Goal: Task Accomplishment & Management: Manage account settings

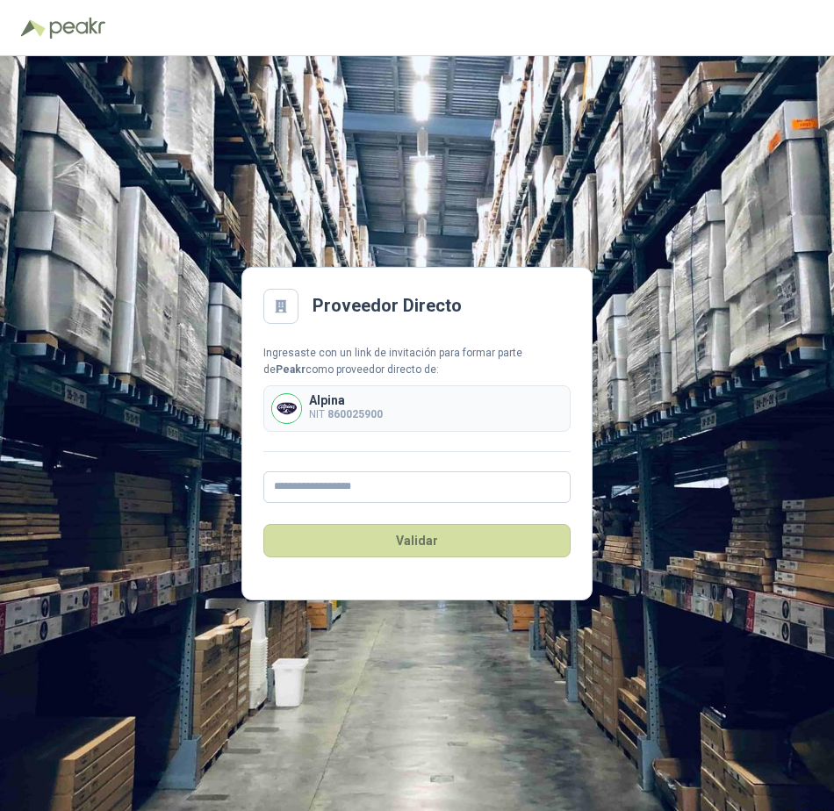
click at [350, 399] on p "Alpina" at bounding box center [346, 400] width 74 height 12
click at [349, 411] on b "860025900" at bounding box center [355, 414] width 55 height 12
click at [362, 493] on input "text" at bounding box center [416, 488] width 307 height 32
click at [415, 329] on main "Proveedor Directo Ingresaste con un link de invitación para formar parte de Pea…" at bounding box center [417, 434] width 351 height 334
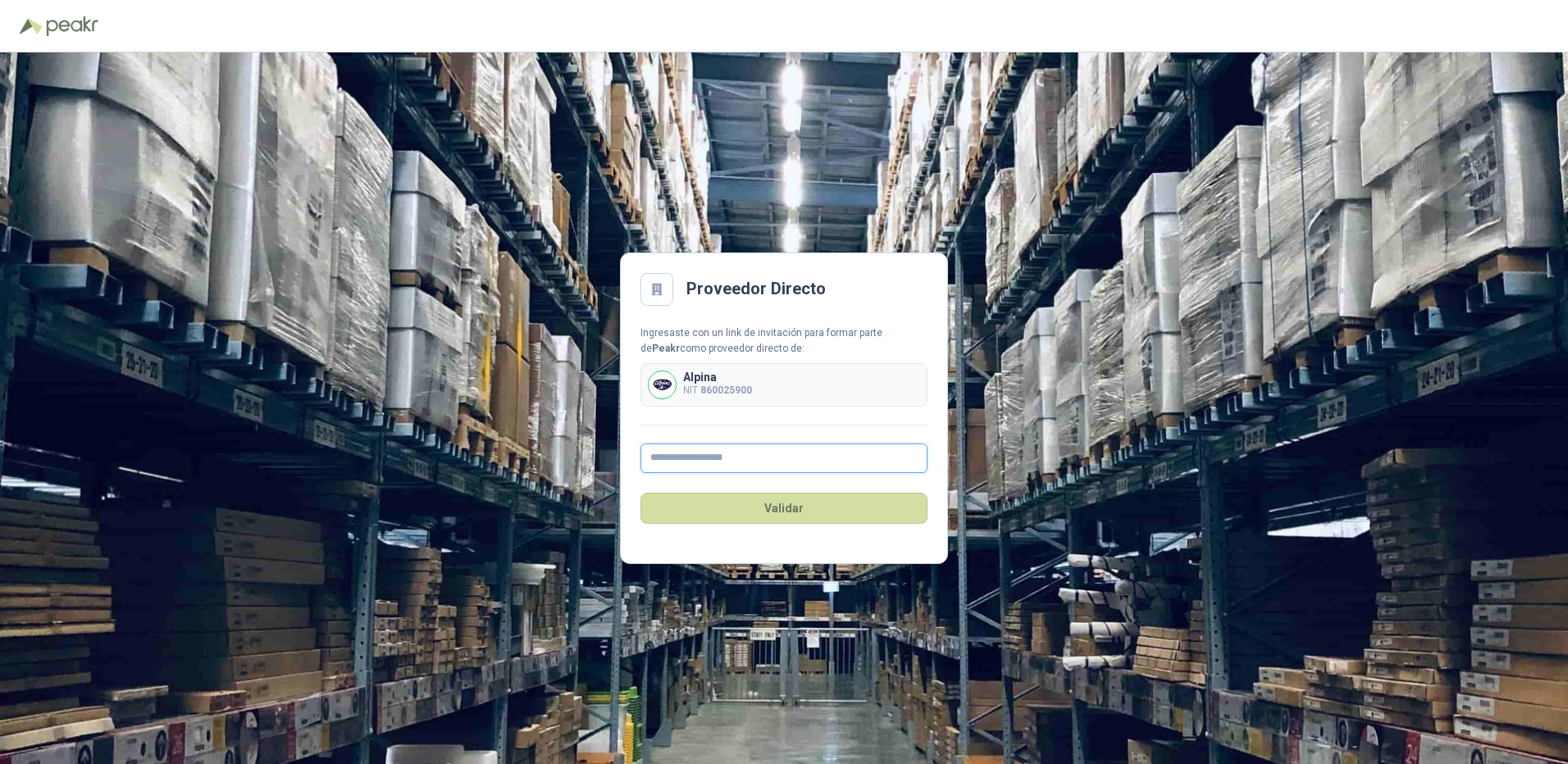
click at [742, 455] on input "text" at bounding box center [784, 459] width 287 height 30
type input "*"
type input "**********"
click at [755, 502] on button "Validar" at bounding box center [784, 508] width 287 height 31
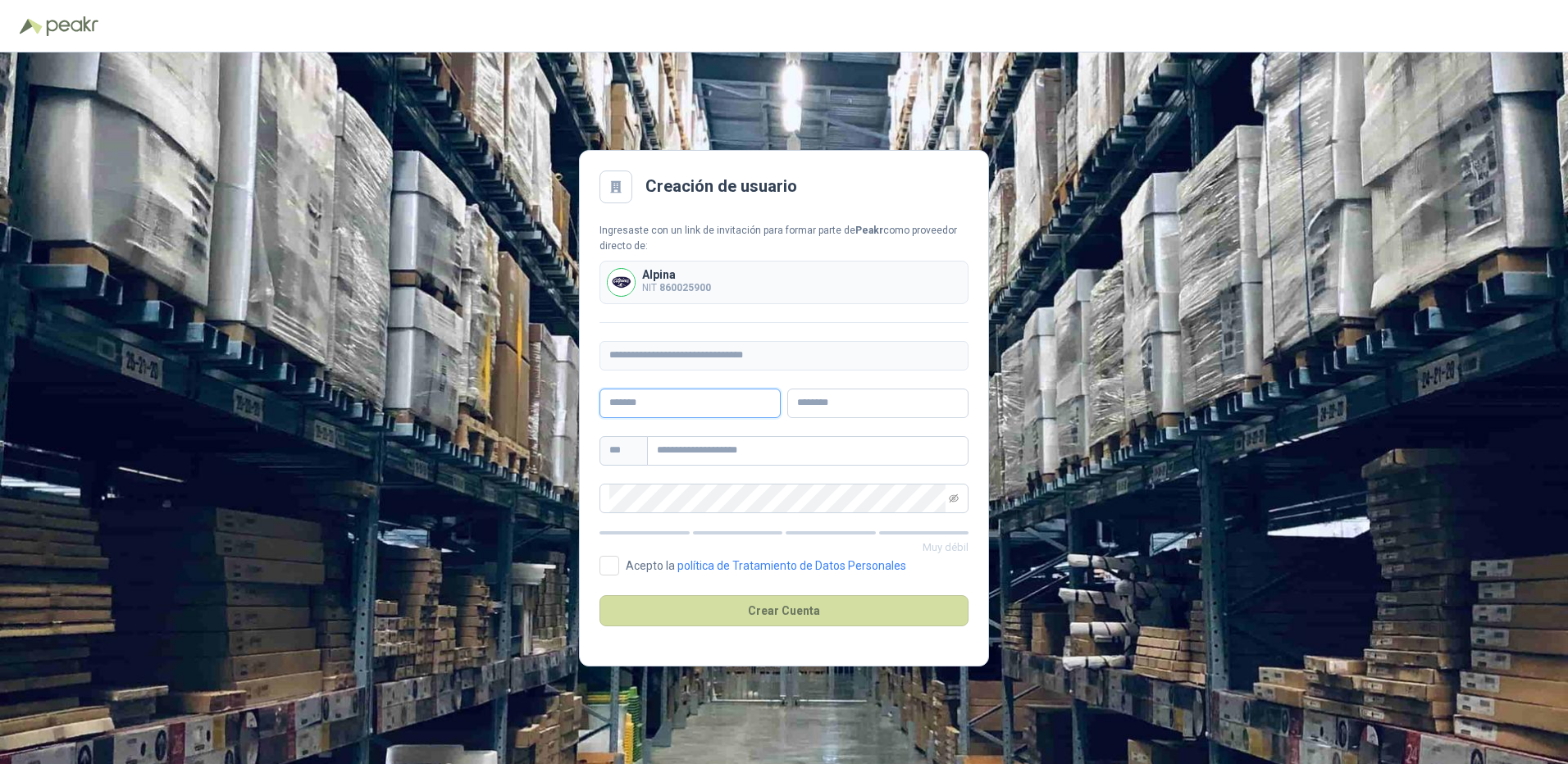
click at [728, 412] on input "text" at bounding box center [690, 403] width 181 height 30
type input "*******"
type input "******"
type input "**********"
click at [778, 502] on icon "eye-invisible" at bounding box center [954, 499] width 10 height 10
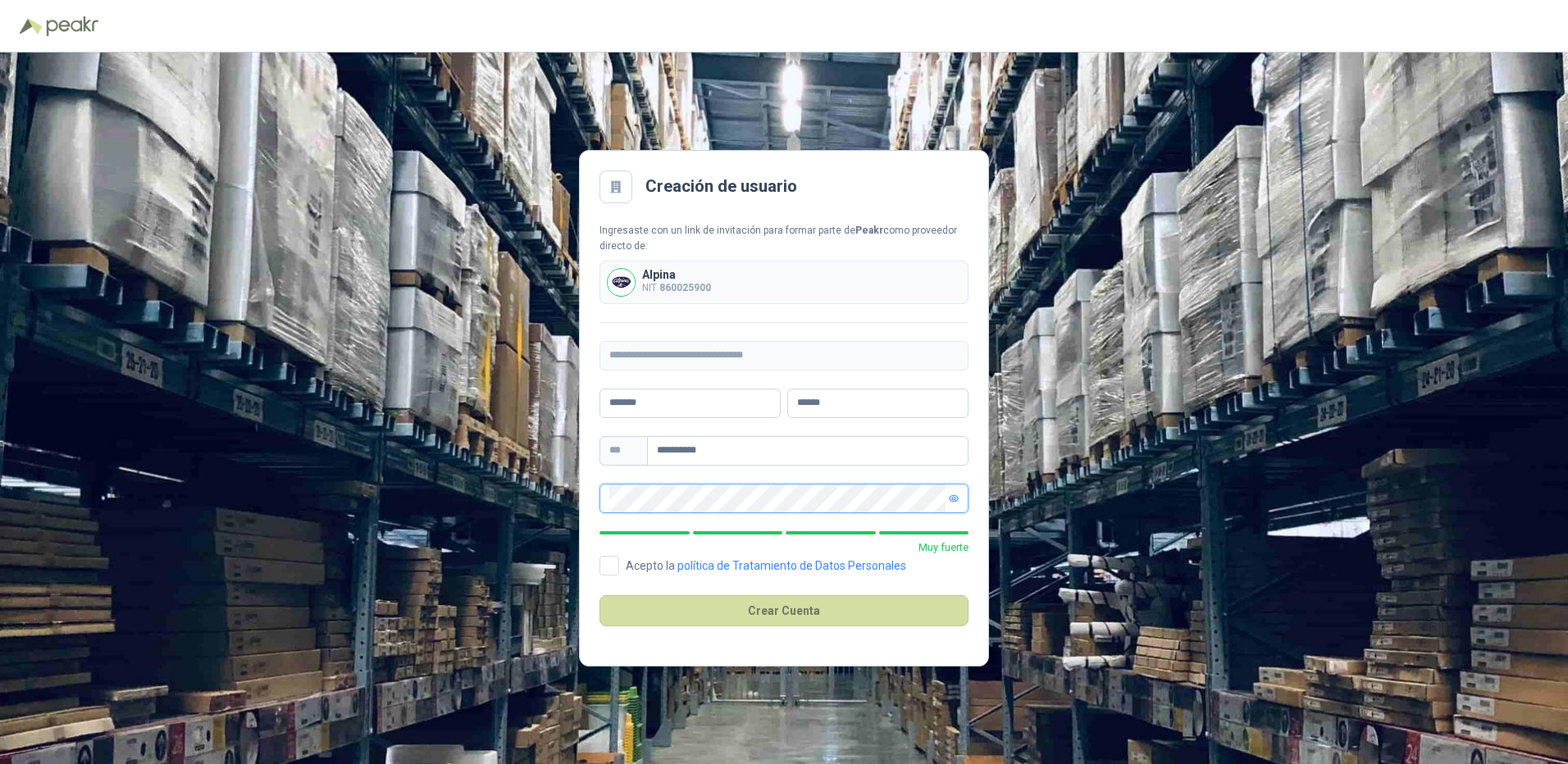
click at [778, 495] on icon "eye" at bounding box center [954, 498] width 8 height 6
click at [663, 622] on button "Crear Cuenta" at bounding box center [784, 611] width 369 height 31
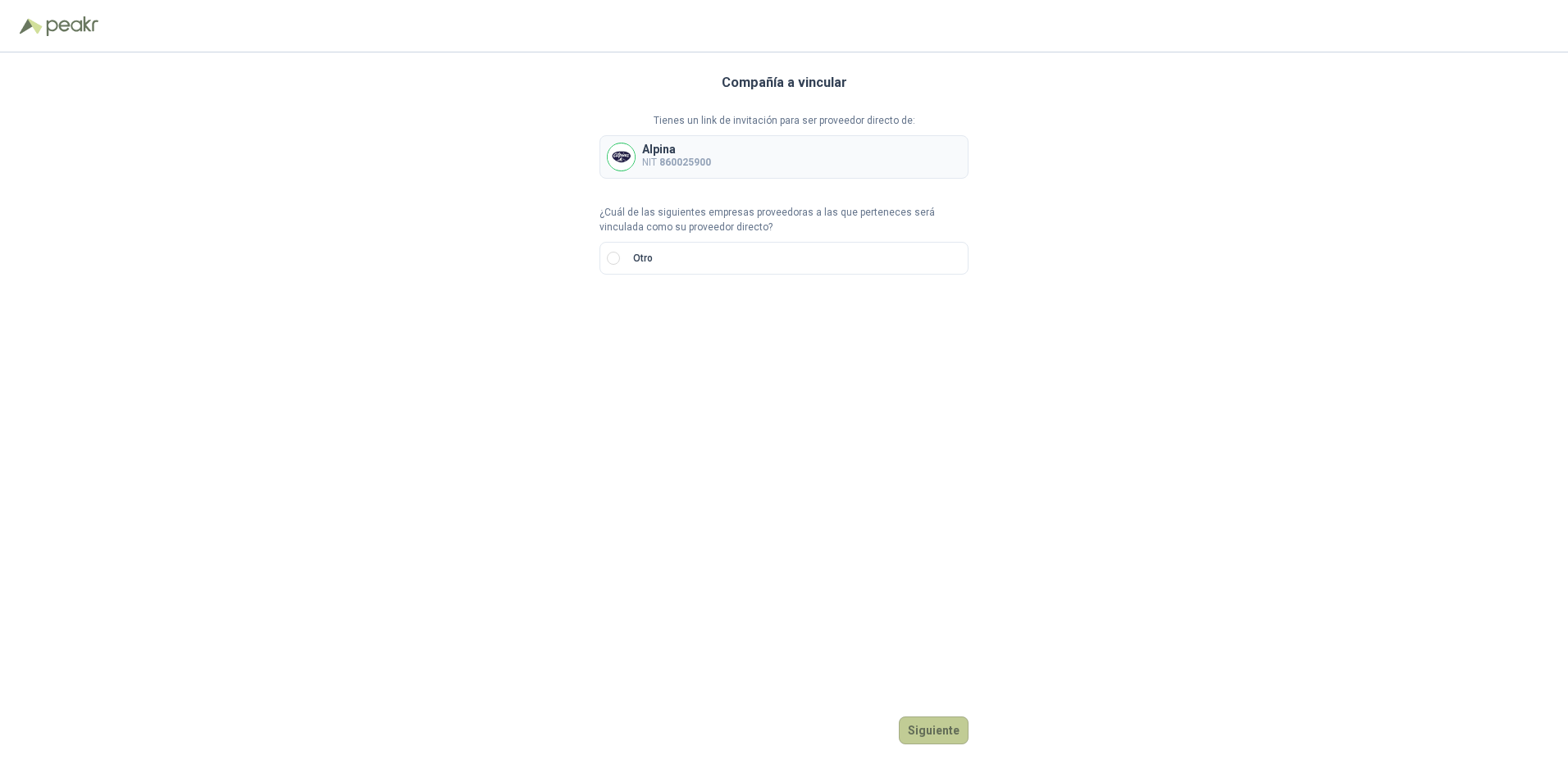
click at [778, 722] on button "Siguiente" at bounding box center [933, 731] width 70 height 28
drag, startPoint x: 620, startPoint y: 217, endPoint x: 697, endPoint y: 217, distance: 77.0
click at [697, 217] on p "¿Cuál de las siguientes empresas proveedoras a las que perteneces será vinculad…" at bounding box center [784, 220] width 369 height 31
drag, startPoint x: 697, startPoint y: 217, endPoint x: 854, endPoint y: 221, distance: 157.1
click at [778, 221] on p "¿Cuál de las siguientes empresas proveedoras a las que perteneces será vinculad…" at bounding box center [784, 220] width 369 height 31
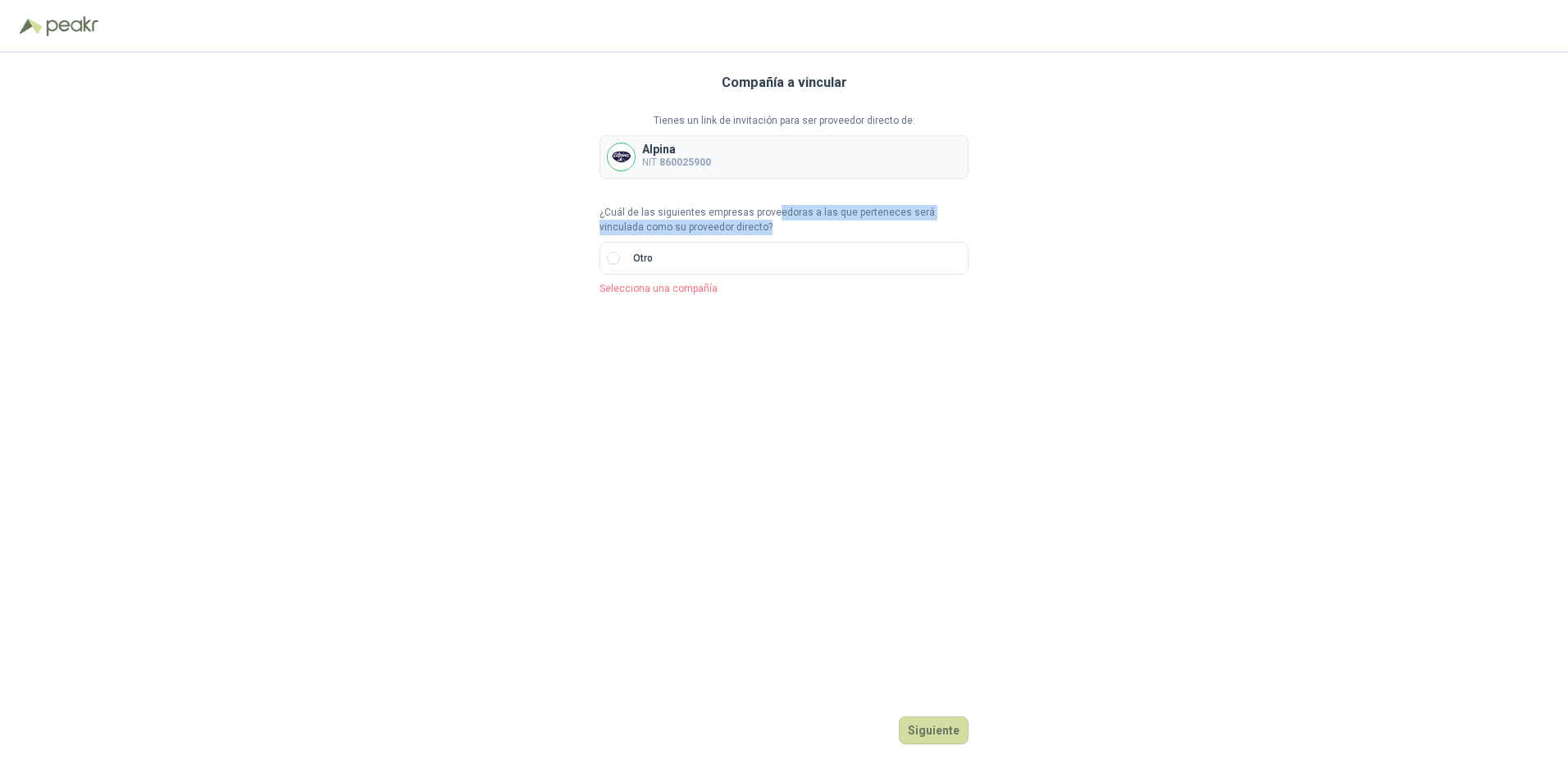
drag, startPoint x: 854, startPoint y: 221, endPoint x: 792, endPoint y: 233, distance: 63.2
click at [778, 233] on p "¿Cuál de las siguientes empresas proveedoras a las que perteneces será vinculad…" at bounding box center [784, 220] width 369 height 31
click at [652, 155] on p "NIT 860025900" at bounding box center [677, 163] width 69 height 16
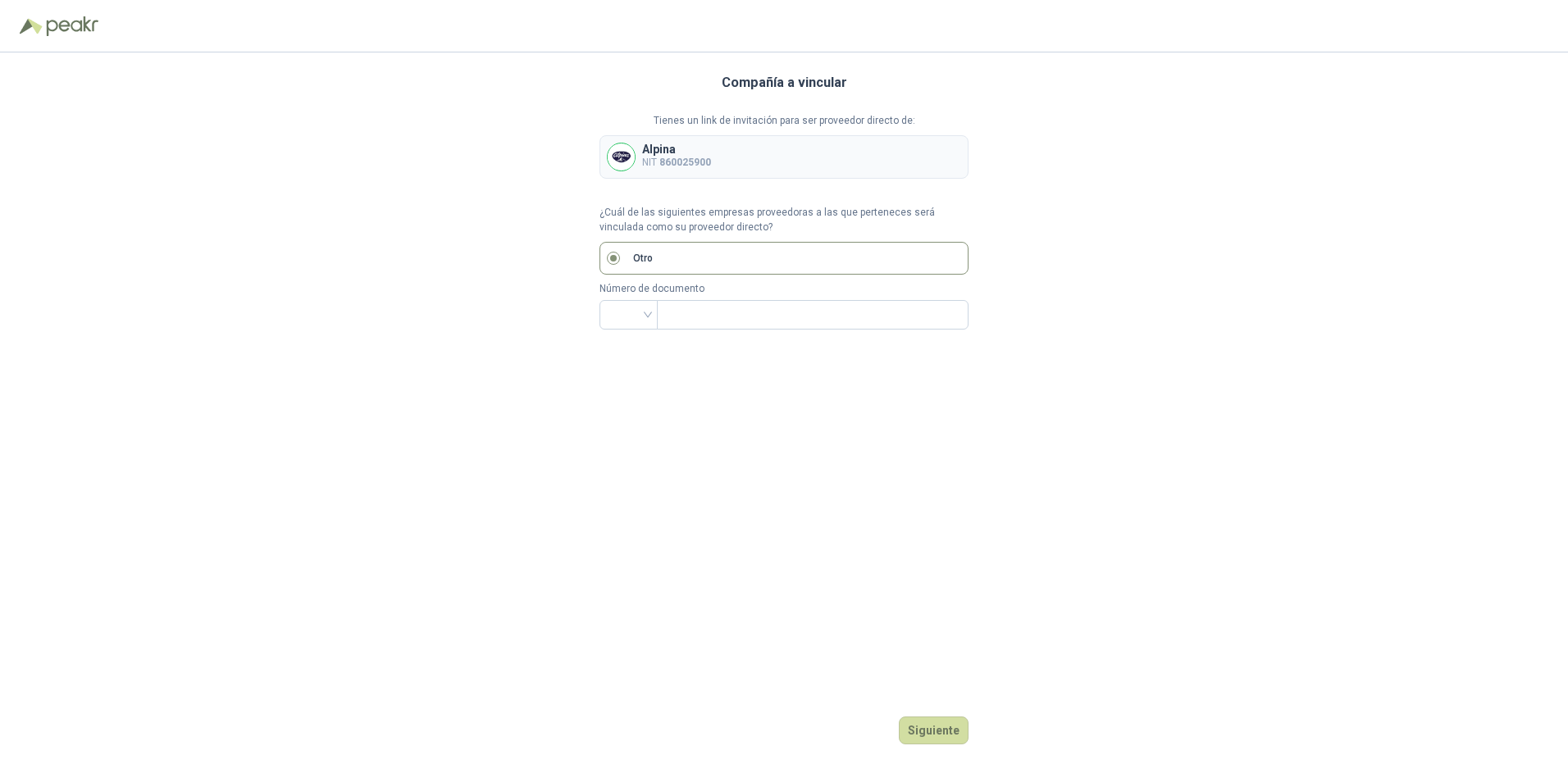
drag, startPoint x: 652, startPoint y: 154, endPoint x: 711, endPoint y: 204, distance: 77.3
click at [711, 204] on div "Tienes un link de invitación para ser proveedor directo de: Alpina NIT 86002590…" at bounding box center [784, 221] width 369 height 217
click at [625, 163] on img at bounding box center [621, 157] width 27 height 27
click at [643, 315] on input "search" at bounding box center [628, 313] width 38 height 24
click at [623, 396] on div "NIT" at bounding box center [629, 402] width 32 height 18
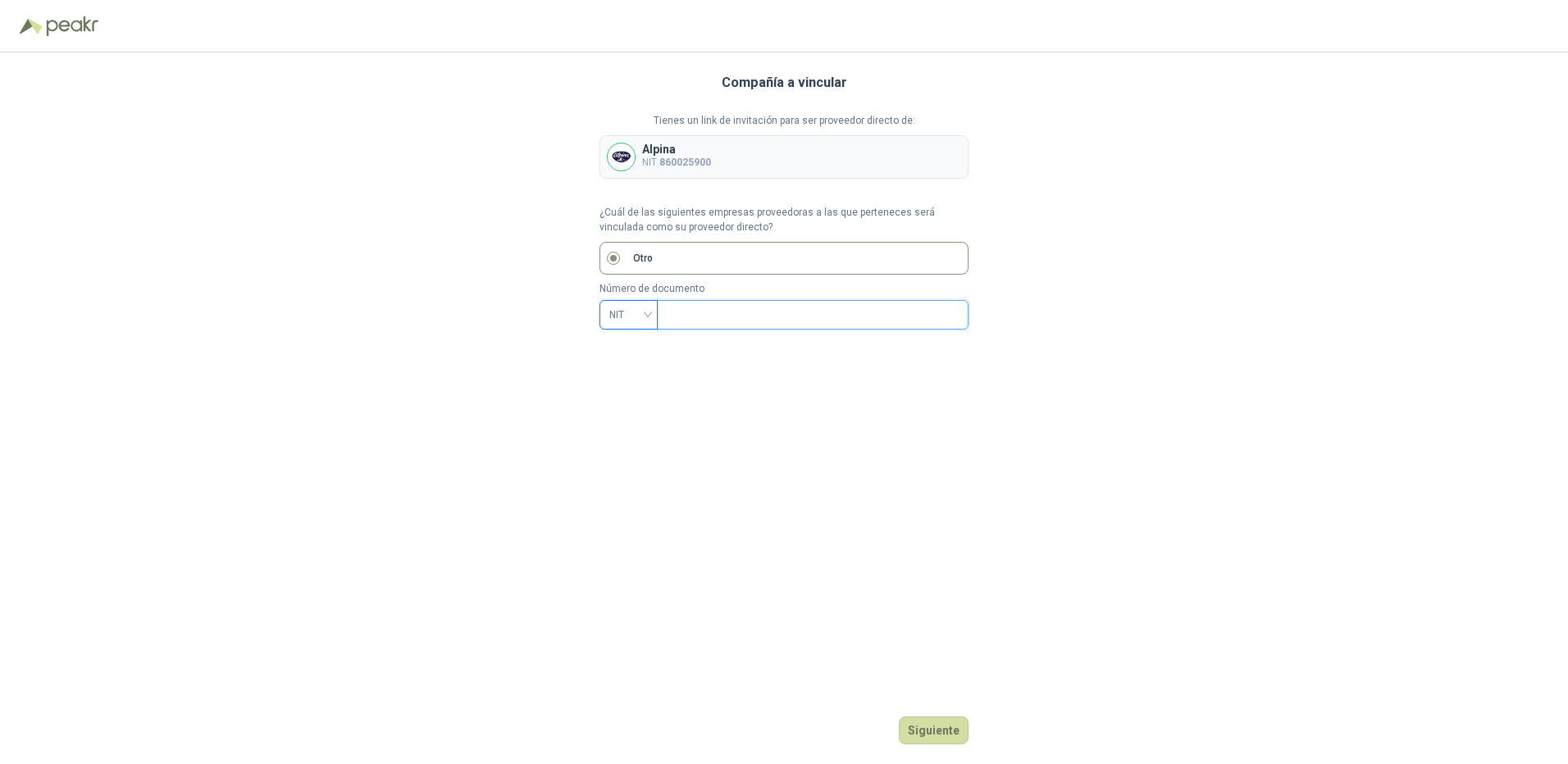
click at [727, 312] on input "text" at bounding box center [811, 315] width 289 height 28
type input "*********"
drag, startPoint x: 621, startPoint y: 212, endPoint x: 752, endPoint y: 211, distance: 131.0
click at [752, 211] on p "¿Cuál de las siguientes empresas proveedoras a las que perteneces será vinculad…" at bounding box center [784, 220] width 369 height 31
drag, startPoint x: 752, startPoint y: 211, endPoint x: 970, endPoint y: 232, distance: 219.0
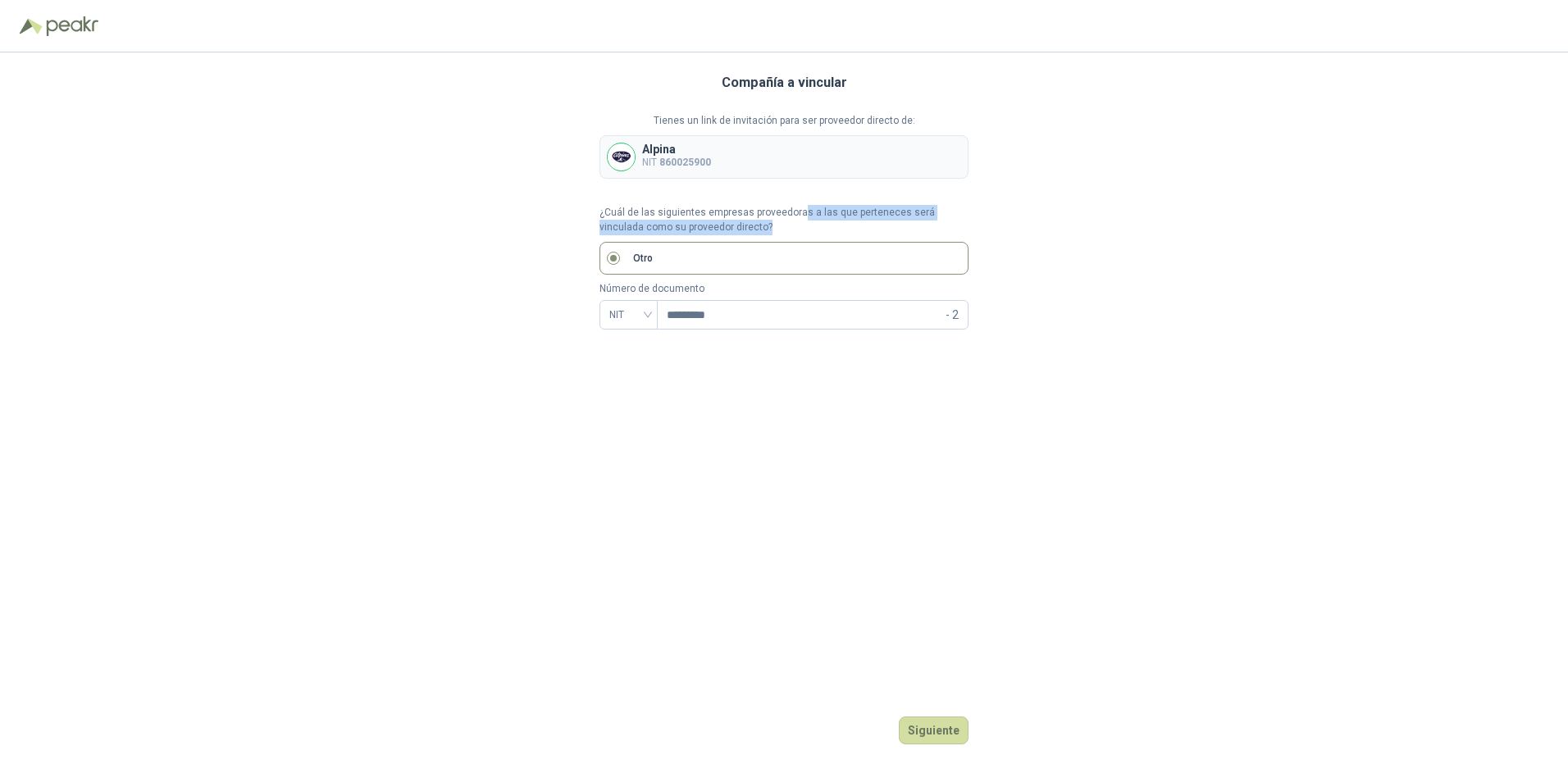
click at [778, 232] on div "Compañía a vincular Tienes un link de invitación para ser proveedor directo de:…" at bounding box center [784, 408] width 1568 height 712
click at [753, 324] on input "*********" at bounding box center [804, 315] width 275 height 28
drag, startPoint x: 610, startPoint y: 209, endPoint x: 682, endPoint y: 212, distance: 72.1
click at [682, 212] on p "¿Cuál de las siguientes empresas proveedoras a las que perteneces será vinculad…" at bounding box center [784, 220] width 369 height 31
drag, startPoint x: 682, startPoint y: 212, endPoint x: 742, endPoint y: 212, distance: 60.0
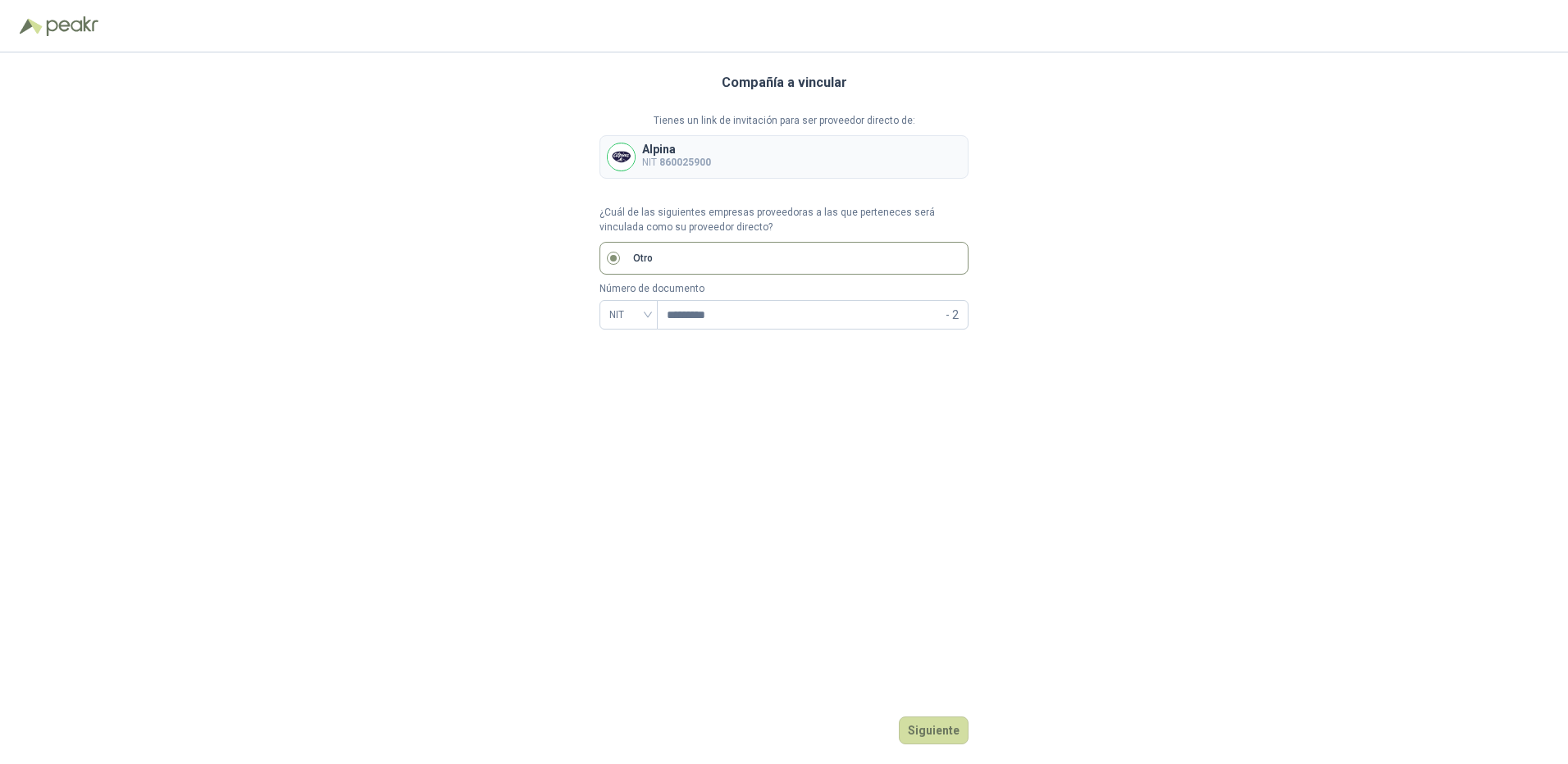
click at [742, 212] on p "¿Cuál de las siguientes empresas proveedoras a las que perteneces será vinculad…" at bounding box center [784, 220] width 369 height 31
drag, startPoint x: 784, startPoint y: 210, endPoint x: 795, endPoint y: 210, distance: 11.0
click at [778, 210] on p "¿Cuál de las siguientes empresas proveedoras a las que perteneces será vinculad…" at bounding box center [784, 220] width 369 height 31
drag, startPoint x: 795, startPoint y: 210, endPoint x: 883, endPoint y: 218, distance: 88.4
click at [778, 218] on p "¿Cuál de las siguientes empresas proveedoras a las que perteneces será vinculad…" at bounding box center [784, 220] width 369 height 31
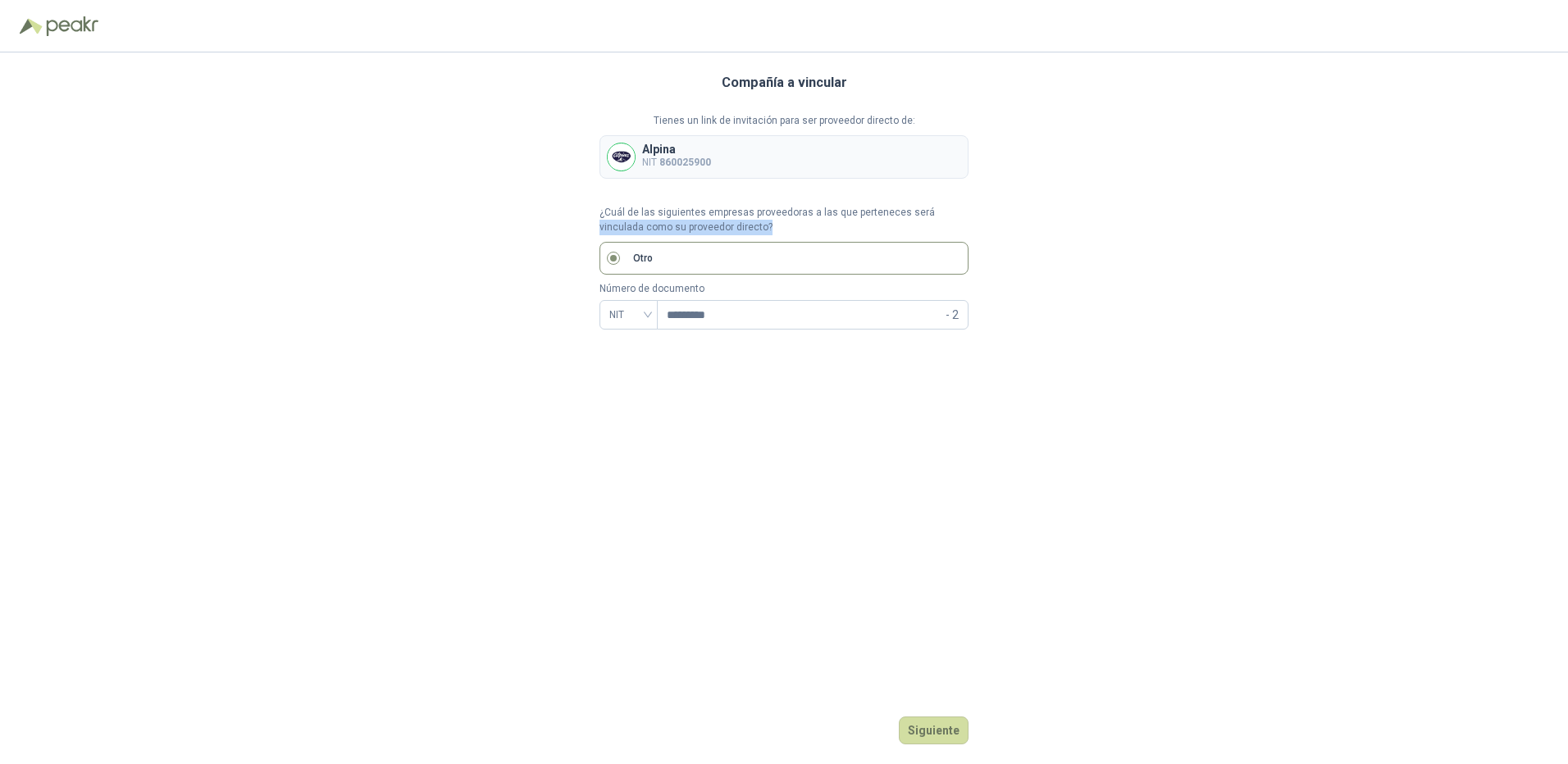
drag, startPoint x: 883, startPoint y: 218, endPoint x: 965, endPoint y: 233, distance: 83.4
click at [778, 233] on p "¿Cuál de las siguientes empresas proveedoras a las que perteneces será vinculad…" at bounding box center [784, 220] width 369 height 31
click at [648, 319] on div "NIT" at bounding box center [629, 315] width 58 height 30
drag, startPoint x: 933, startPoint y: 729, endPoint x: 924, endPoint y: 721, distance: 12.0
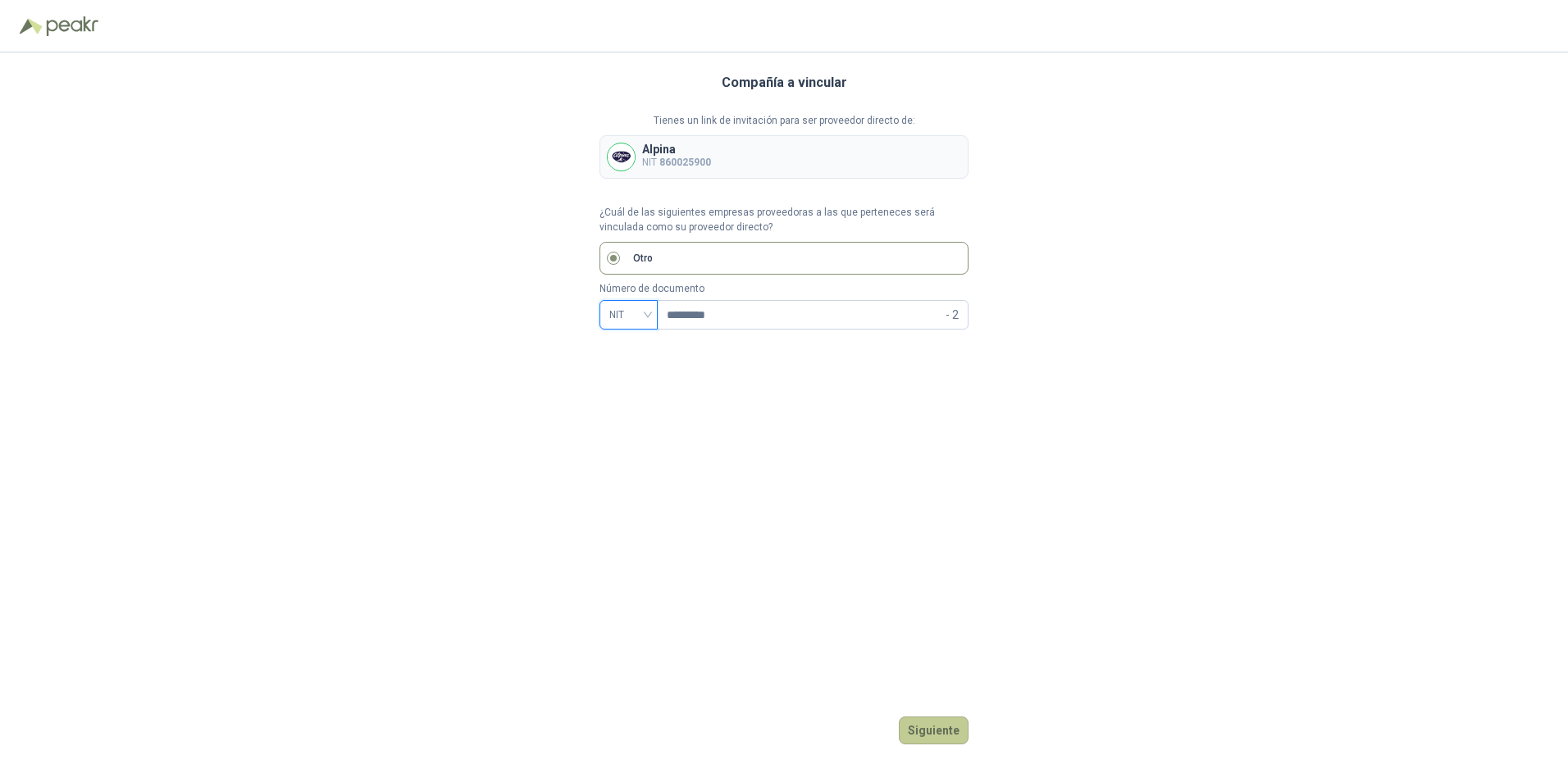
click at [778, 721] on button "Siguiente" at bounding box center [933, 731] width 70 height 28
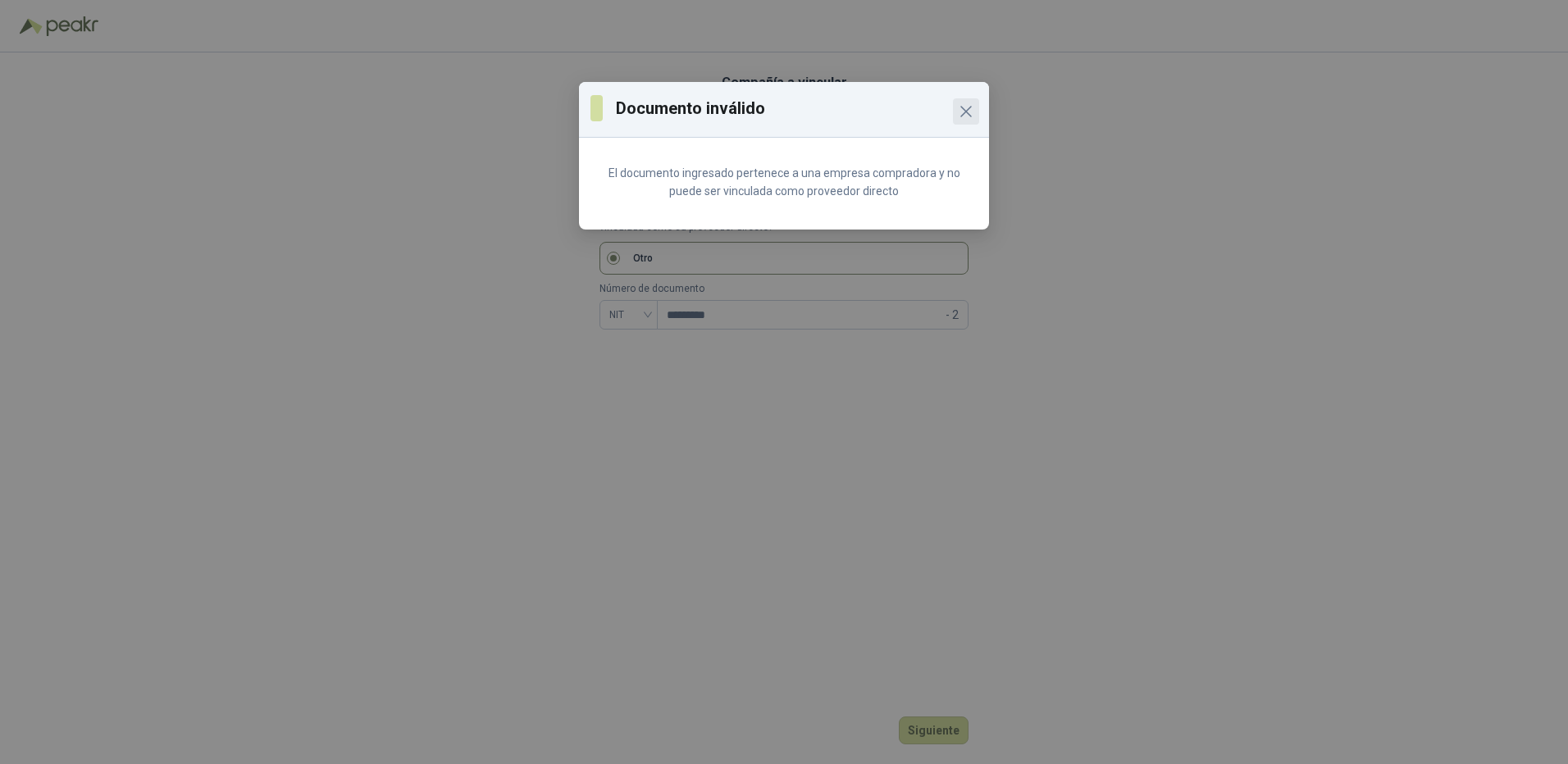
click at [778, 112] on icon "Close" at bounding box center [966, 111] width 20 height 20
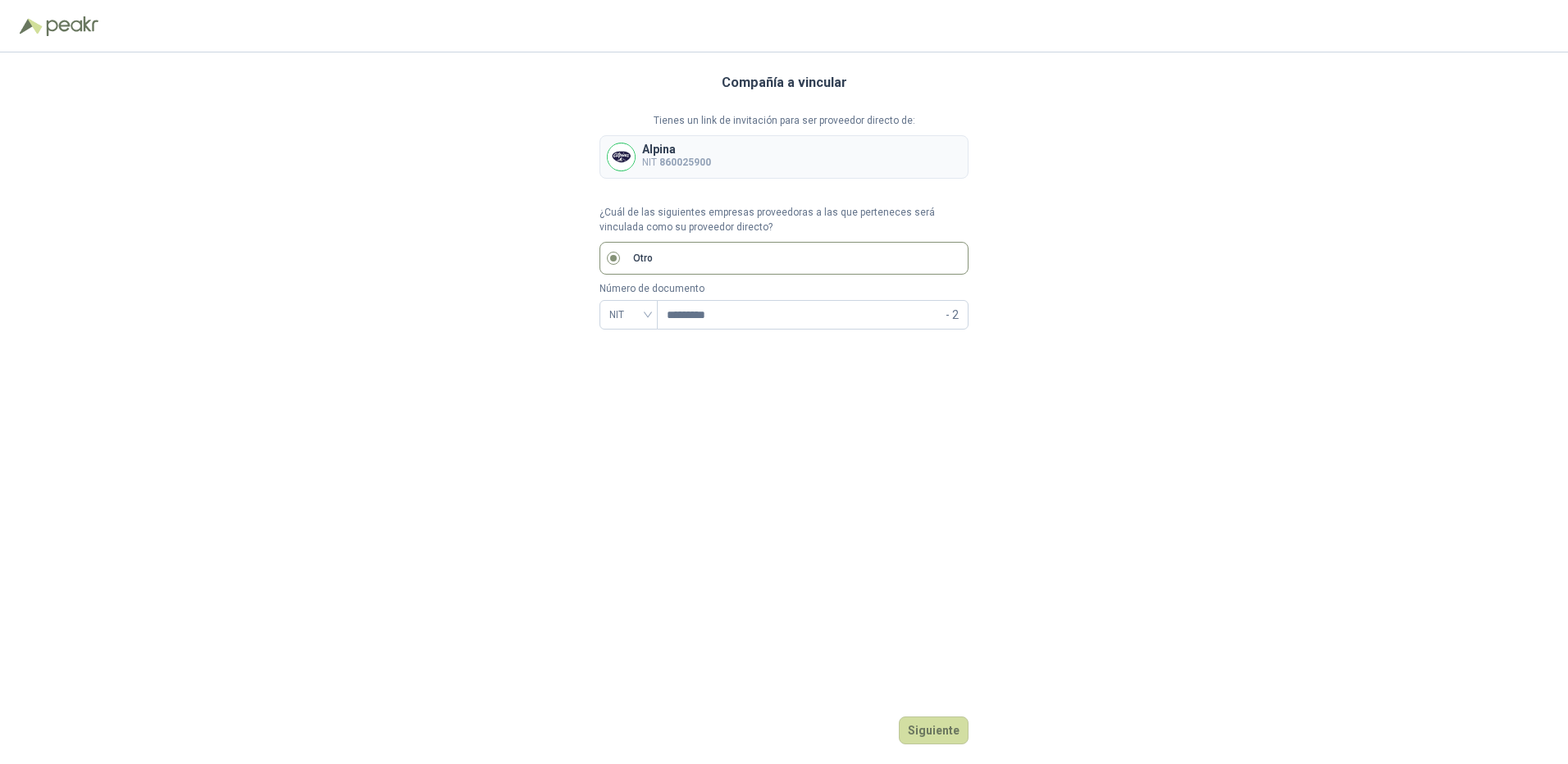
click at [753, 247] on label "Otro" at bounding box center [784, 258] width 369 height 33
click at [740, 260] on label "Otro" at bounding box center [784, 258] width 369 height 33
drag, startPoint x: 781, startPoint y: 248, endPoint x: 629, endPoint y: 261, distance: 152.6
click at [629, 261] on label "Otro" at bounding box center [784, 258] width 369 height 33
drag, startPoint x: 629, startPoint y: 261, endPoint x: 606, endPoint y: 261, distance: 23.0
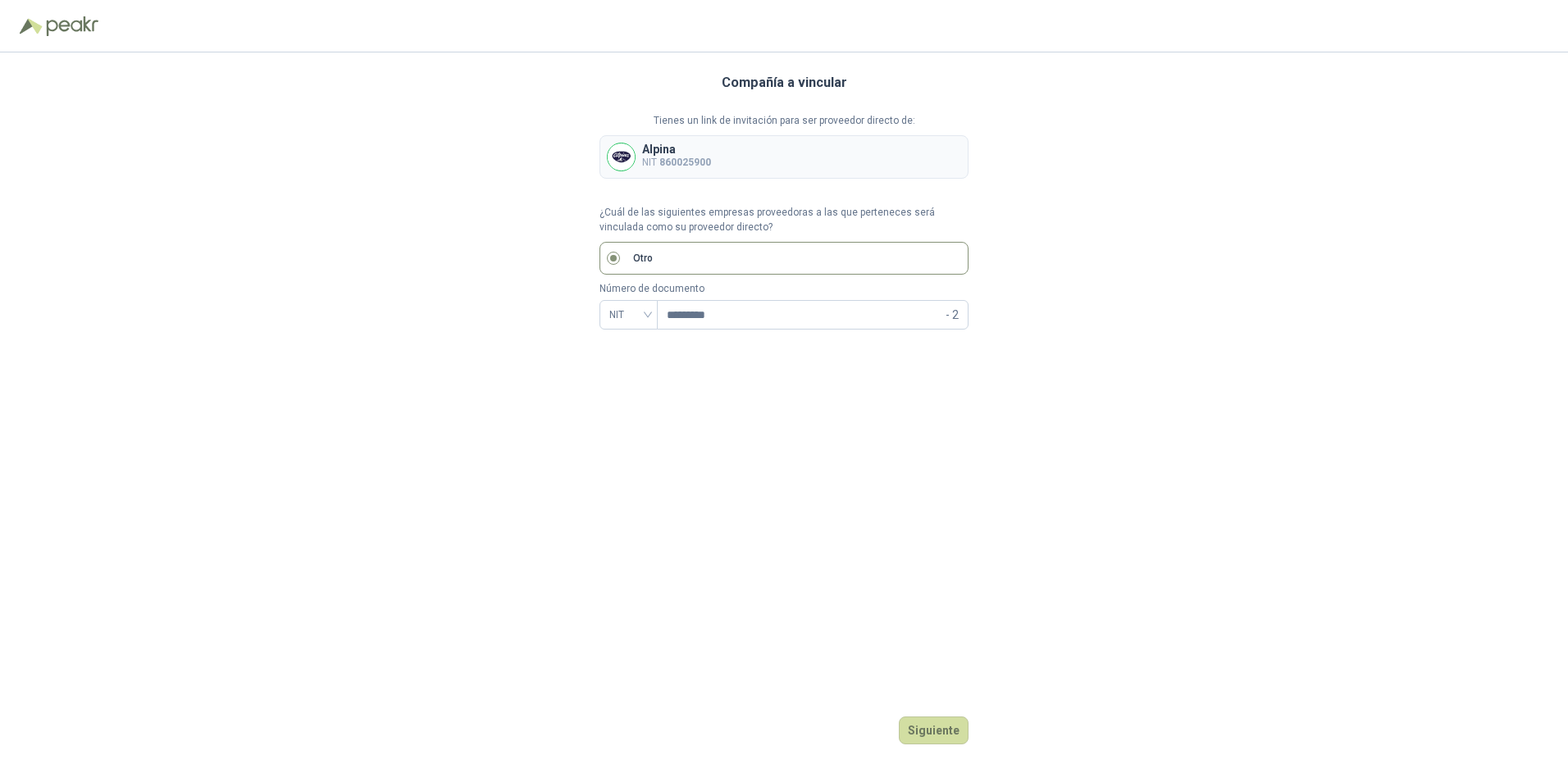
click at [606, 261] on label "Otro" at bounding box center [784, 258] width 369 height 33
click at [643, 313] on span "NIT" at bounding box center [628, 315] width 38 height 24
click at [630, 343] on div "CC" at bounding box center [629, 348] width 32 height 18
click at [614, 311] on span "CC" at bounding box center [628, 315] width 38 height 24
click at [633, 394] on div "NIT" at bounding box center [629, 402] width 32 height 18
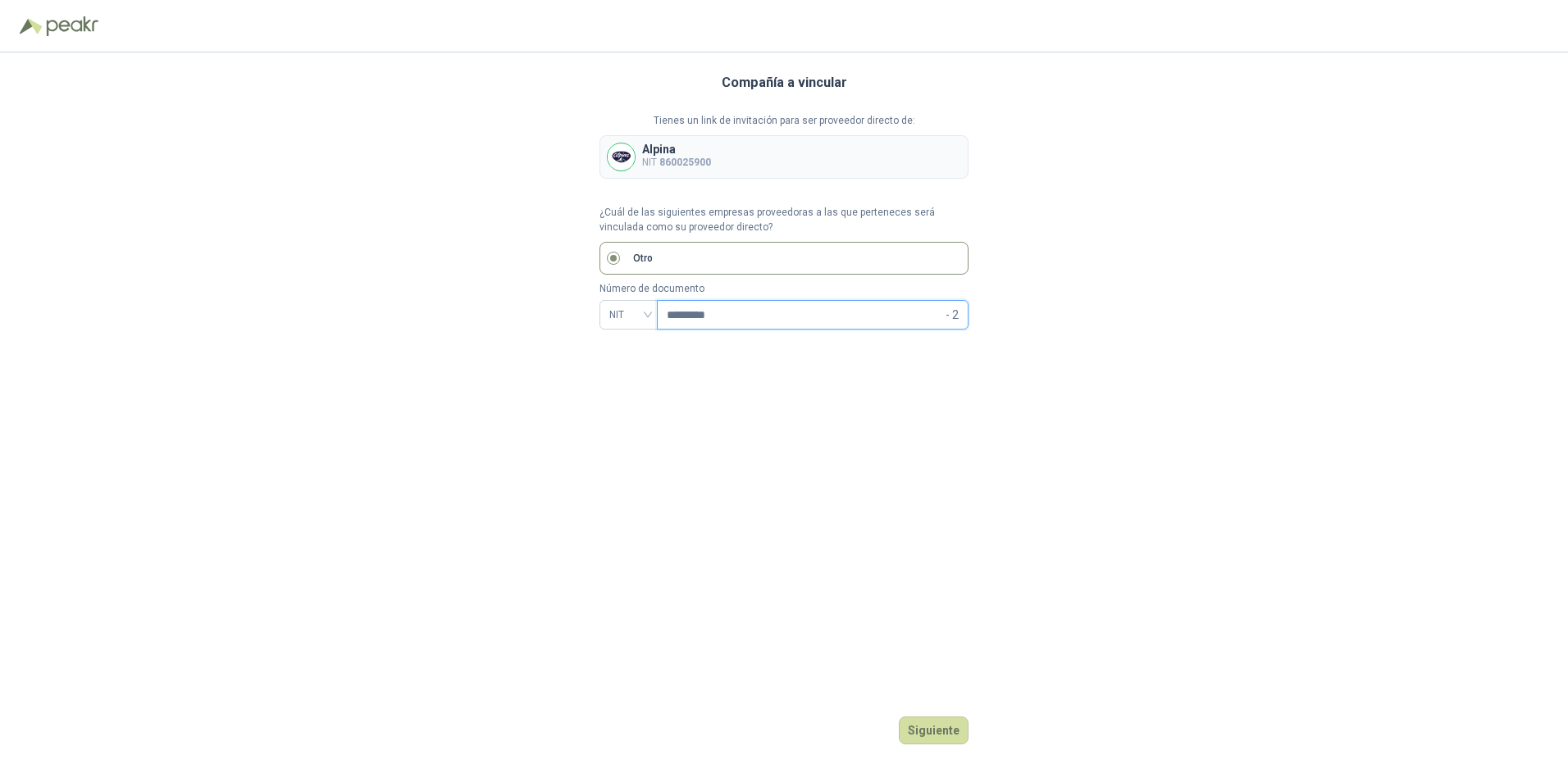
drag, startPoint x: 760, startPoint y: 313, endPoint x: 511, endPoint y: 310, distance: 249.0
click at [511, 310] on div "Compañía a vincular Tienes un link de invitación para ser proveedor directo de:…" at bounding box center [784, 408] width 1568 height 712
click at [778, 312] on span "- 9" at bounding box center [953, 315] width 13 height 28
click at [778, 315] on span "- 9" at bounding box center [953, 315] width 13 height 28
drag, startPoint x: 957, startPoint y: 317, endPoint x: 939, endPoint y: 317, distance: 18.0
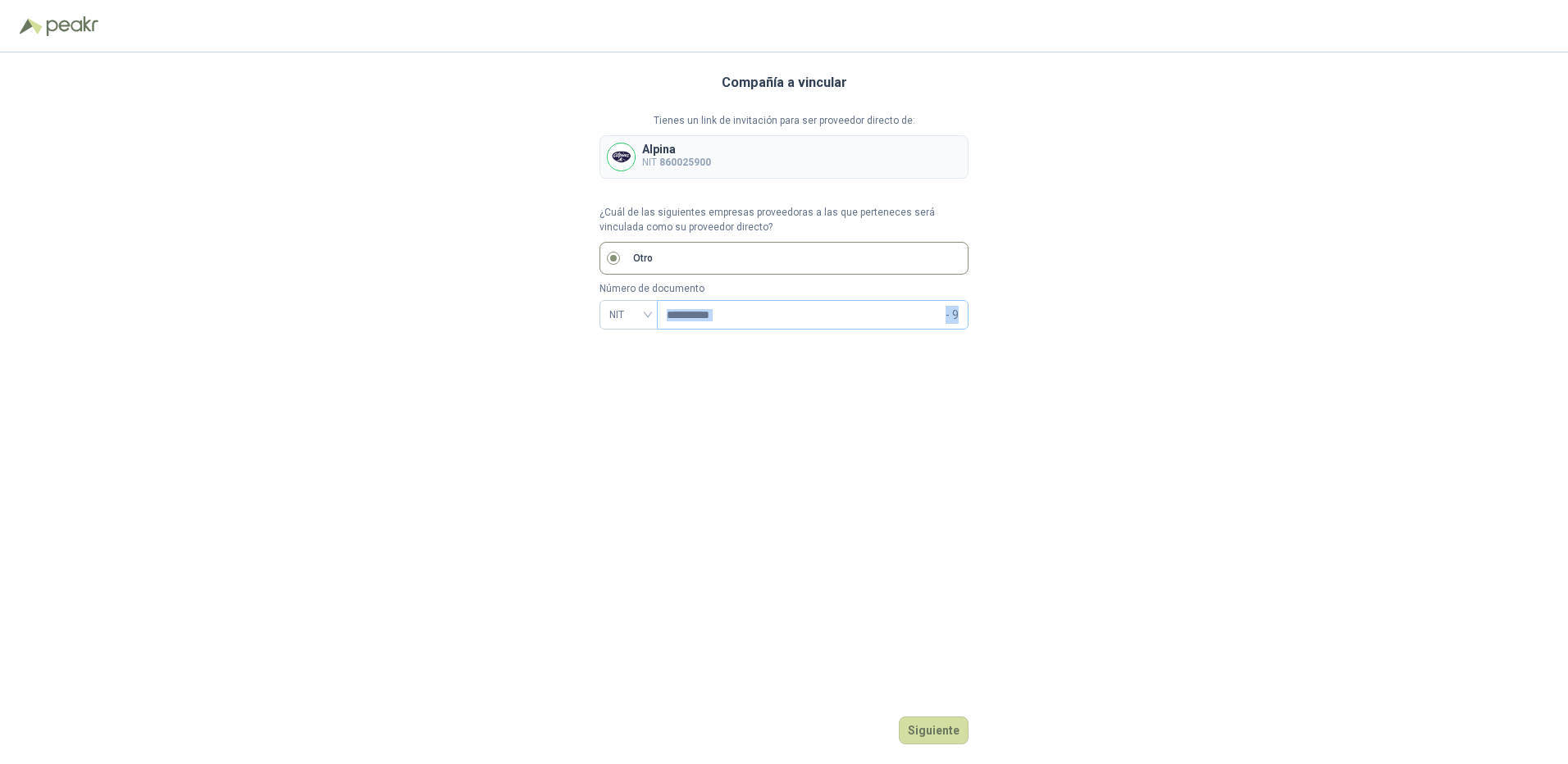
click at [778, 317] on span "**********" at bounding box center [812, 315] width 312 height 30
type input "*********"
click at [778, 724] on button "Siguiente" at bounding box center [933, 731] width 70 height 28
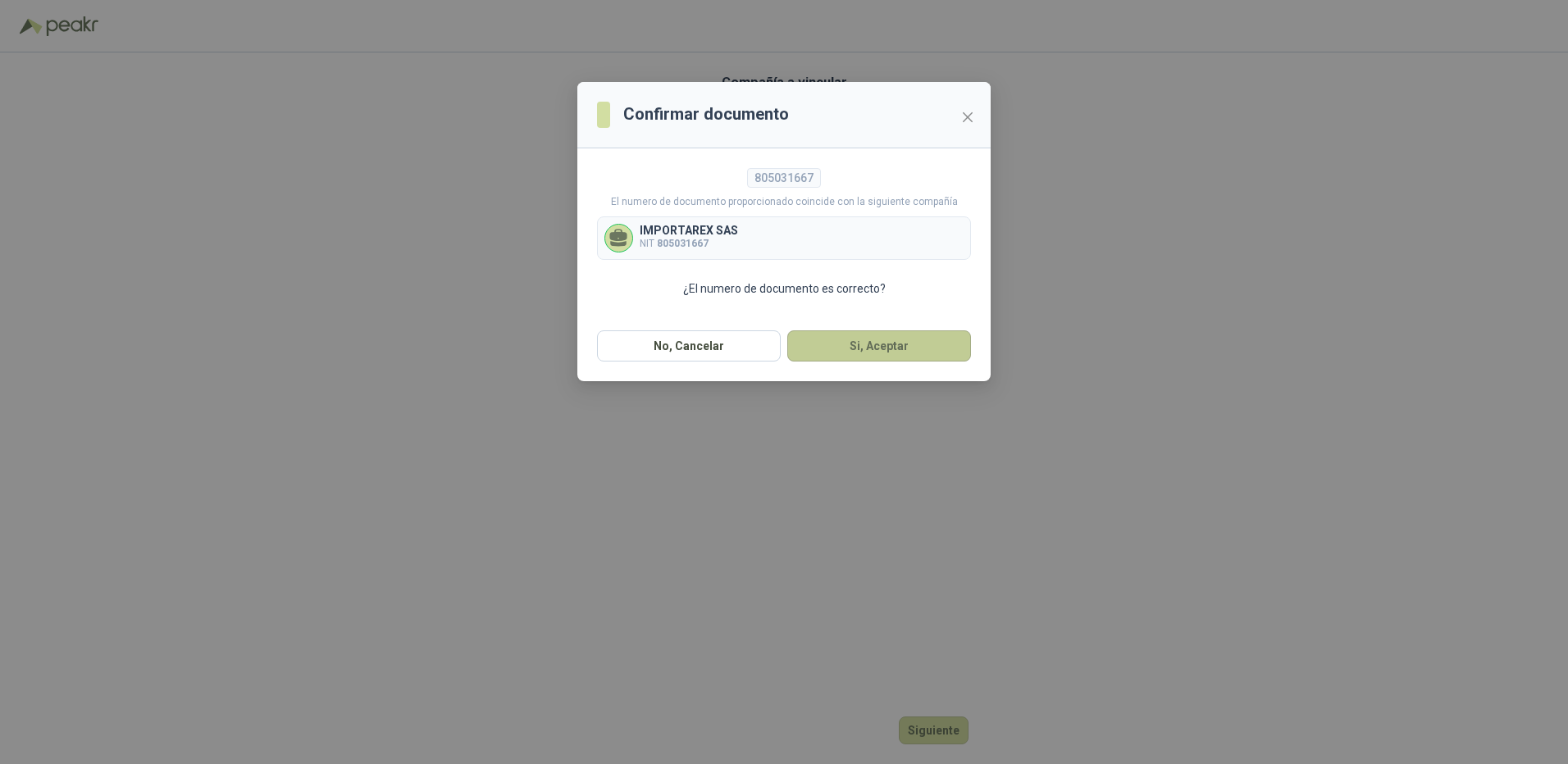
click at [778, 359] on button "Si, Aceptar" at bounding box center [879, 346] width 184 height 31
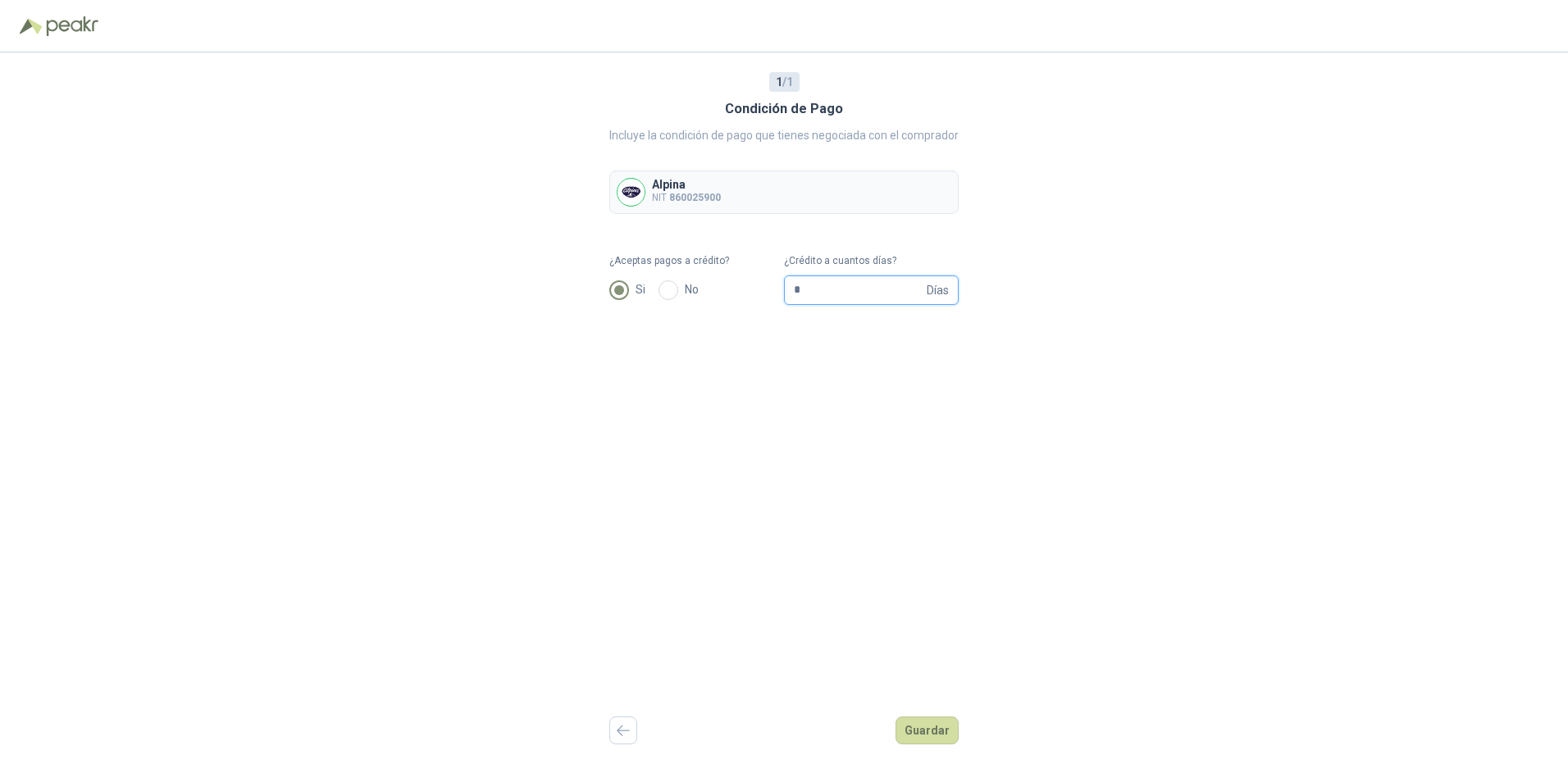
click at [778, 293] on input "*" at bounding box center [858, 290] width 130 height 28
type input "**"
click at [778, 733] on button "Guardar" at bounding box center [927, 731] width 64 height 28
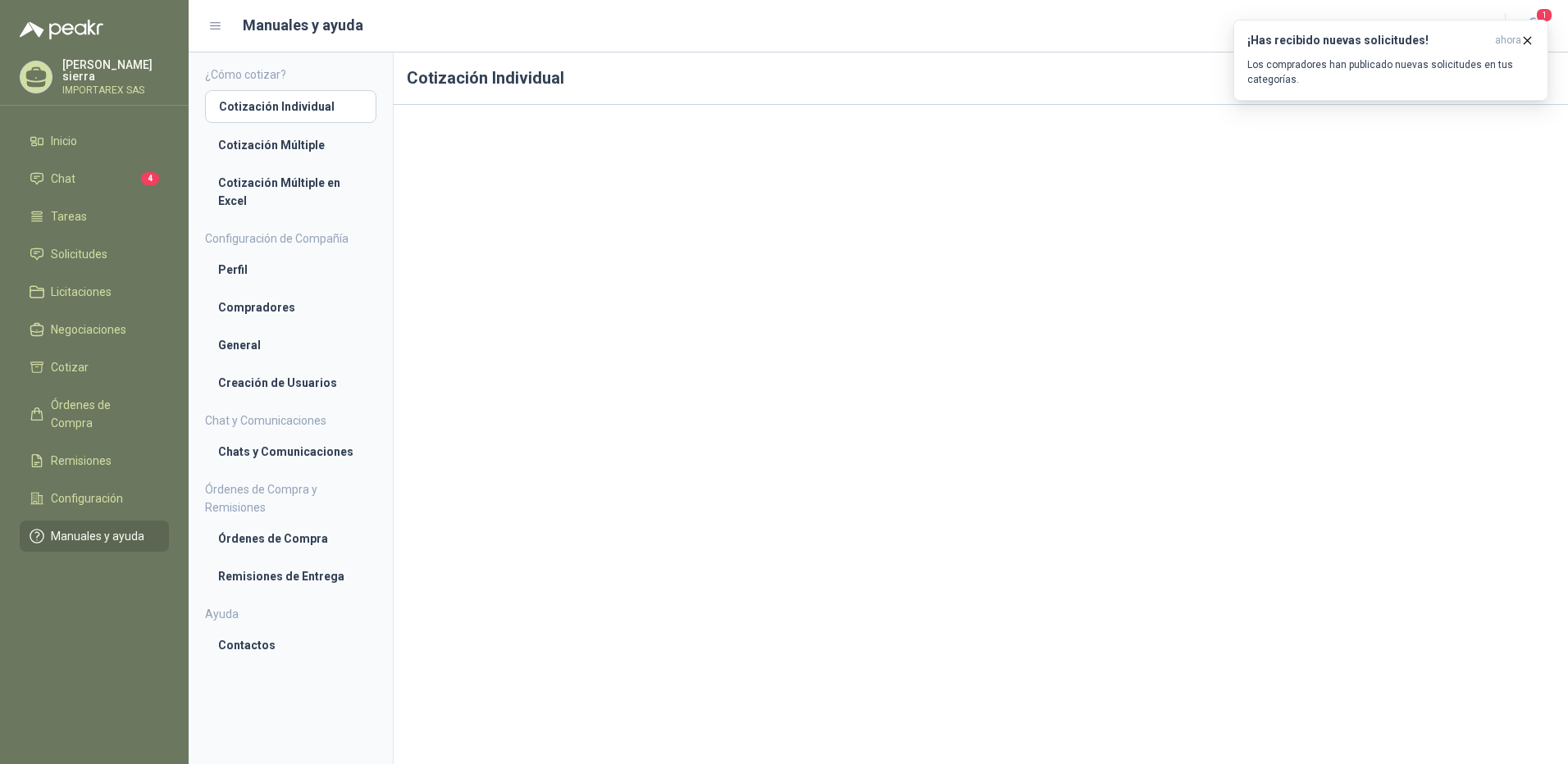
click at [778, 98] on h1 "Cotización Individual" at bounding box center [982, 78] width 1175 height 52
click at [273, 151] on li "Cotización Múltiple" at bounding box center [290, 145] width 145 height 18
click at [273, 542] on li "Órdenes de Compra" at bounding box center [290, 538] width 145 height 18
click at [288, 589] on link "Remisiones de Entrega" at bounding box center [291, 576] width 172 height 31
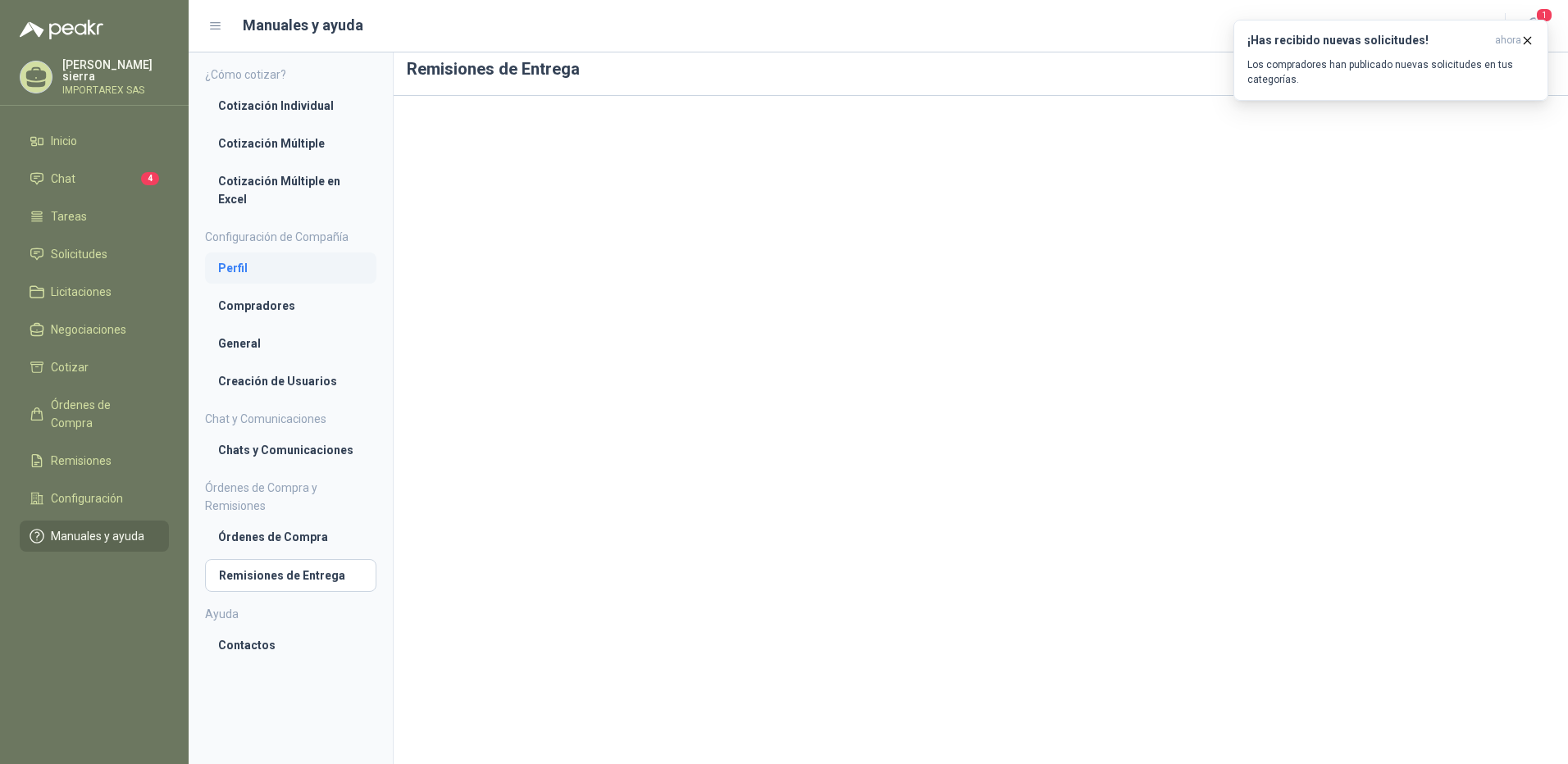
click at [275, 272] on li "Perfil" at bounding box center [290, 268] width 145 height 18
click at [290, 300] on li "Compradores" at bounding box center [290, 307] width 145 height 18
click at [106, 172] on li "Chat 4" at bounding box center [94, 178] width 130 height 18
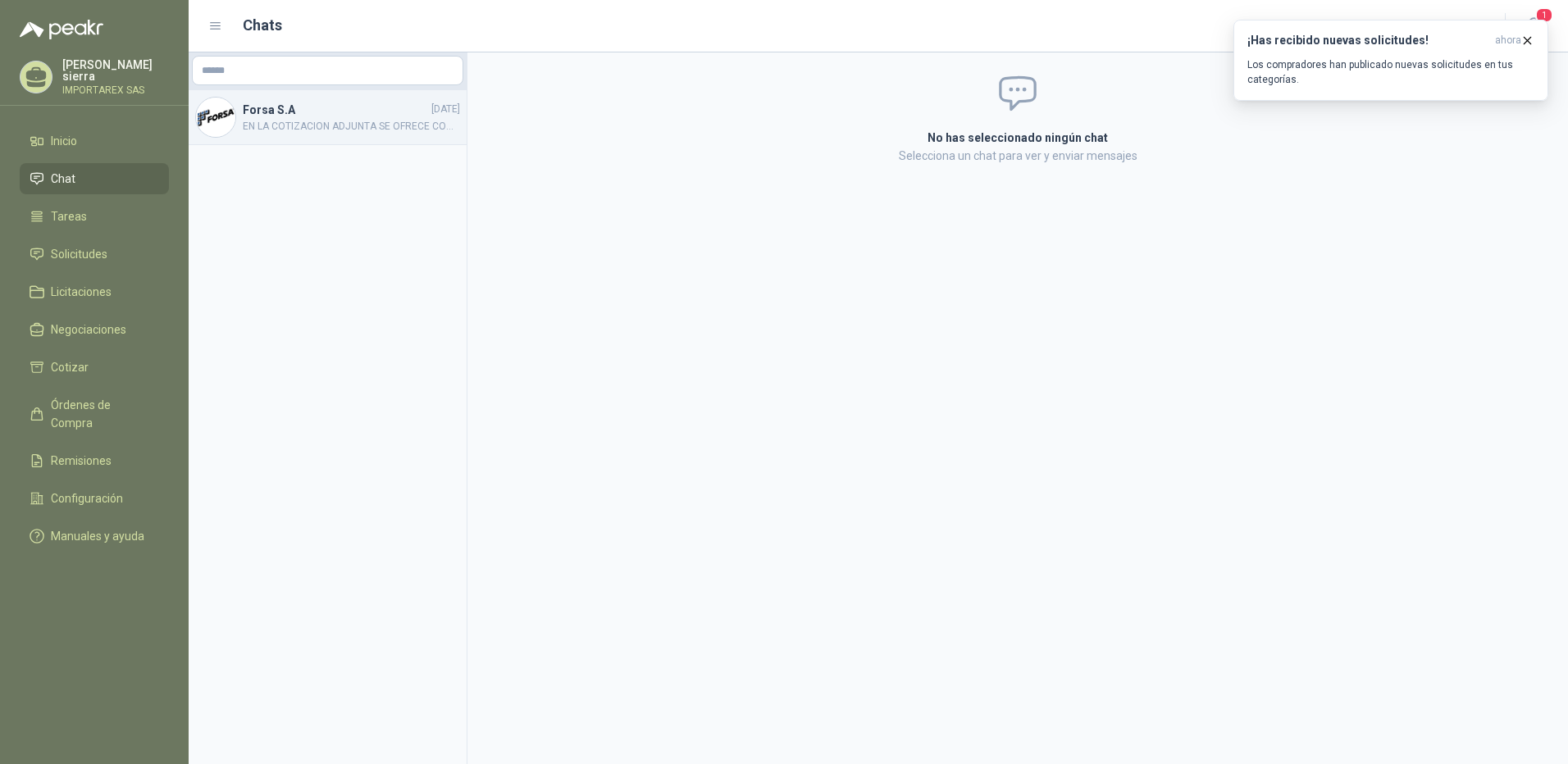
click at [273, 120] on span "EN LA COTIZACION ADJUNTA SE OFRECE COMO ALTERNATIVA LA SIGUIENTE DESCRIPCION: D…" at bounding box center [351, 126] width 218 height 16
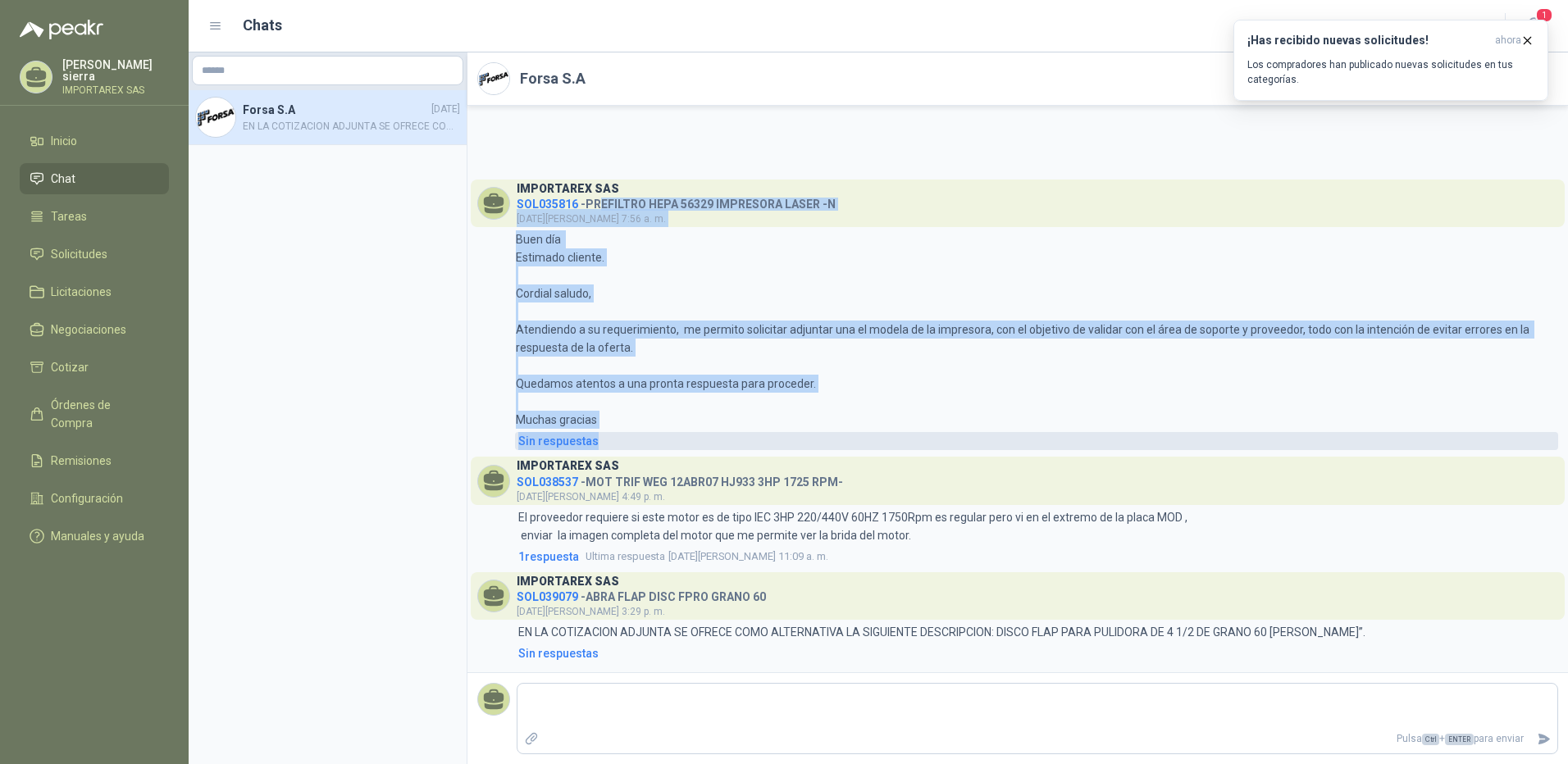
drag, startPoint x: 603, startPoint y: 171, endPoint x: 685, endPoint y: 400, distance: 243.2
click at [685, 400] on div "IMPORTAREX SAS SOL035816 - PREFILTRO HEPA 56329 IMPRESORA LASER -N 12 de marzo,…" at bounding box center [1017, 315] width 1081 height 271
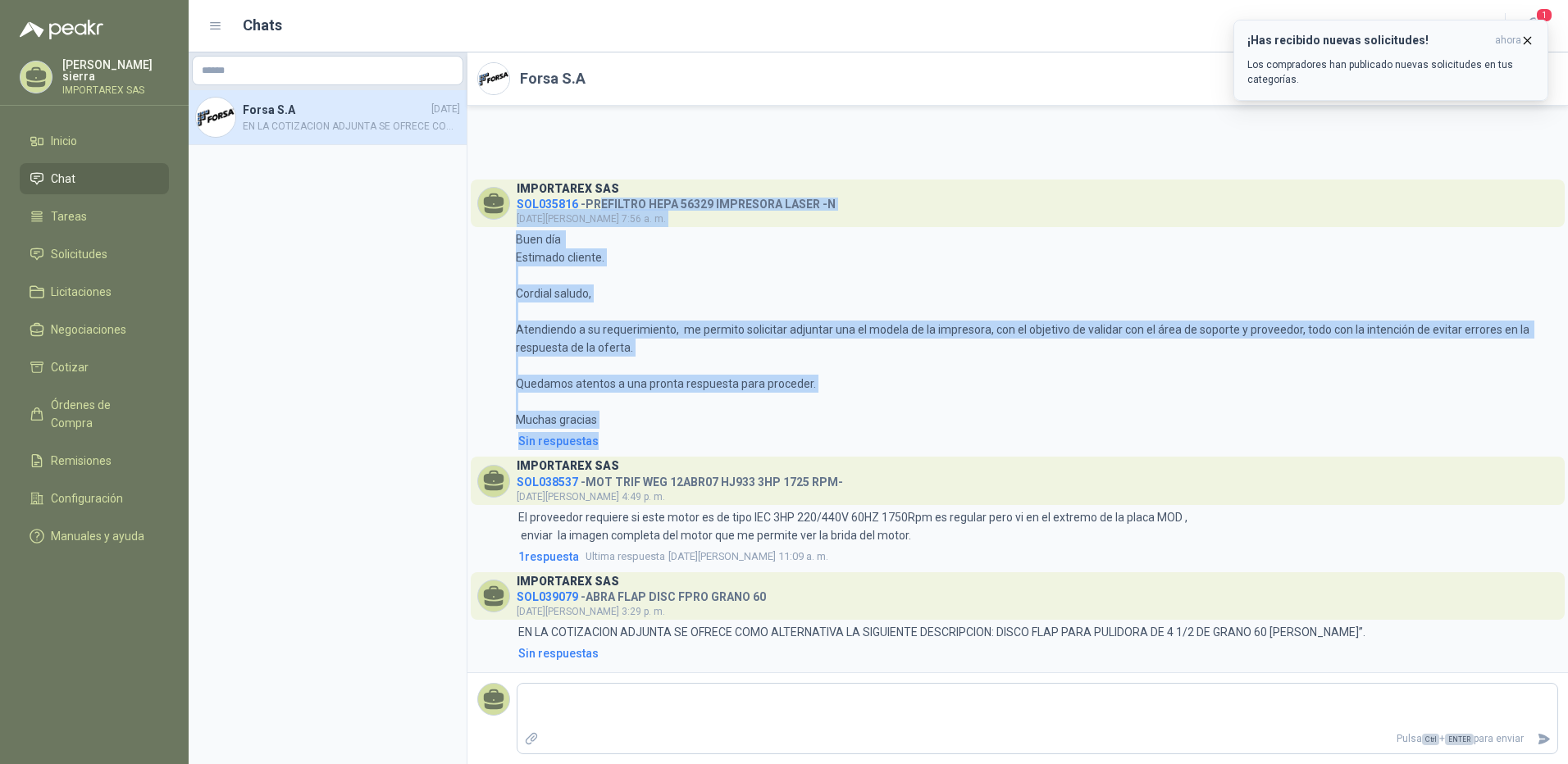
click at [778, 39] on h3 "¡Has recibido nuevas solicitudes!" at bounding box center [1368, 40] width 241 height 14
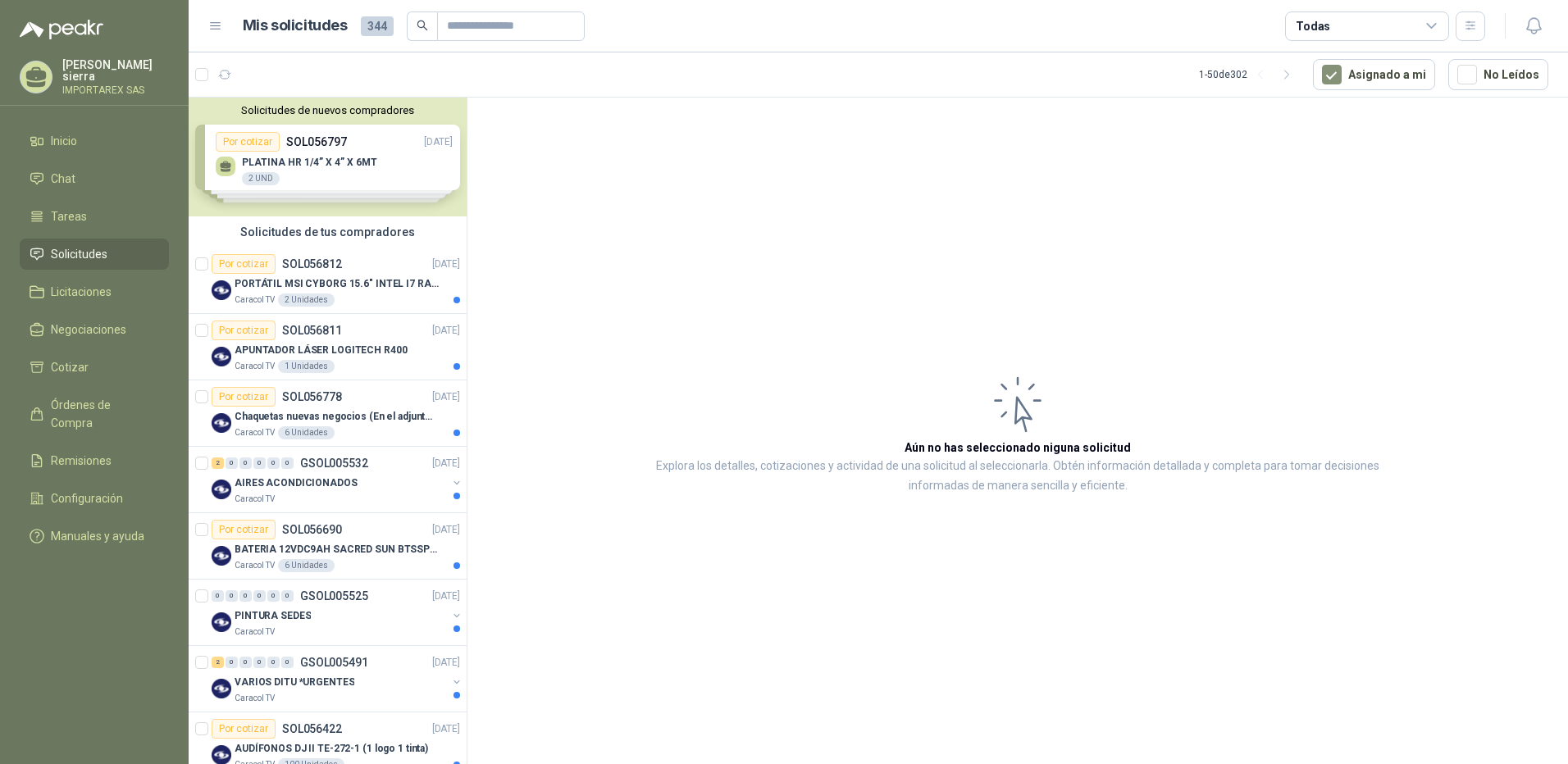
click at [306, 154] on div "Solicitudes de nuevos compradores Por cotizar SOL056797 19/09/25 PLATINA HR 1/4…" at bounding box center [328, 157] width 278 height 119
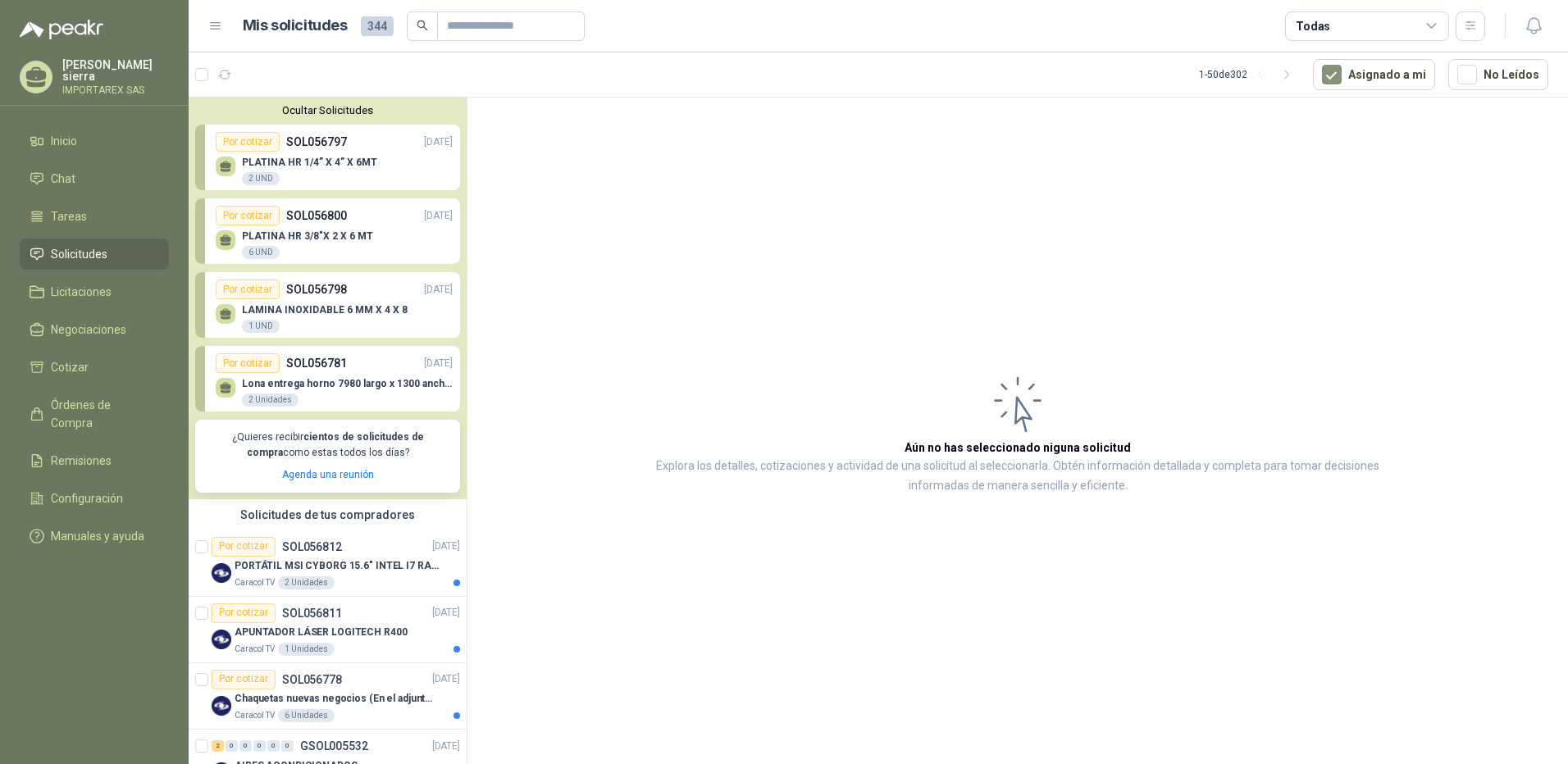
click at [355, 145] on div "Por cotizar SOL056797 19/09/25" at bounding box center [334, 141] width 237 height 20
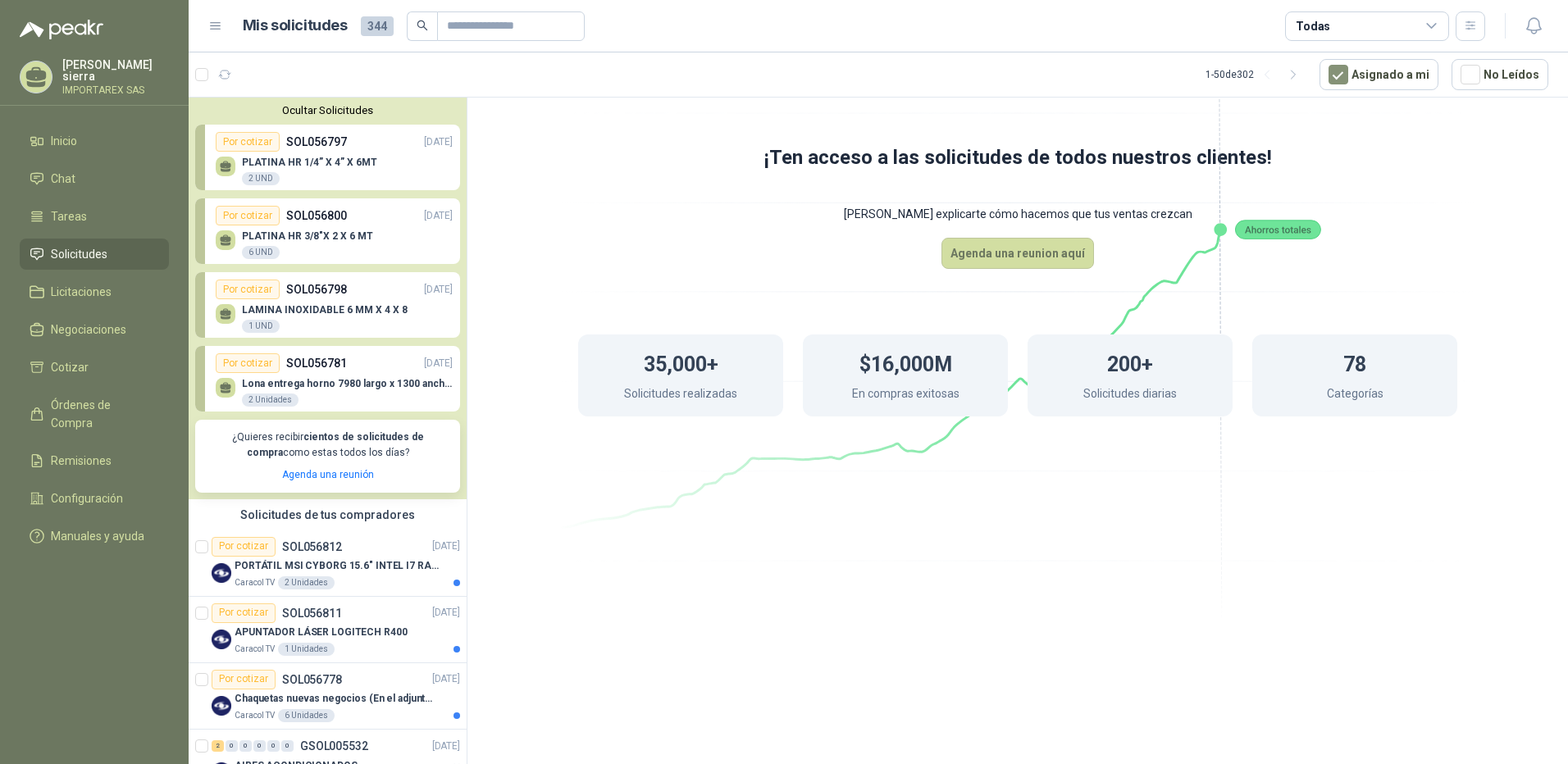
click at [345, 159] on p "PLATINA HR 1/4” X 4” X 6MT" at bounding box center [309, 163] width 135 height 11
click at [284, 374] on div "Lona entrega horno 7980 largo x 1300 ancho Banda tipo wafer  2 Unidades" at bounding box center [334, 390] width 237 height 35
click at [253, 362] on div "Por cotizar" at bounding box center [247, 362] width 64 height 20
click at [322, 137] on p "SOL056797" at bounding box center [316, 141] width 61 height 18
click at [247, 367] on div "Por cotizar" at bounding box center [247, 362] width 64 height 20
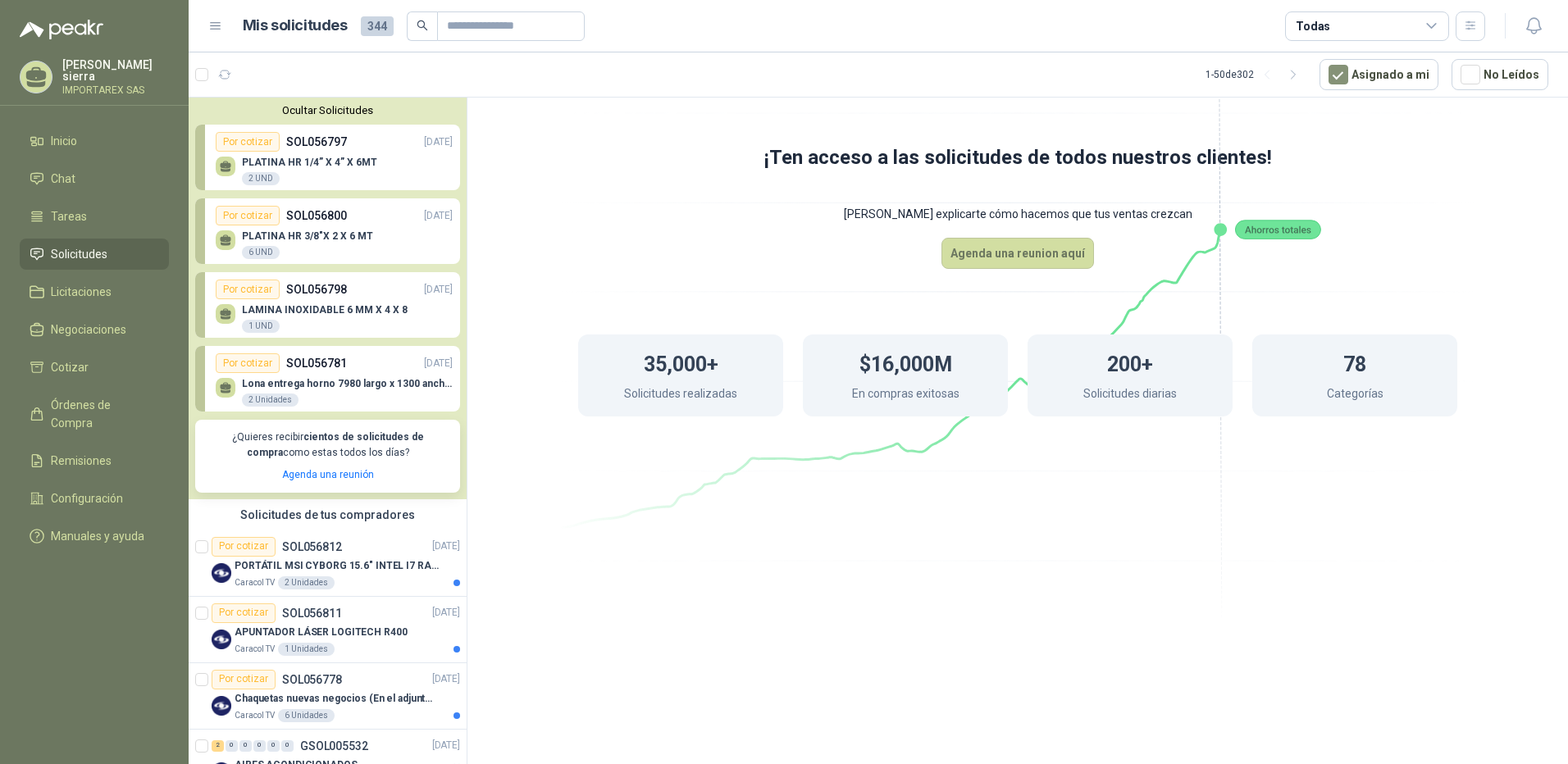
click at [318, 163] on p "PLATINA HR 1/4” X 4” X 6MT" at bounding box center [309, 163] width 135 height 11
click at [253, 178] on div "2 UND" at bounding box center [261, 178] width 37 height 13
click at [240, 143] on div "Por cotizar" at bounding box center [247, 141] width 64 height 20
drag, startPoint x: 233, startPoint y: 439, endPoint x: 404, endPoint y: 453, distance: 171.6
click at [404, 453] on p "¿Quieres recibir cientos de solicitudes de compra como estas todos los días?" at bounding box center [328, 445] width 246 height 31
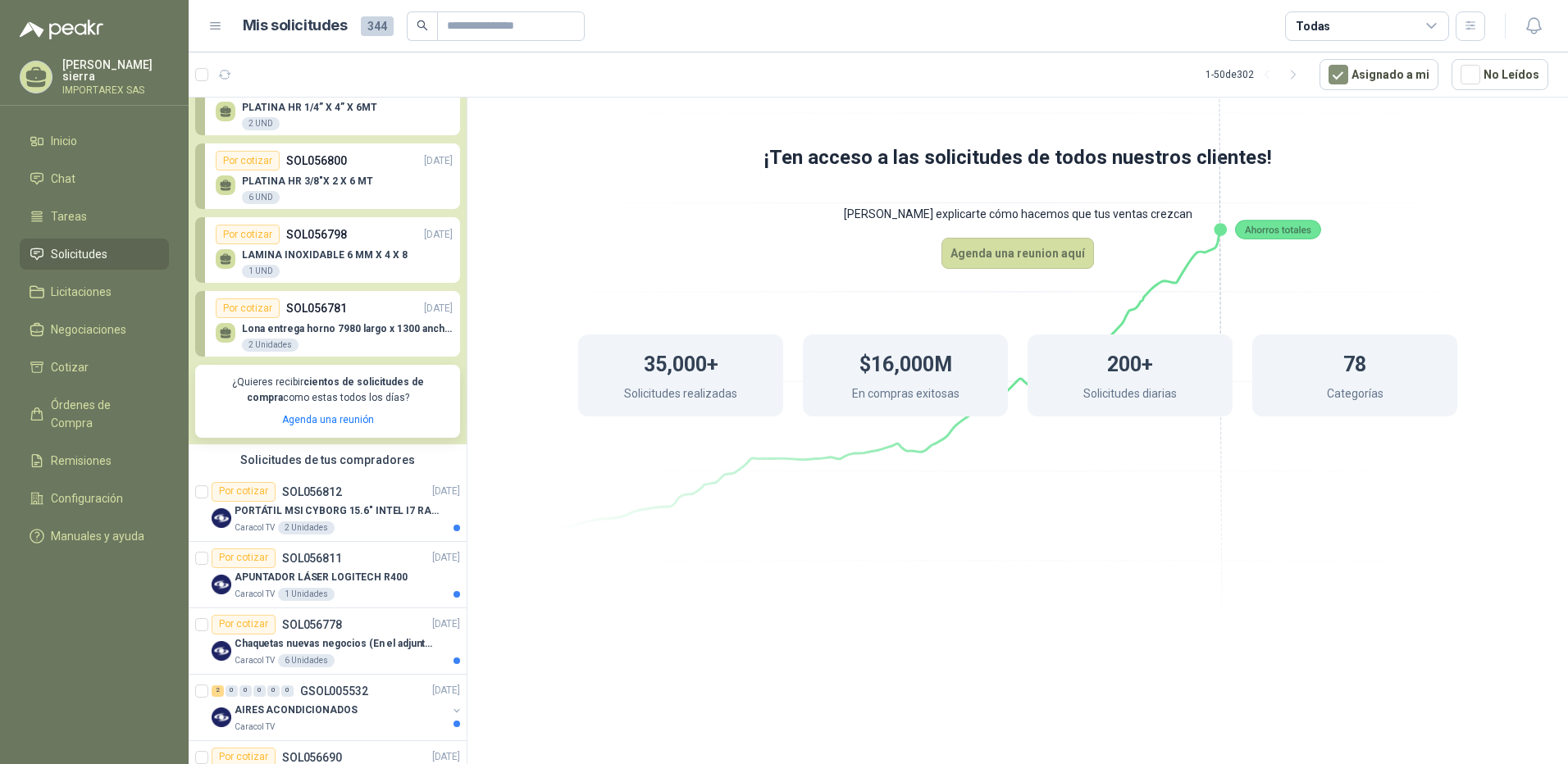
scroll to position [82, 0]
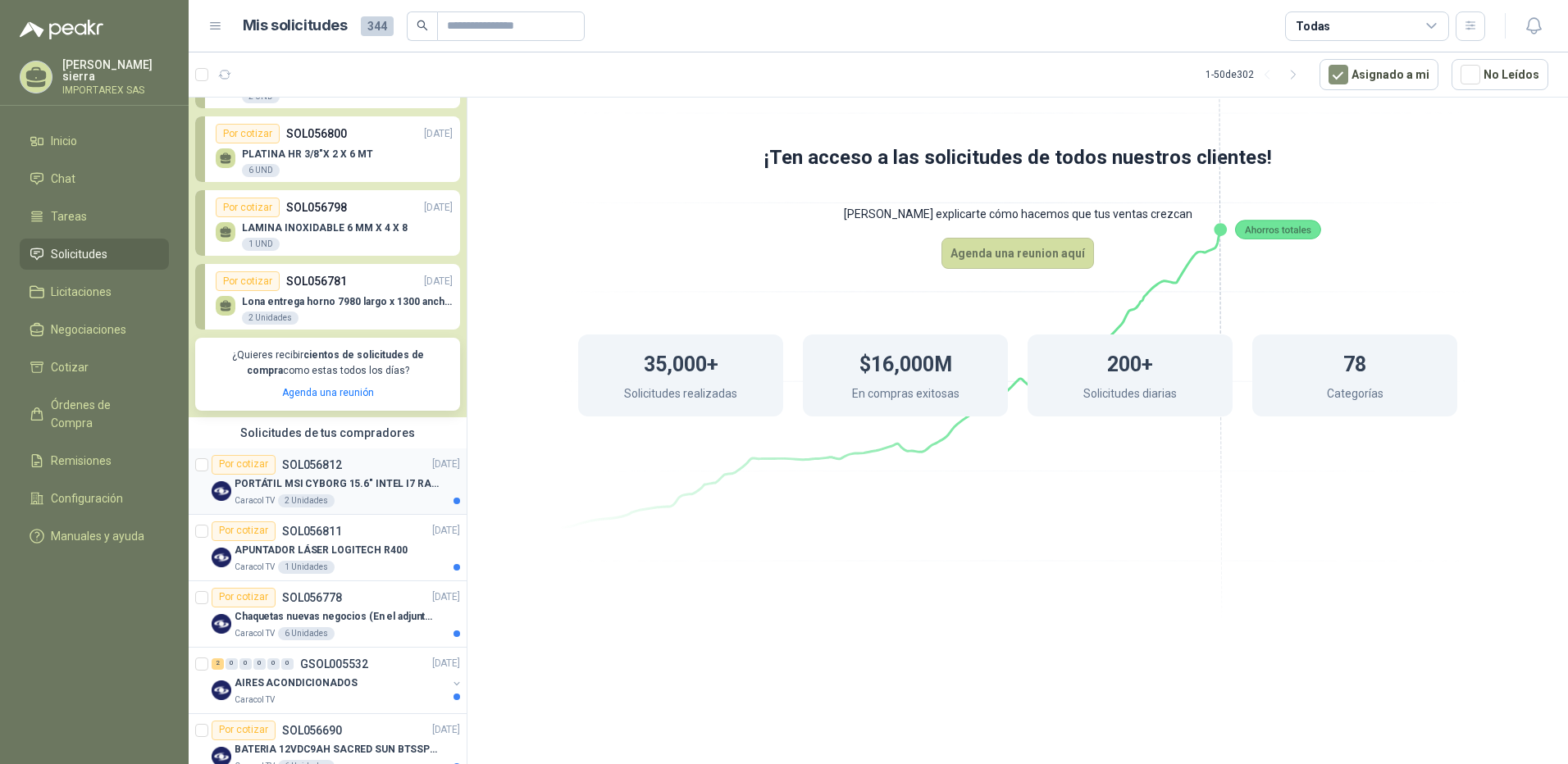
click at [360, 464] on div "Por cotizar SOL056812 19/09/25" at bounding box center [336, 464] width 248 height 20
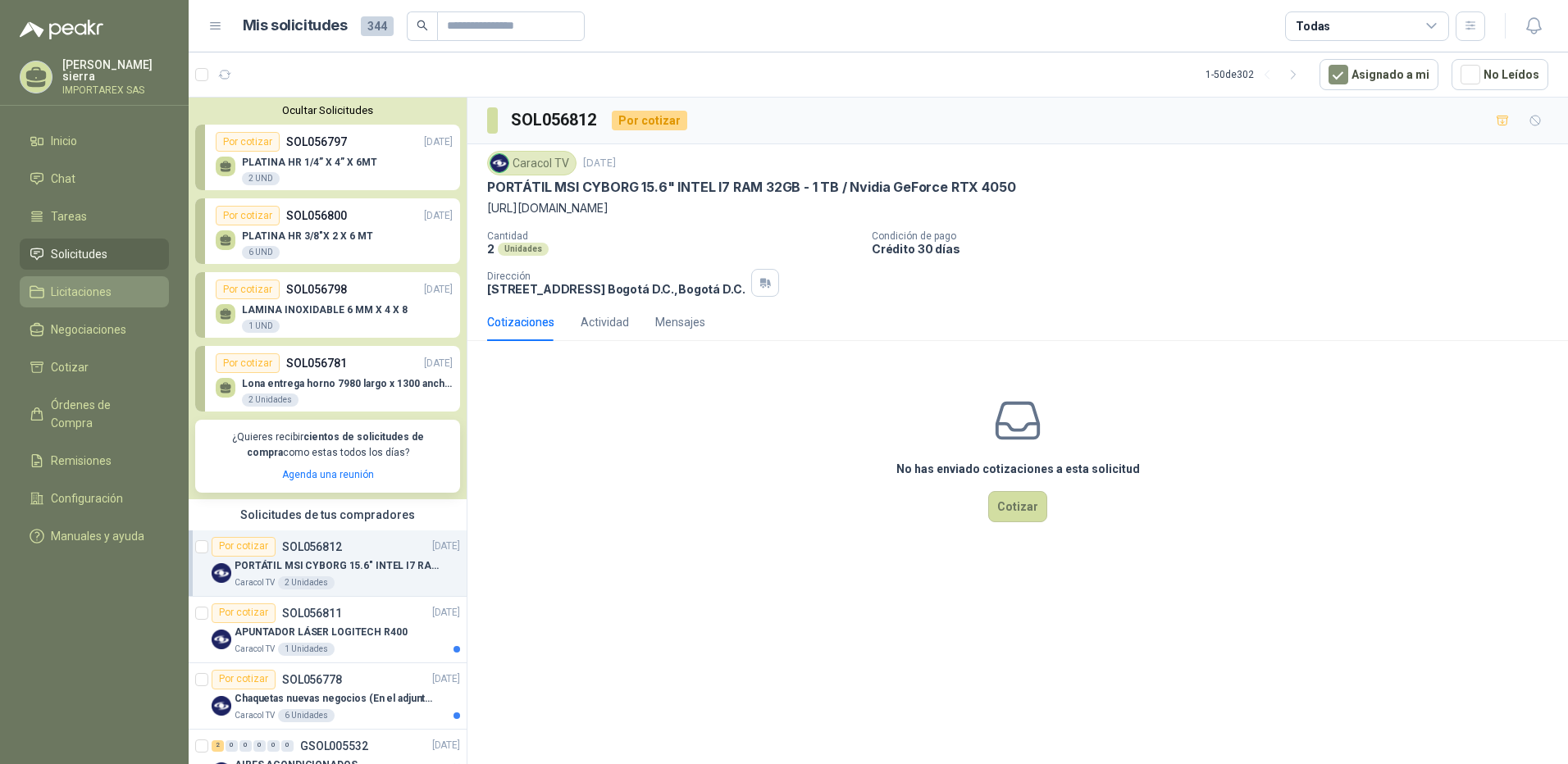
click at [78, 288] on span "Licitaciones" at bounding box center [80, 291] width 61 height 18
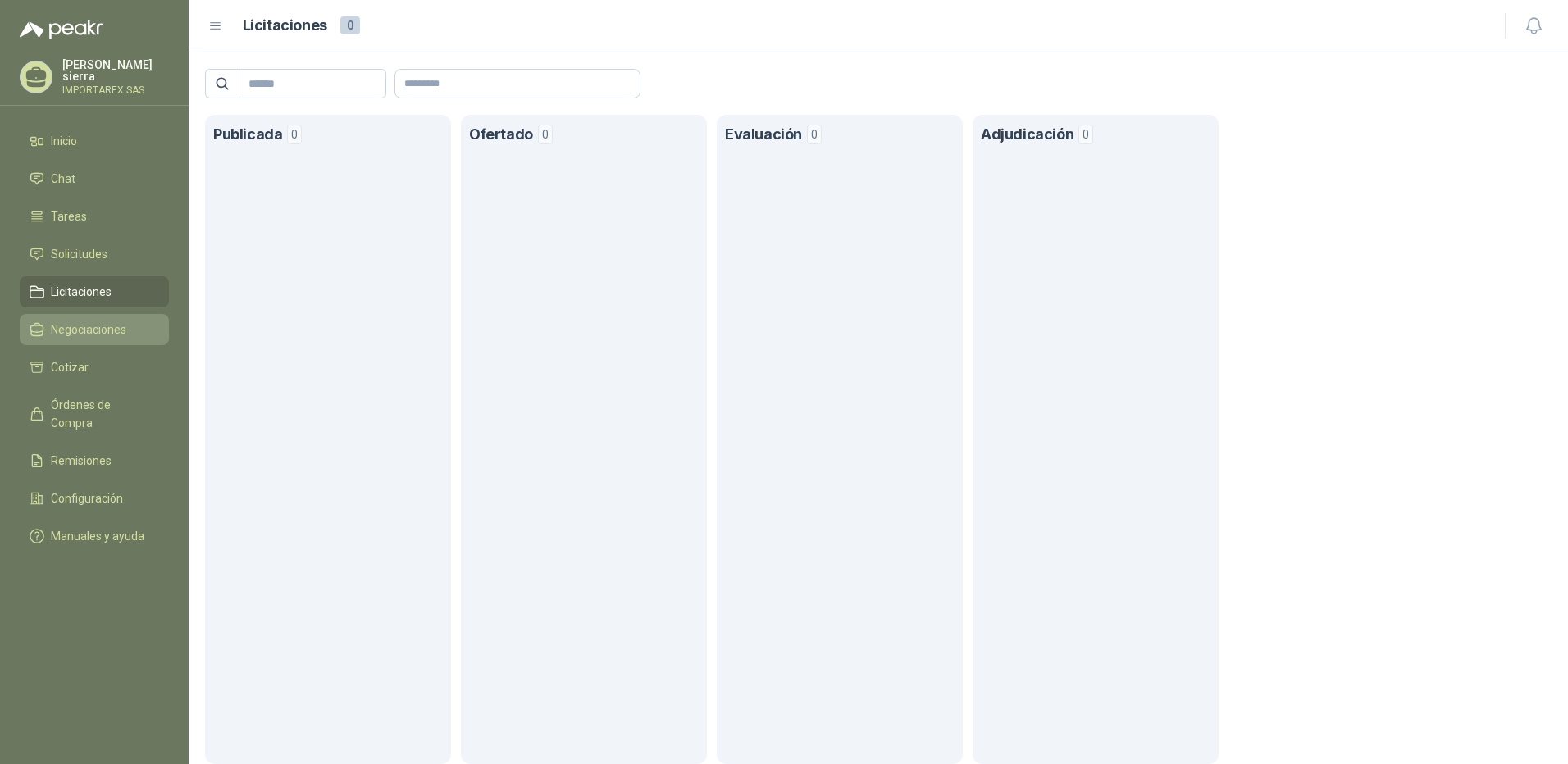
click at [76, 320] on span "Negociaciones" at bounding box center [88, 329] width 76 height 18
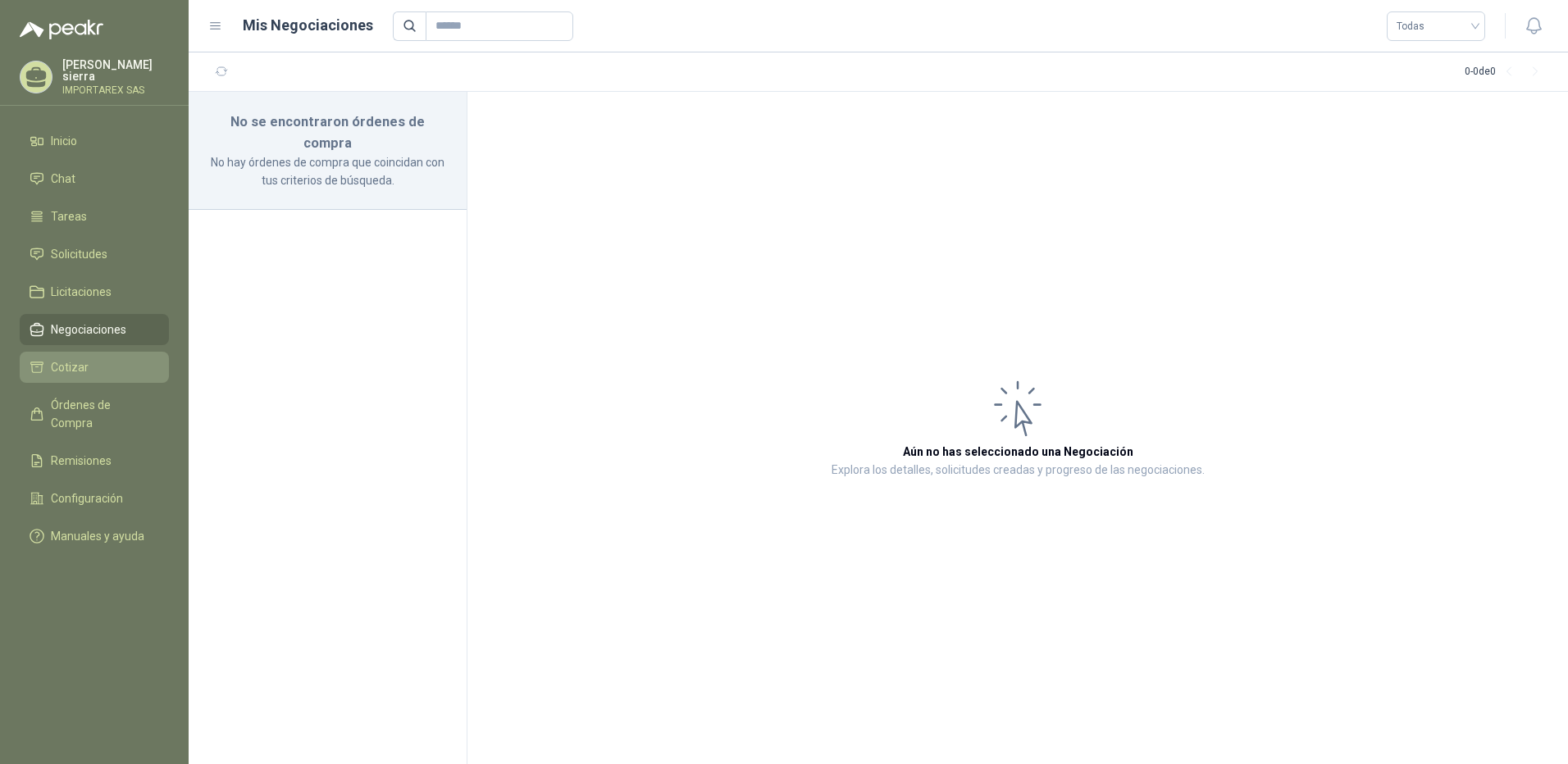
click at [120, 363] on li "Cotizar" at bounding box center [94, 367] width 130 height 18
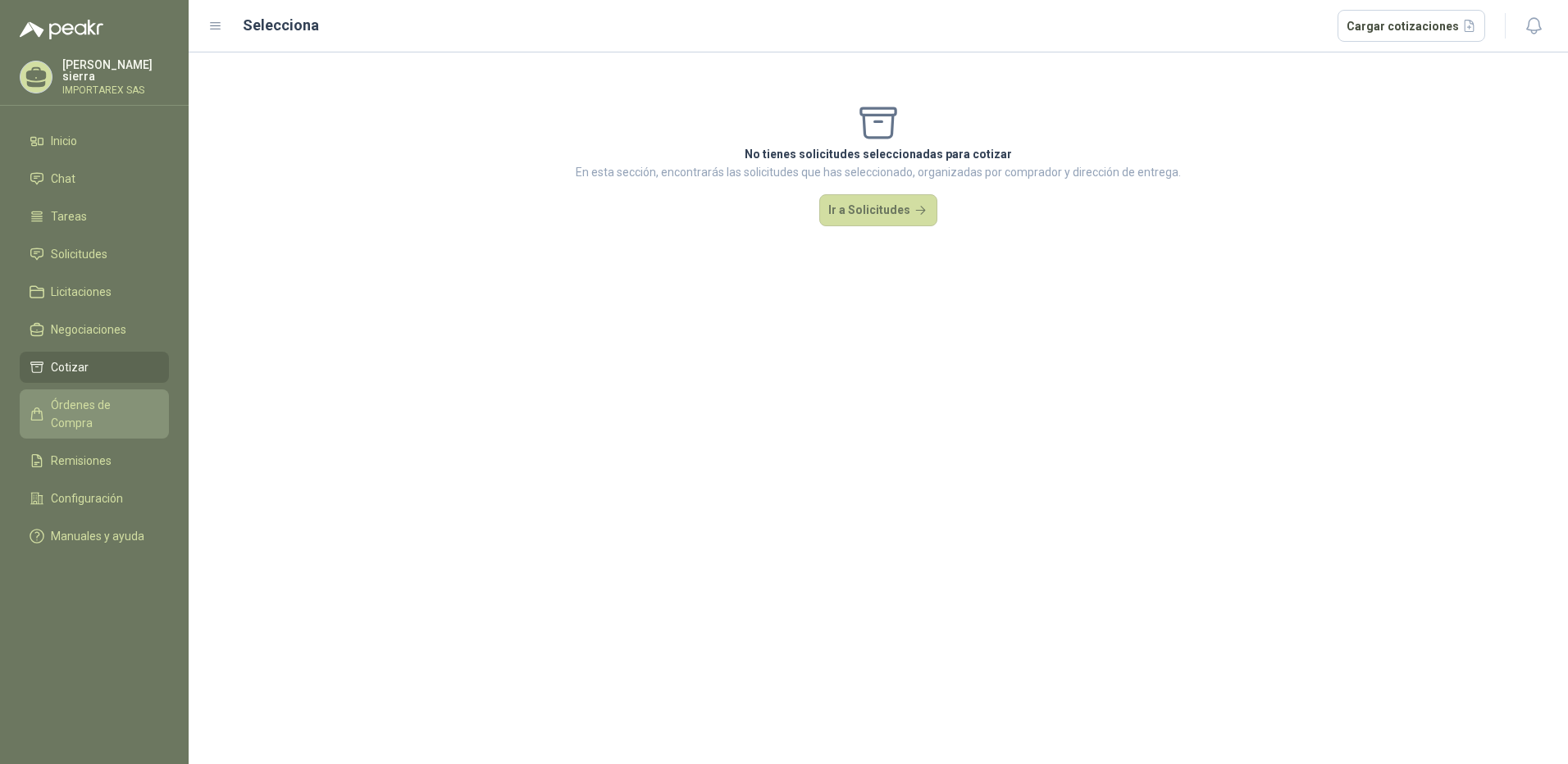
click at [118, 397] on span "Órdenes de Compra" at bounding box center [102, 414] width 103 height 36
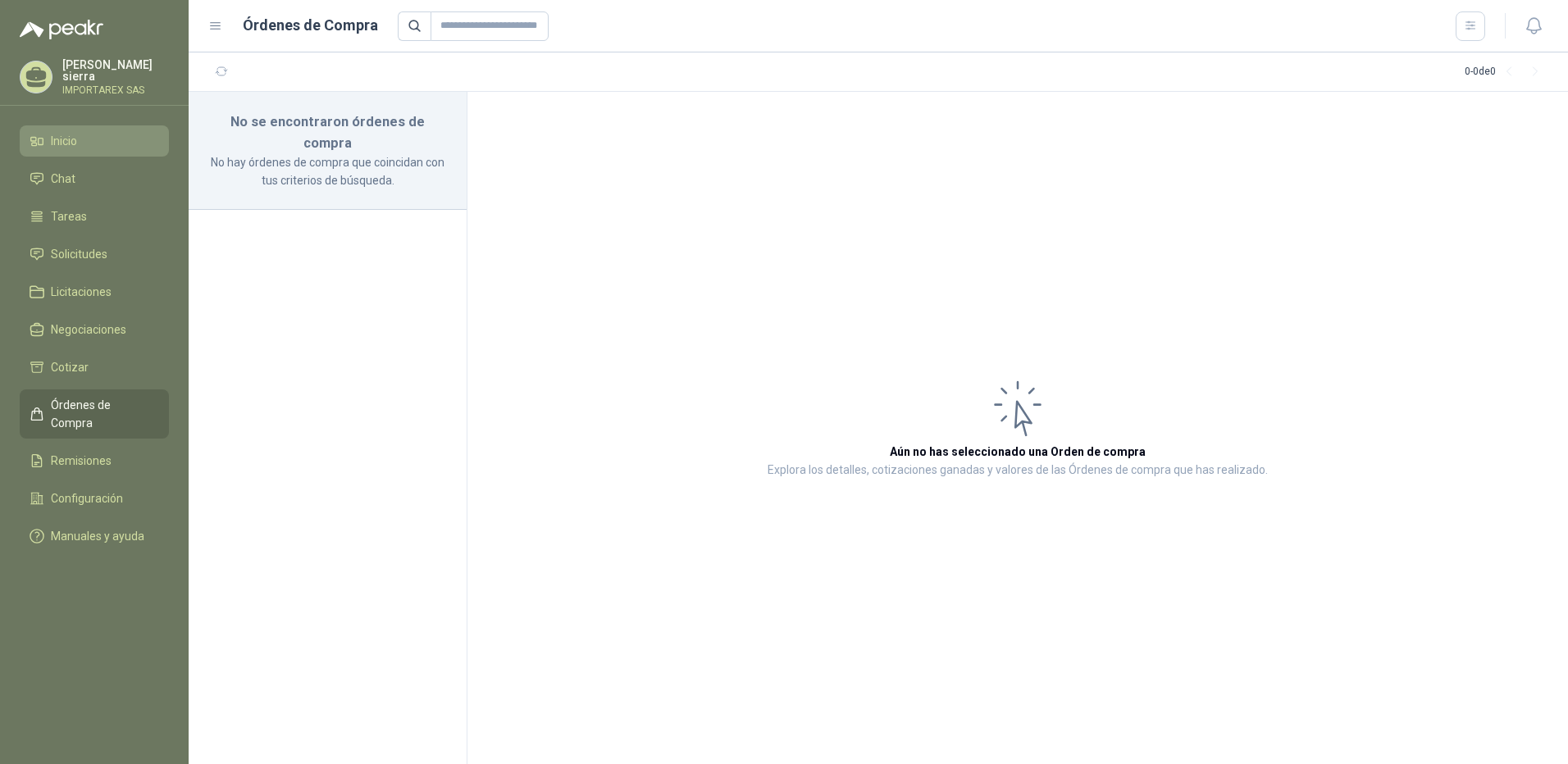
click at [92, 133] on li "Inicio" at bounding box center [94, 140] width 130 height 18
click at [72, 208] on span "Tareas" at bounding box center [68, 216] width 36 height 18
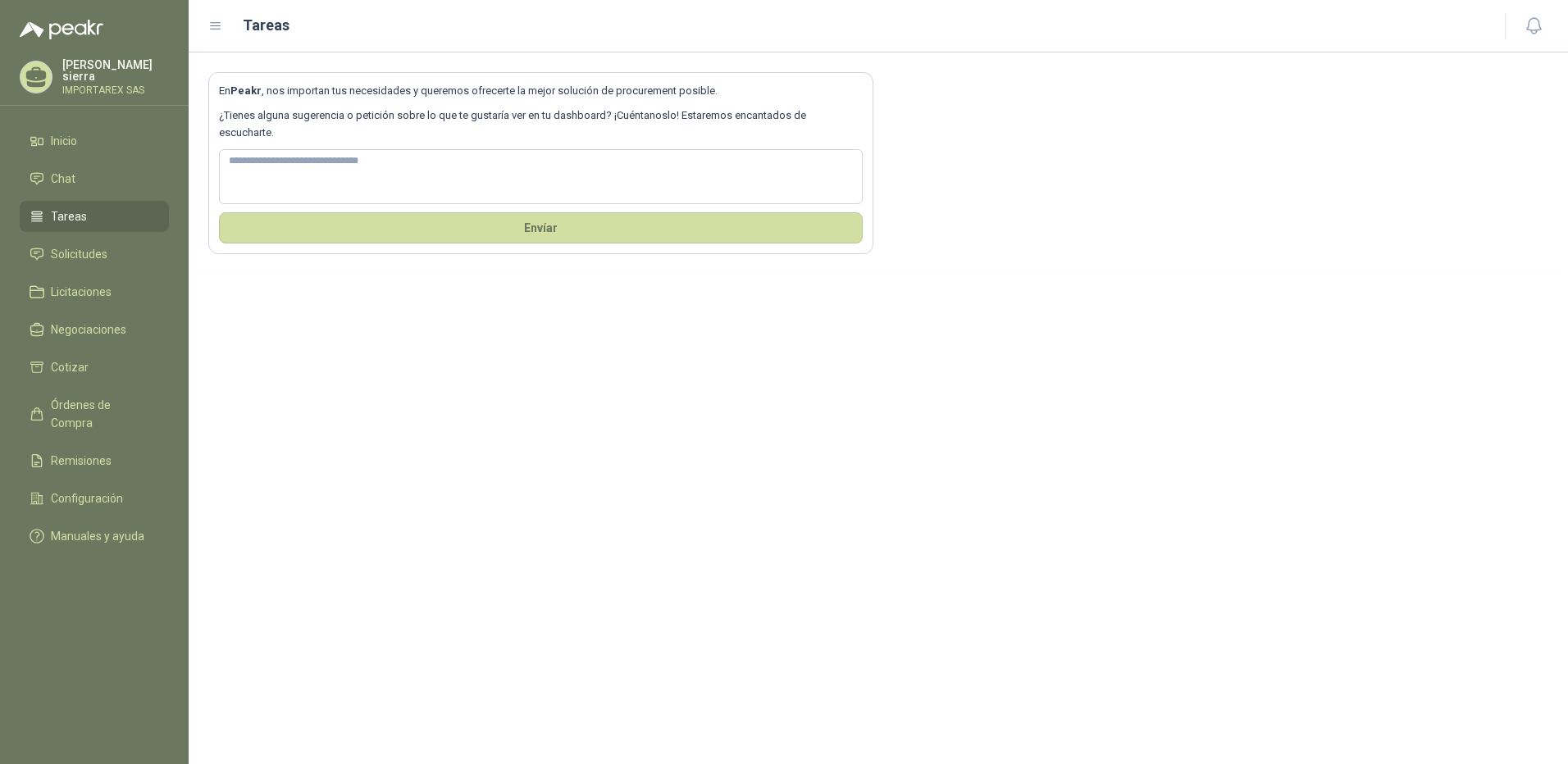
click at [82, 85] on p "IMPORTAREX SAS" at bounding box center [116, 90] width 106 height 10
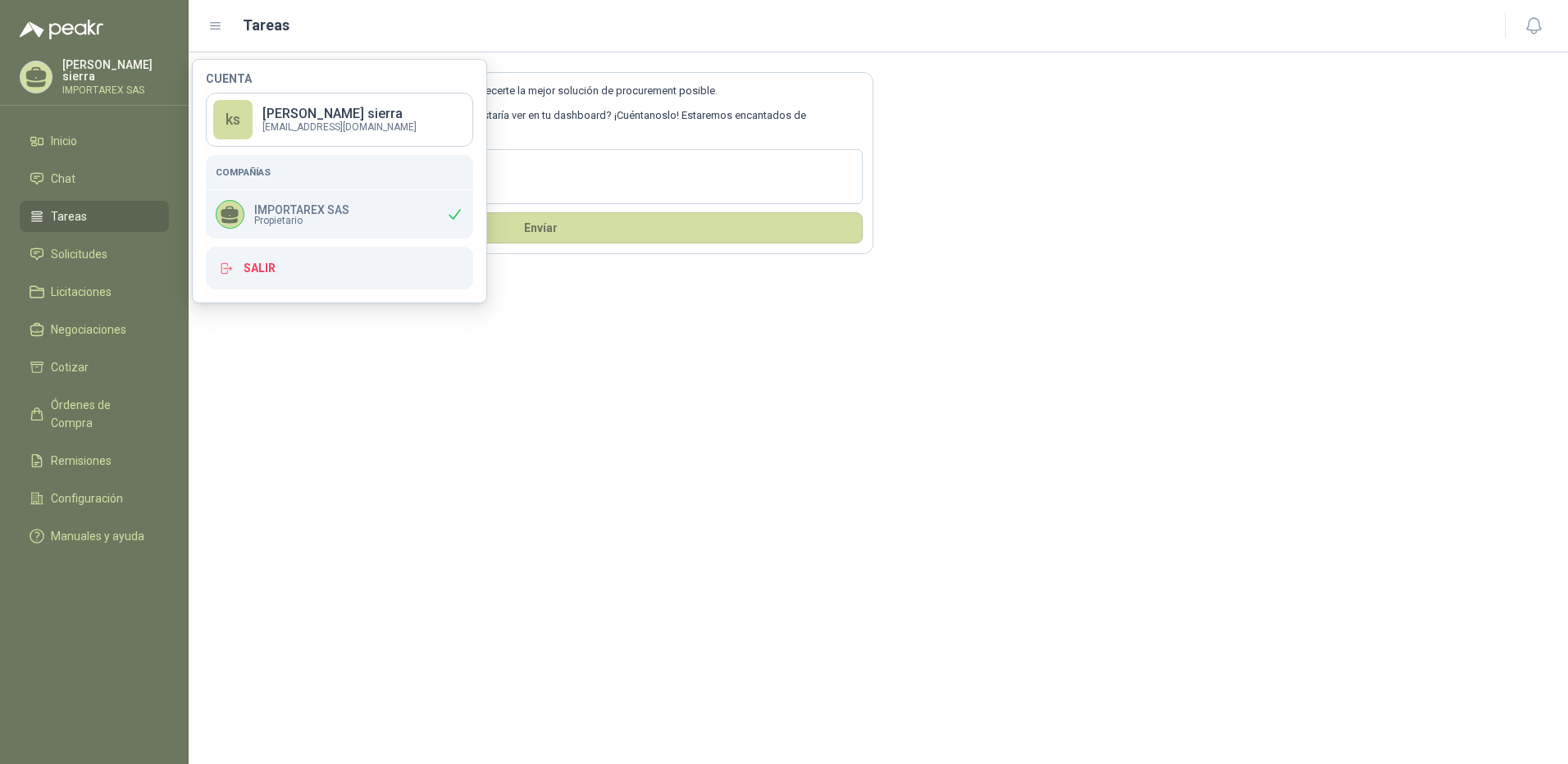
click at [232, 217] on icon at bounding box center [230, 211] width 17 height 12
click at [40, 77] on icon at bounding box center [36, 74] width 21 height 14
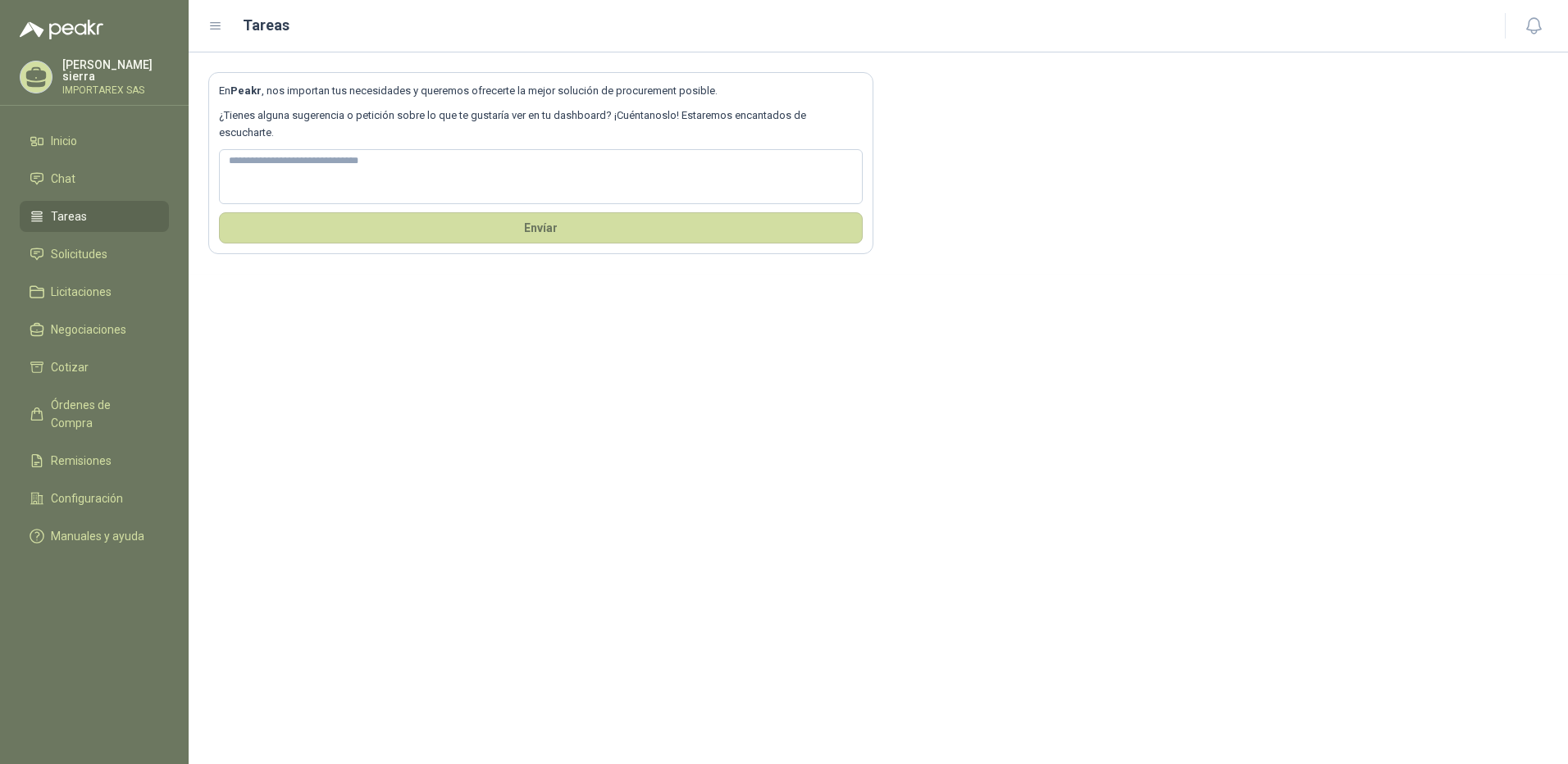
click at [214, 19] on icon at bounding box center [216, 26] width 15 height 15
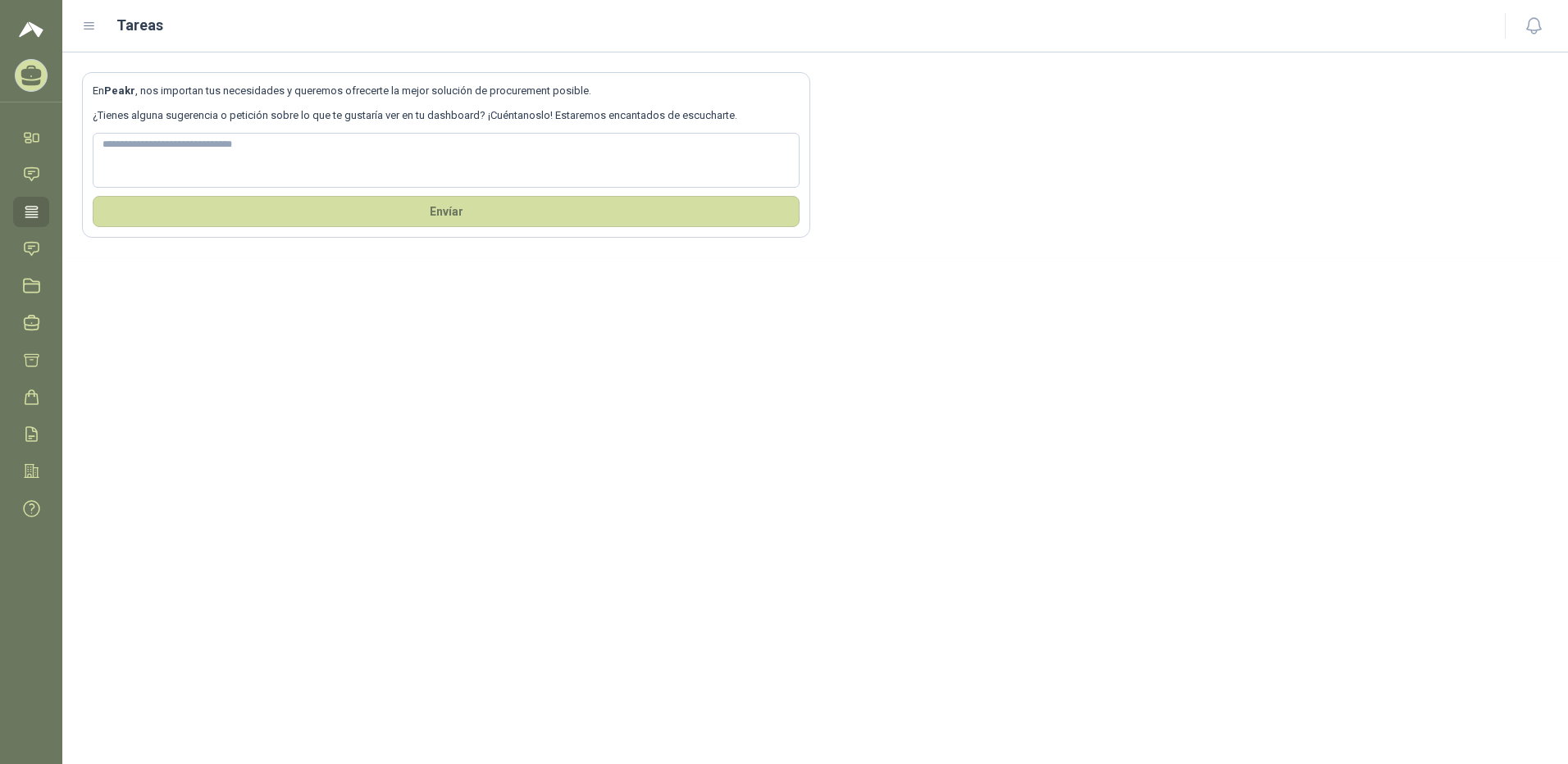
click at [94, 19] on icon at bounding box center [90, 26] width 15 height 15
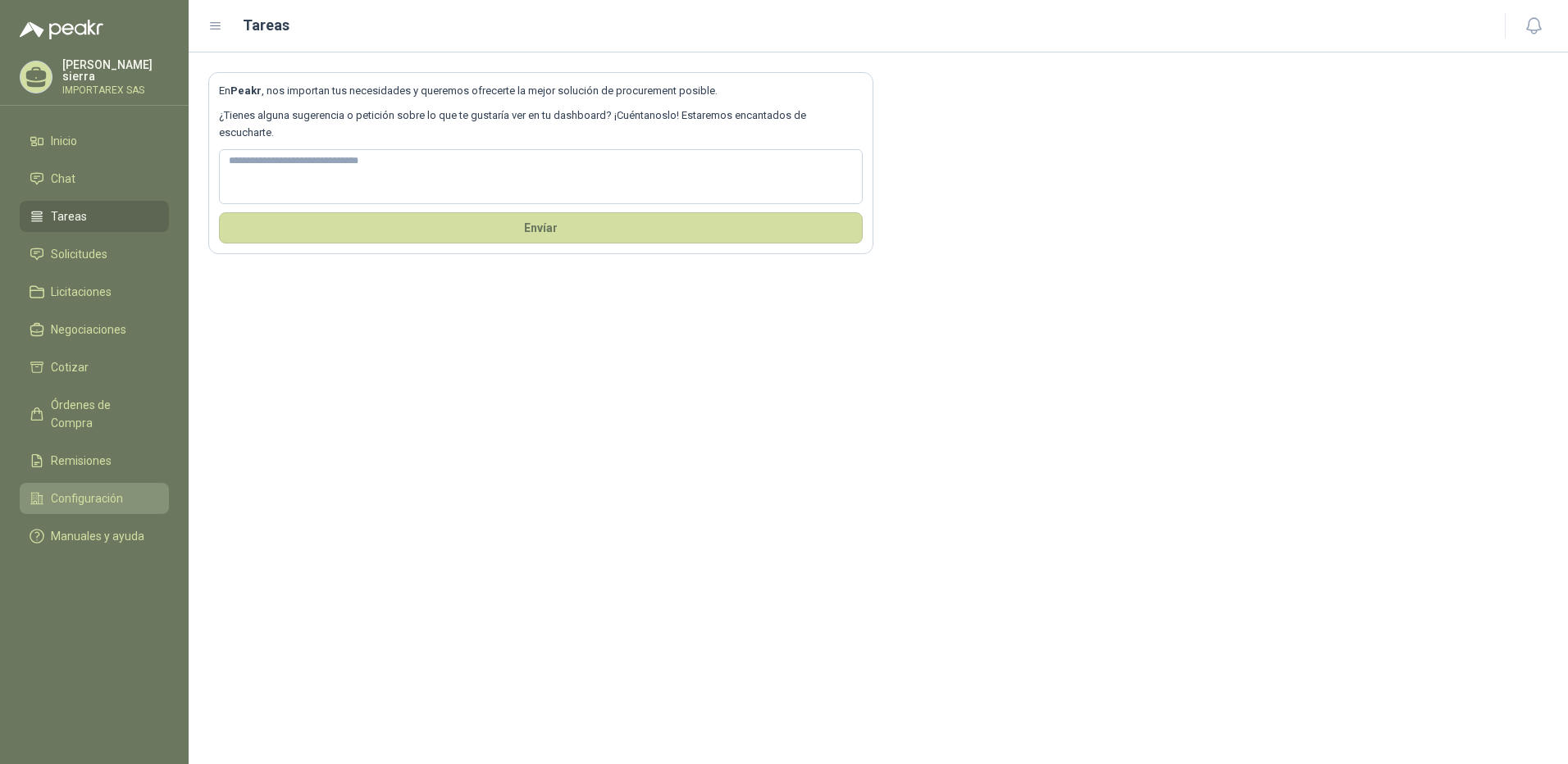
click at [98, 483] on link "Configuración" at bounding box center [94, 498] width 149 height 31
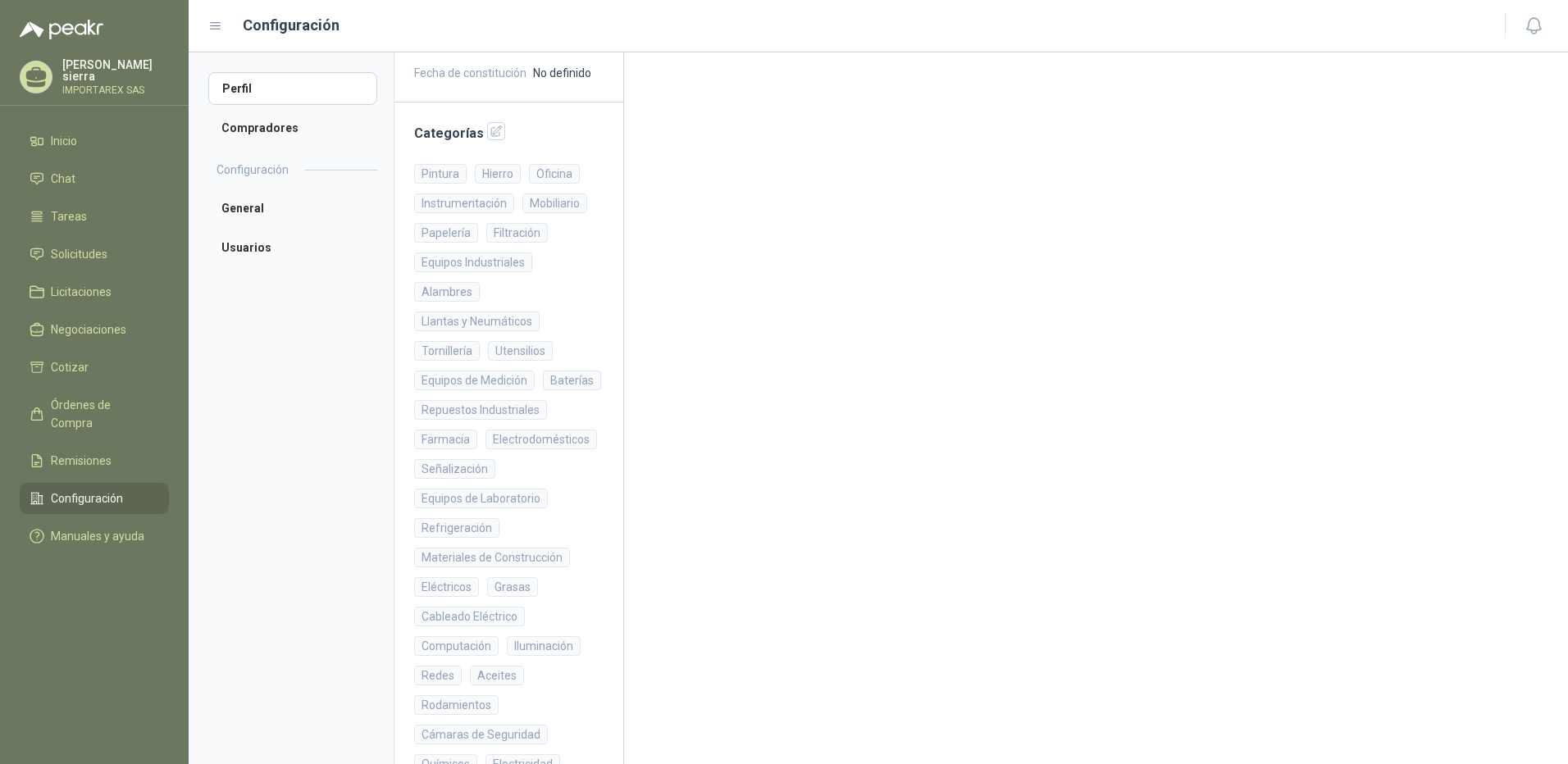
scroll to position [328, 0]
click at [501, 128] on h2 "Categorías" at bounding box center [508, 128] width 190 height 21
click at [491, 129] on icon "button" at bounding box center [496, 126] width 10 height 10
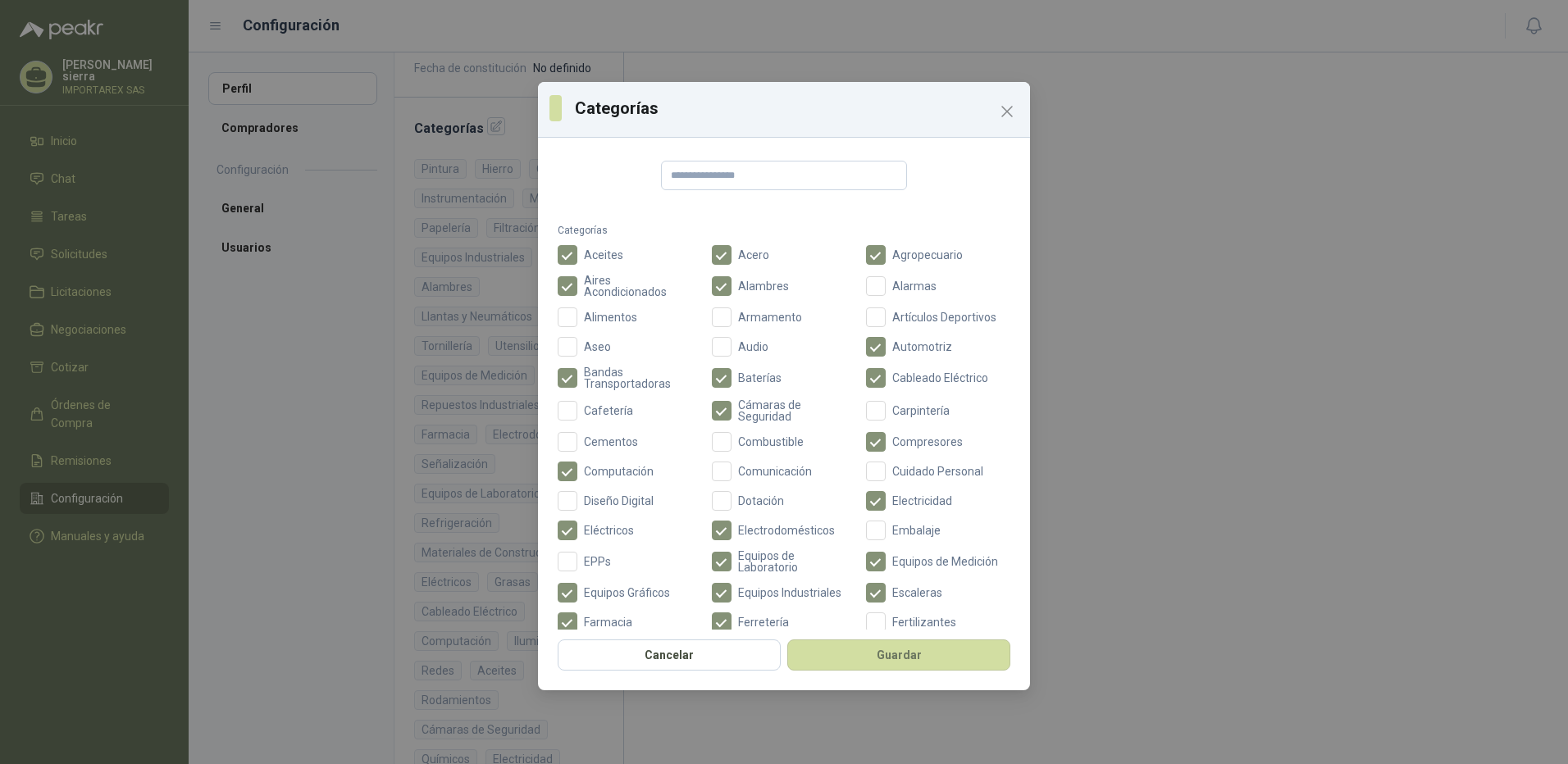
scroll to position [0, 0]
click at [747, 437] on label "Combustible" at bounding box center [784, 445] width 145 height 20
click at [753, 495] on label "Dotación" at bounding box center [784, 504] width 145 height 20
drag, startPoint x: 919, startPoint y: 293, endPoint x: 919, endPoint y: 333, distance: 40.0
click at [778, 333] on div "Aceites Acero Agropecuario Aires Acondicionados Alambres Alarmas Alimentos Arma…" at bounding box center [784, 652] width 453 height 807
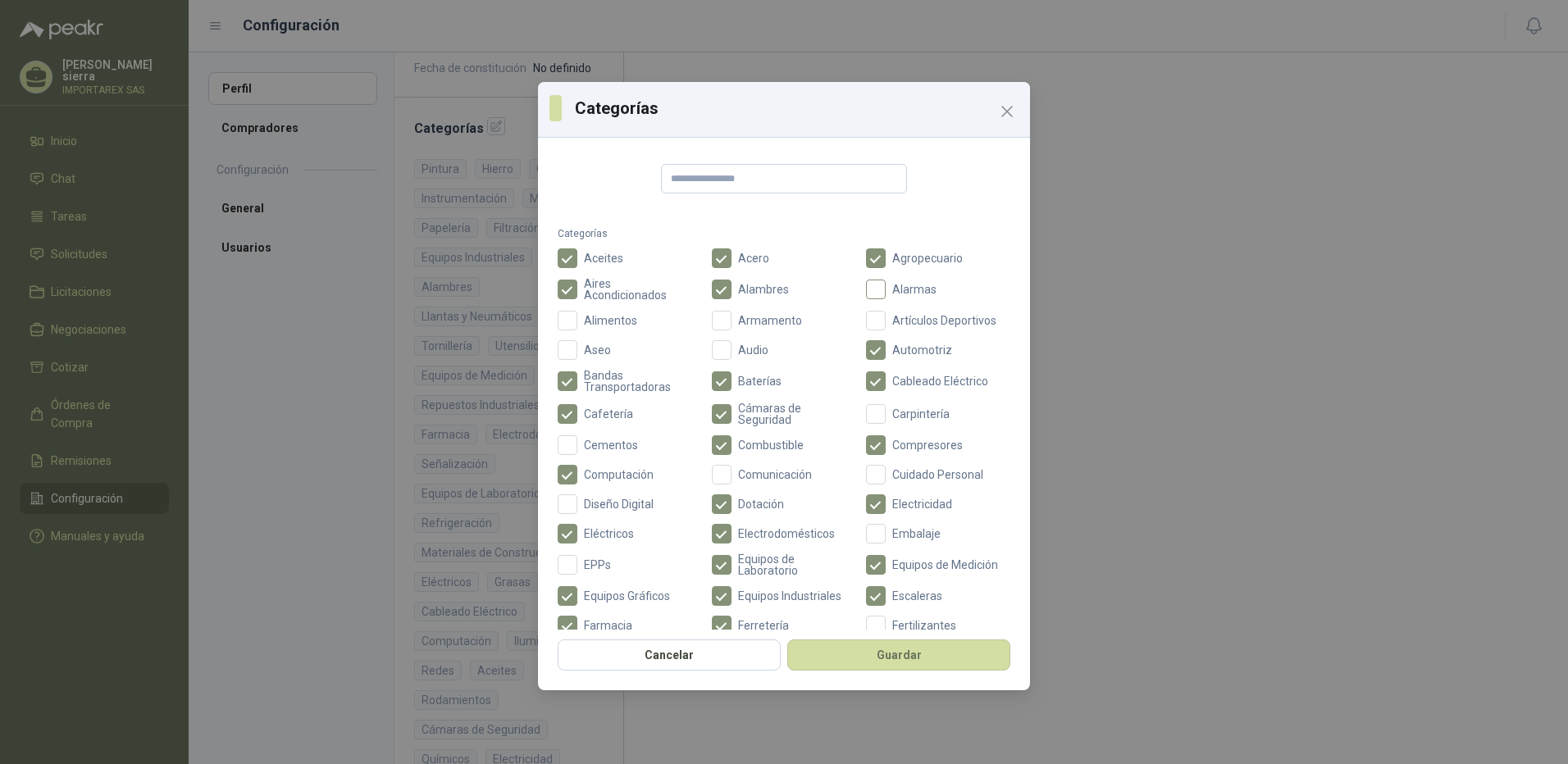
drag, startPoint x: 919, startPoint y: 333, endPoint x: 886, endPoint y: 286, distance: 57.4
click at [778, 286] on span "Alarmas" at bounding box center [913, 290] width 57 height 11
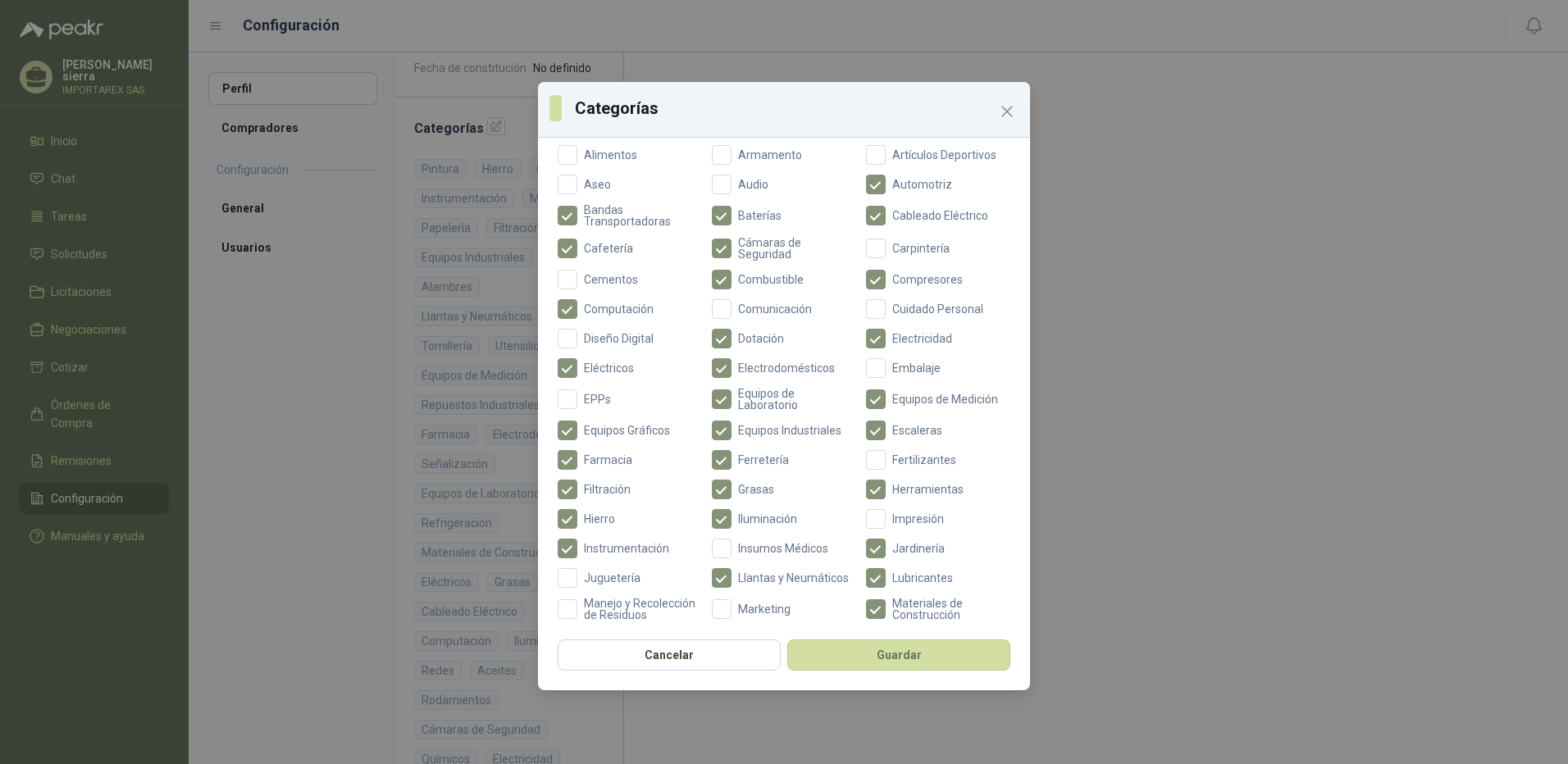
scroll to position [454, 0]
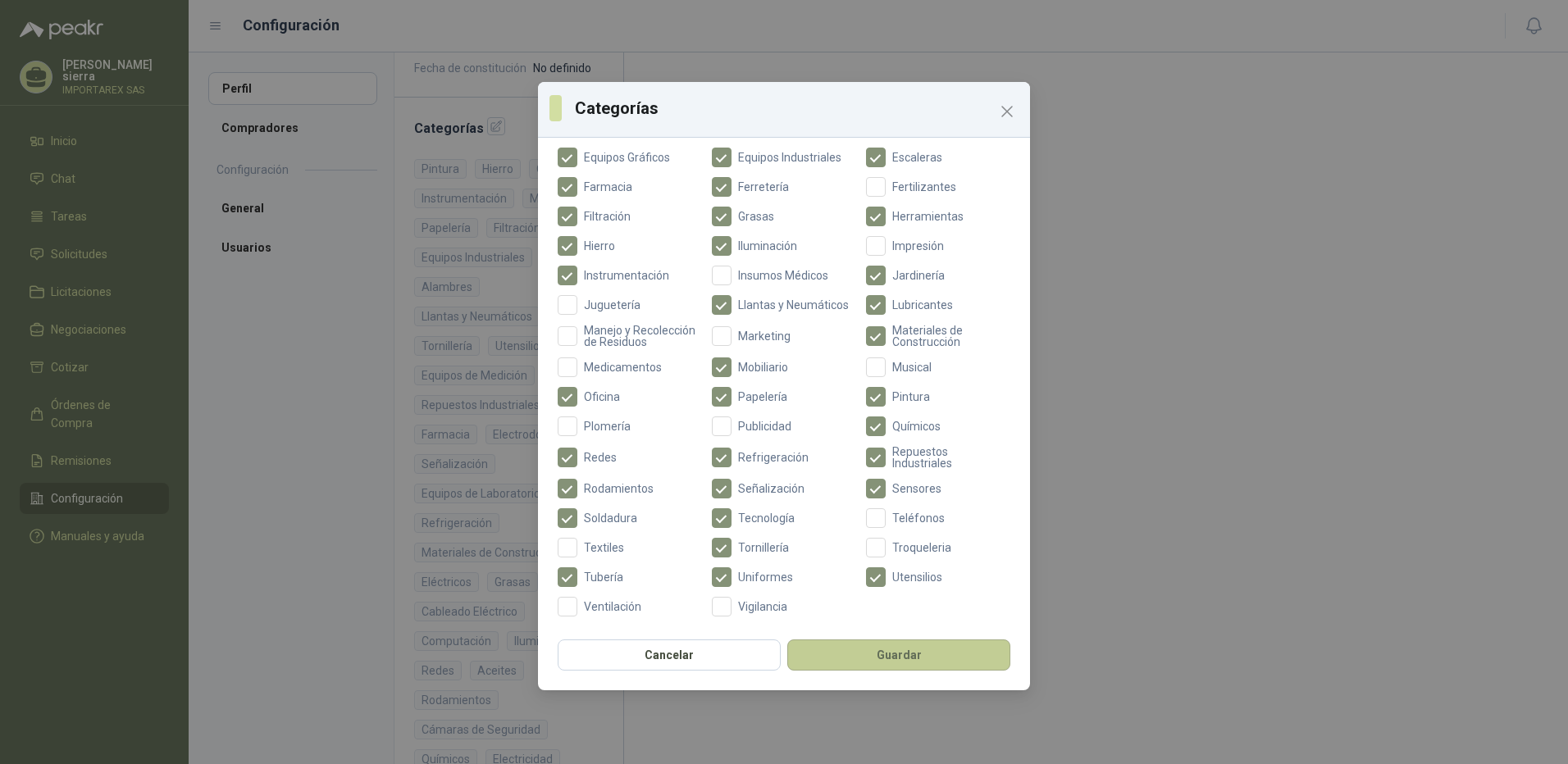
click at [778, 654] on button "Guardar" at bounding box center [898, 655] width 223 height 31
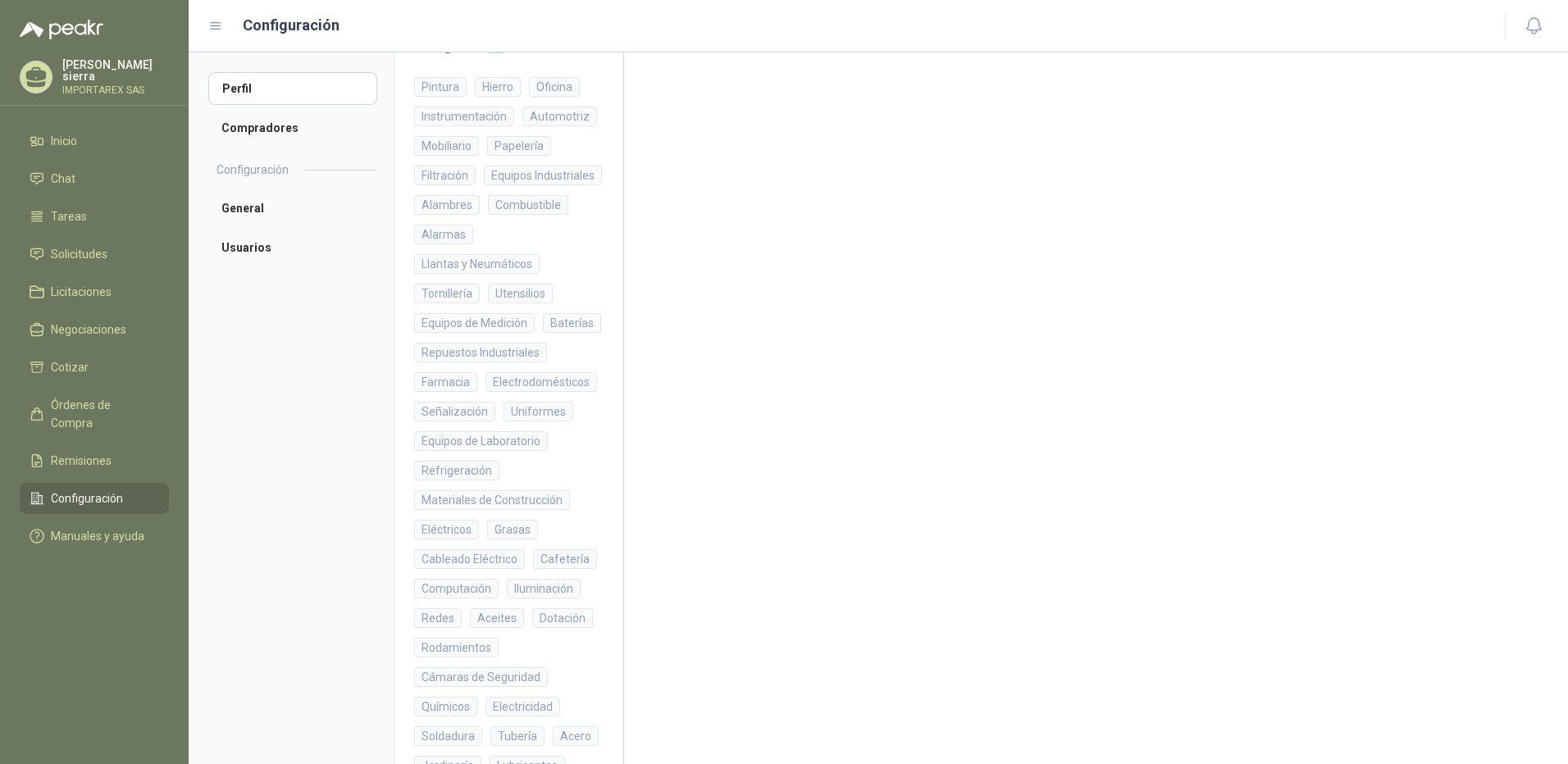
scroll to position [629, 0]
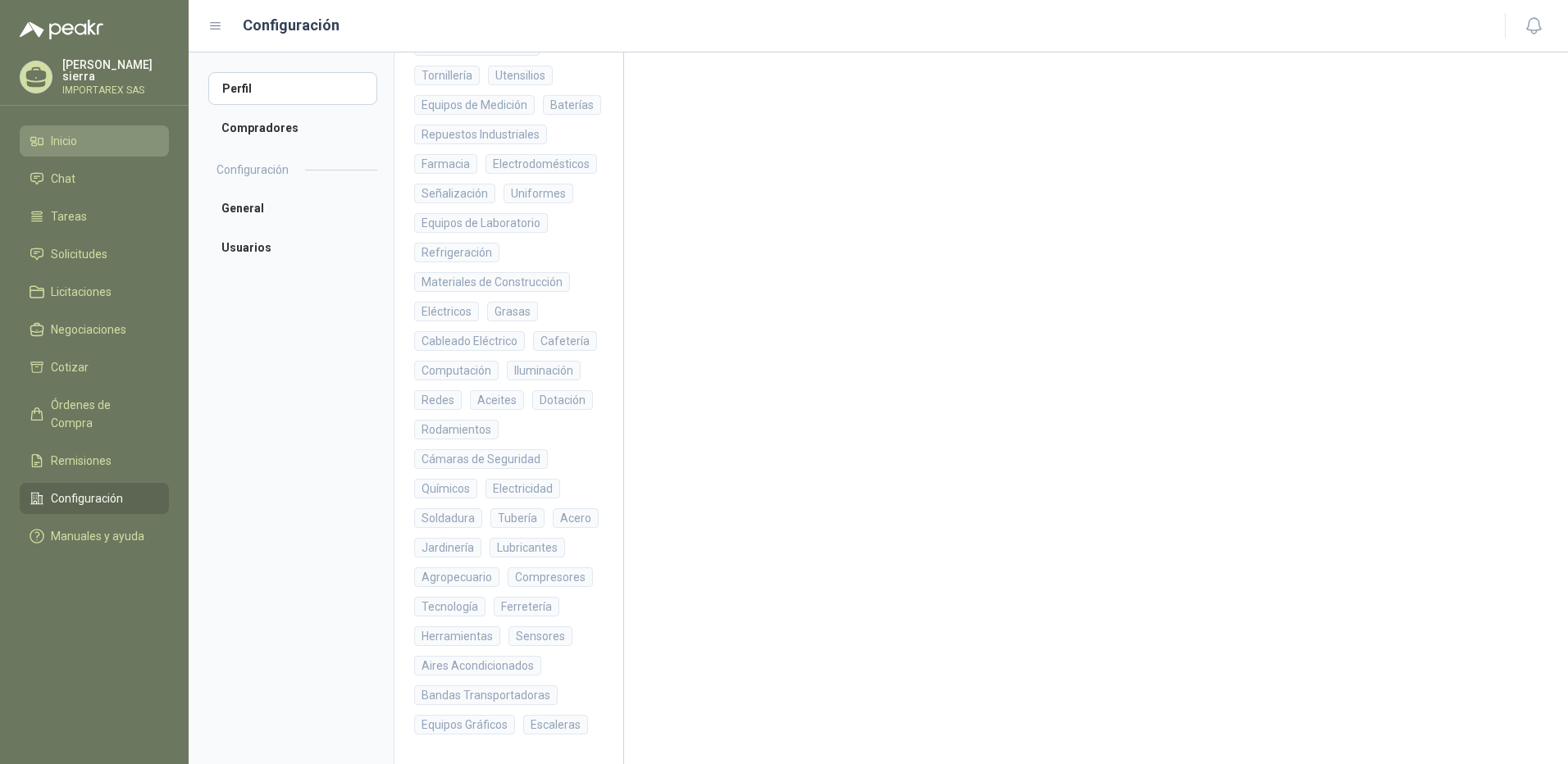
click at [64, 125] on link "Inicio" at bounding box center [94, 140] width 149 height 31
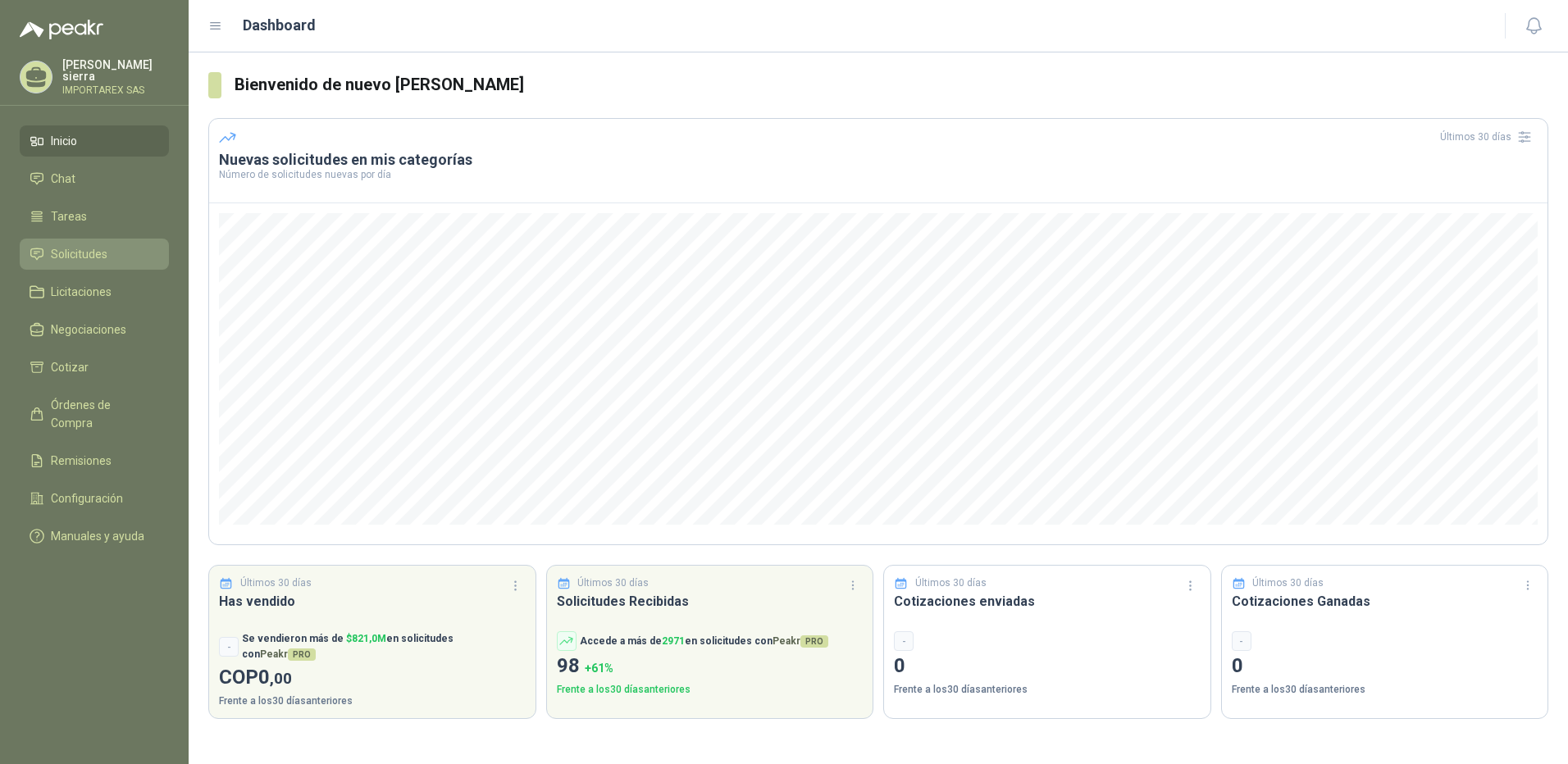
click at [67, 246] on span "Solicitudes" at bounding box center [78, 254] width 57 height 18
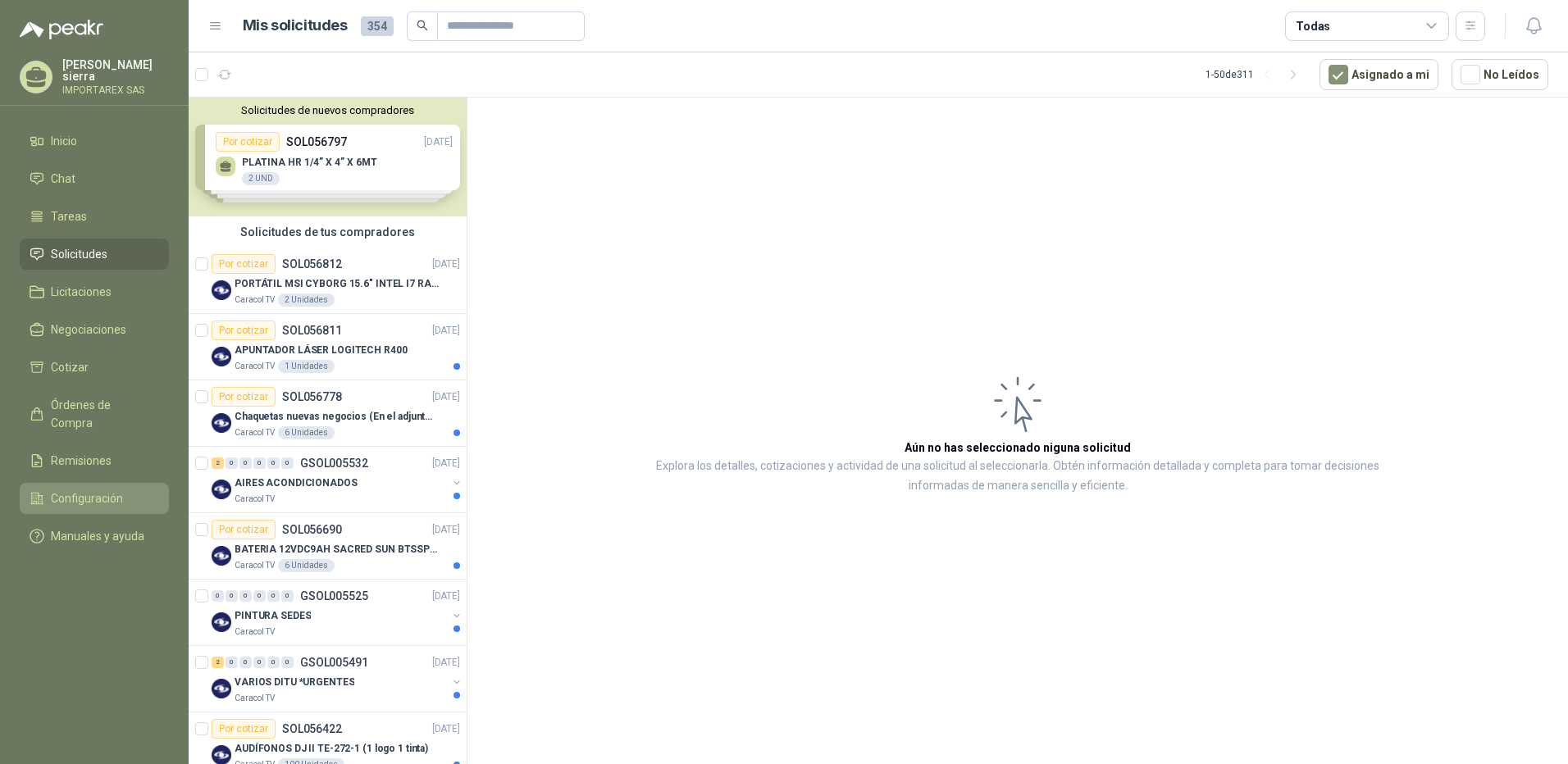
click at [94, 489] on span "Configuración" at bounding box center [86, 498] width 72 height 18
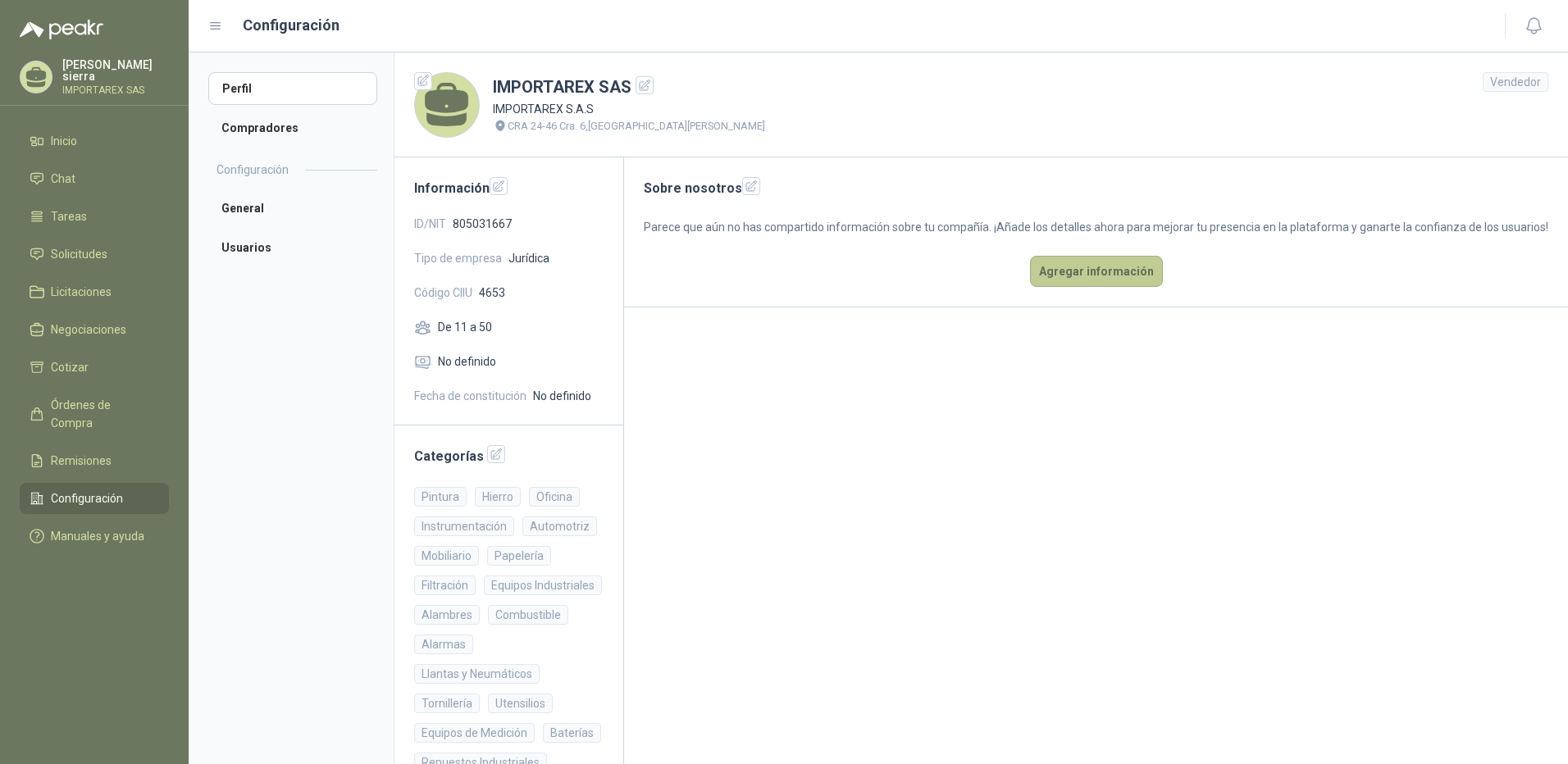
click at [1106, 287] on button "Agregar información" at bounding box center [1096, 271] width 133 height 31
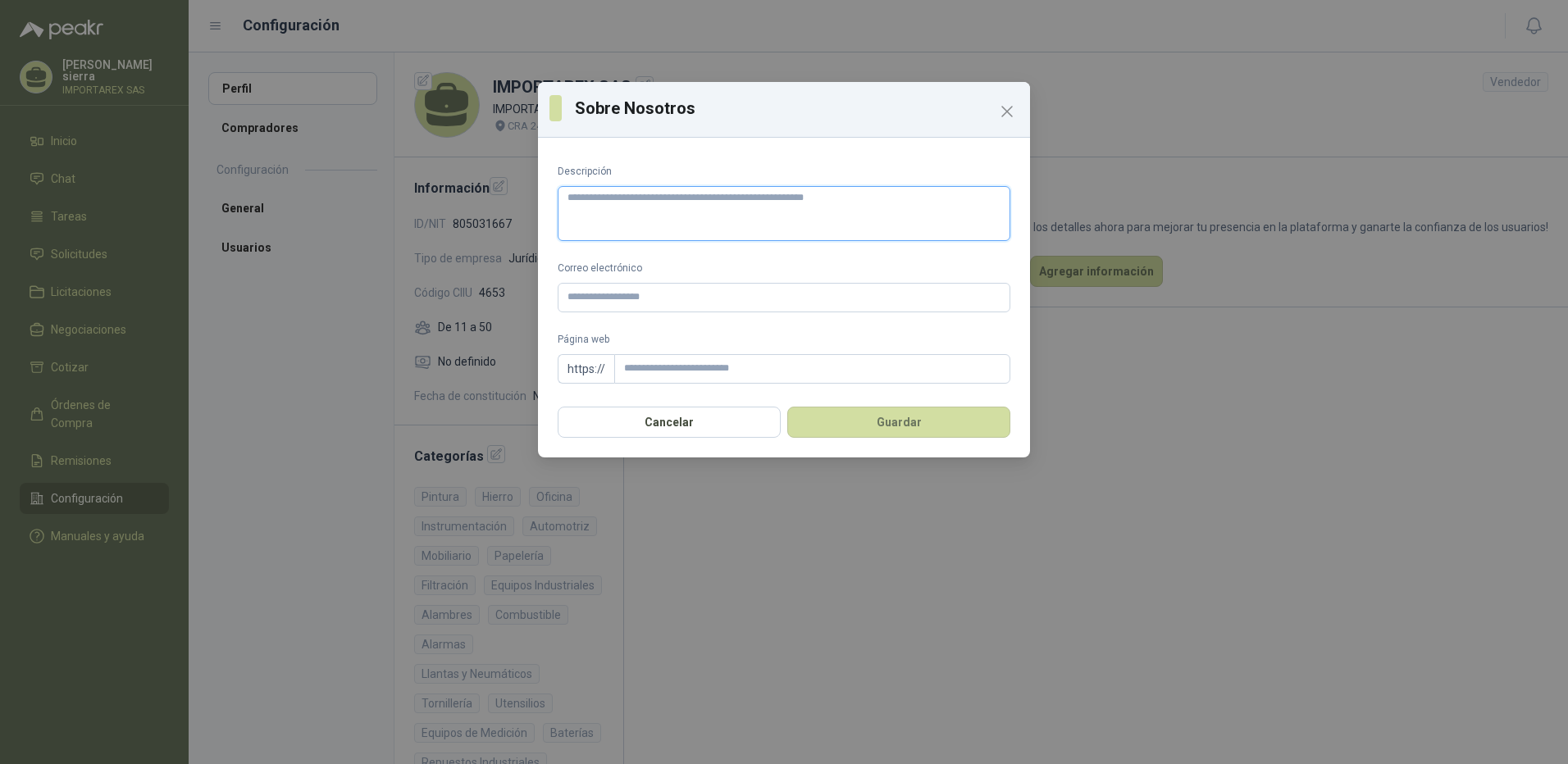
click at [759, 226] on textarea "Descripción" at bounding box center [784, 213] width 453 height 55
click at [999, 111] on icon "Close" at bounding box center [1007, 111] width 20 height 20
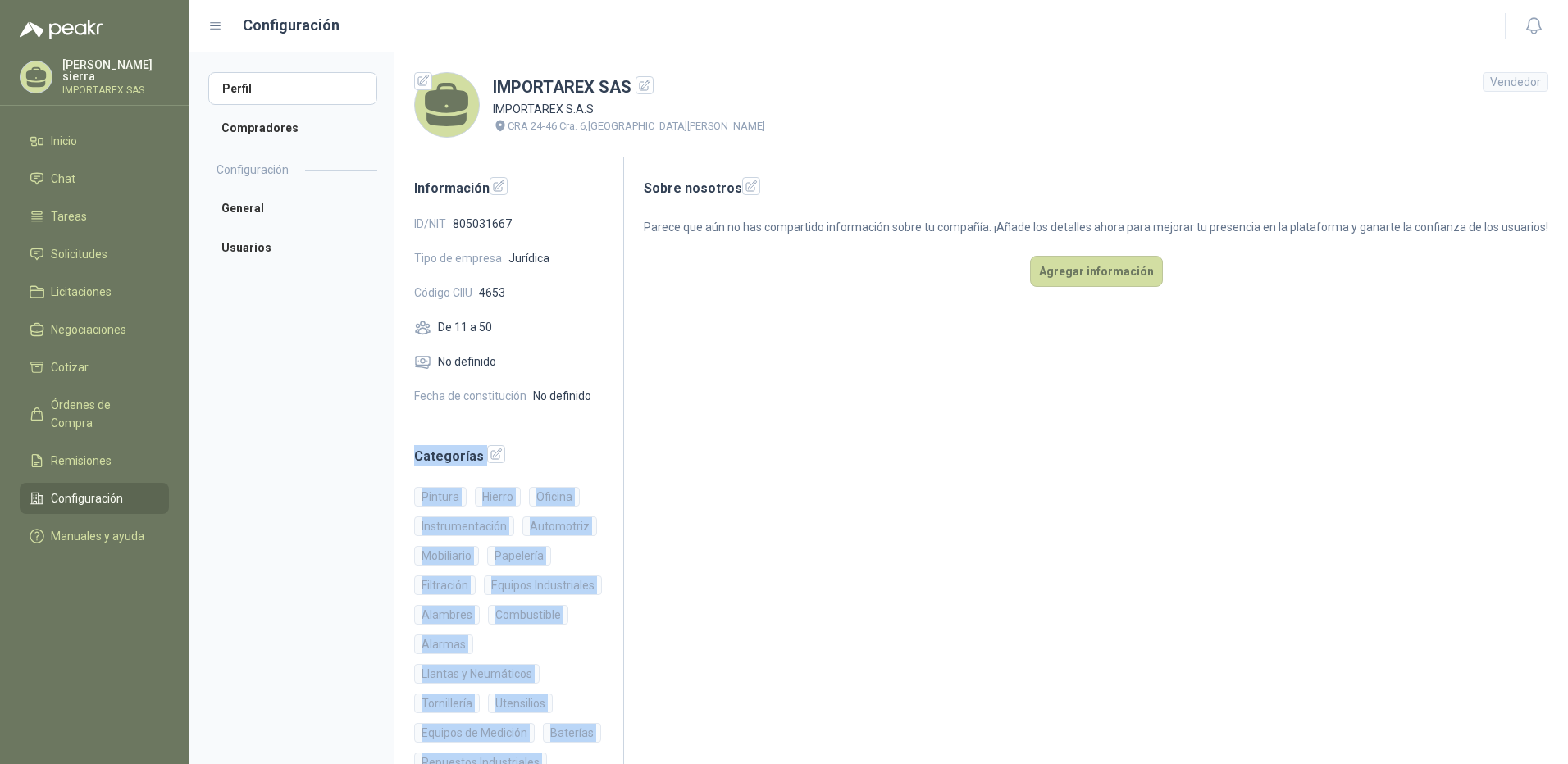
drag, startPoint x: 596, startPoint y: 729, endPoint x: 405, endPoint y: 450, distance: 338.1
copy div "Categorías Pintura Hierro Oficina Instrumentación Automotriz Mobiliario Papeler…"
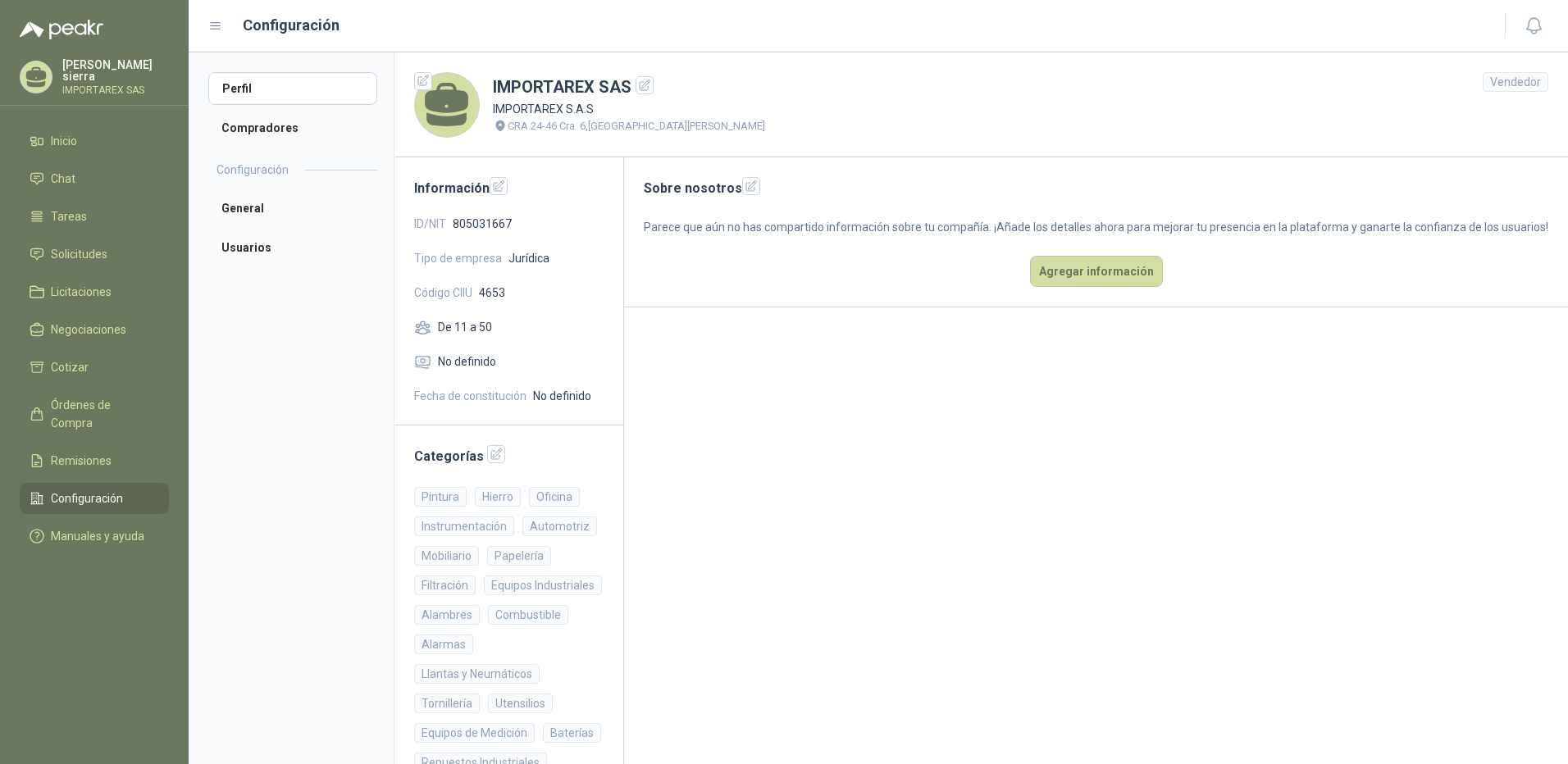
click at [310, 353] on aside "Perfil Compradores Configuración General Usuarios" at bounding box center [291, 408] width 205 height 712
click at [1098, 287] on button "Agregar información" at bounding box center [1096, 271] width 133 height 31
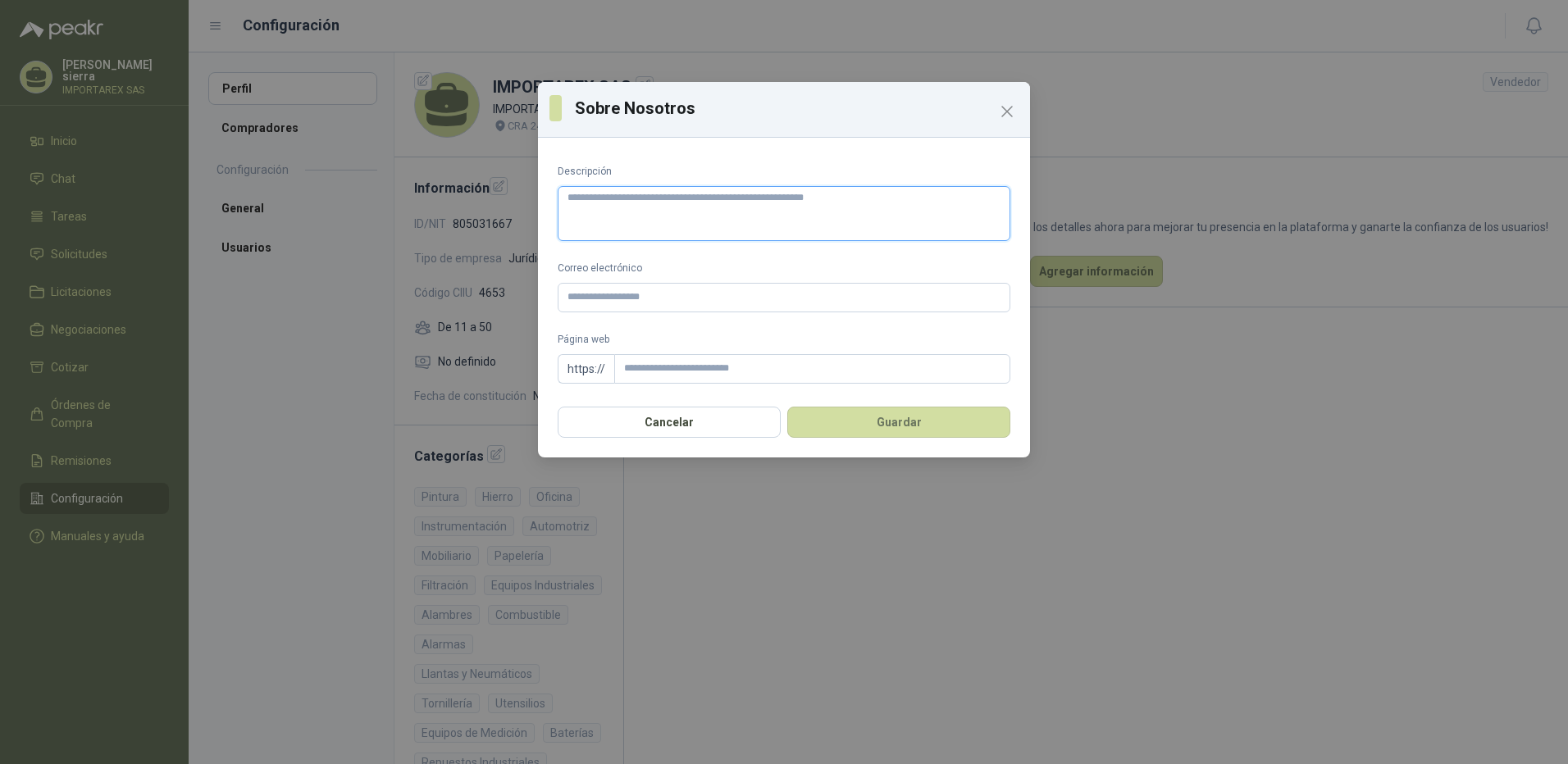
click at [774, 202] on textarea "Descripción" at bounding box center [784, 213] width 453 height 55
type textarea "*"
type textarea "**"
type textarea "***"
type textarea "****"
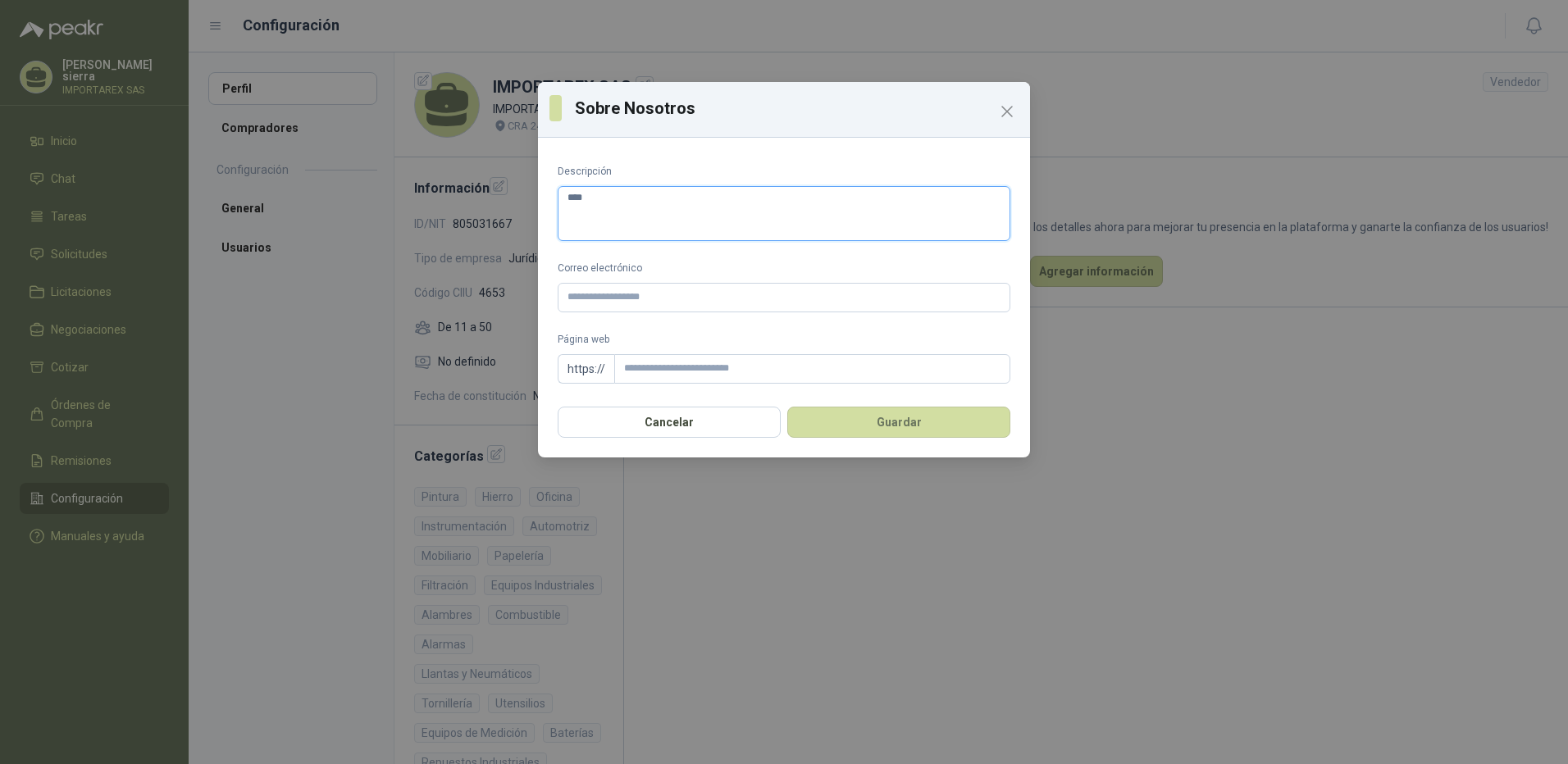
type textarea "****"
type textarea "******"
type textarea "****"
type textarea "******"
type textarea "*******"
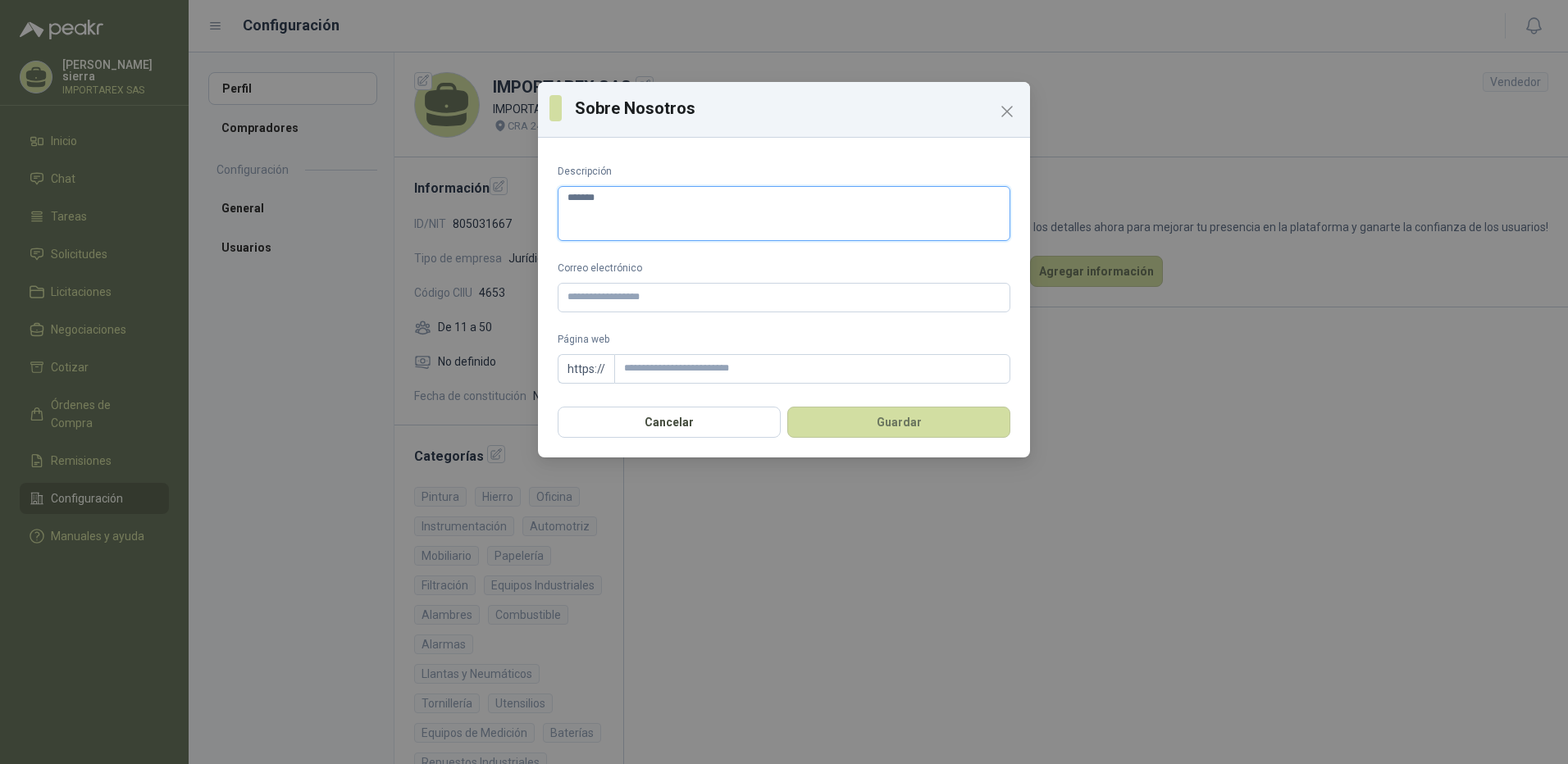
type textarea "********"
type textarea "**********"
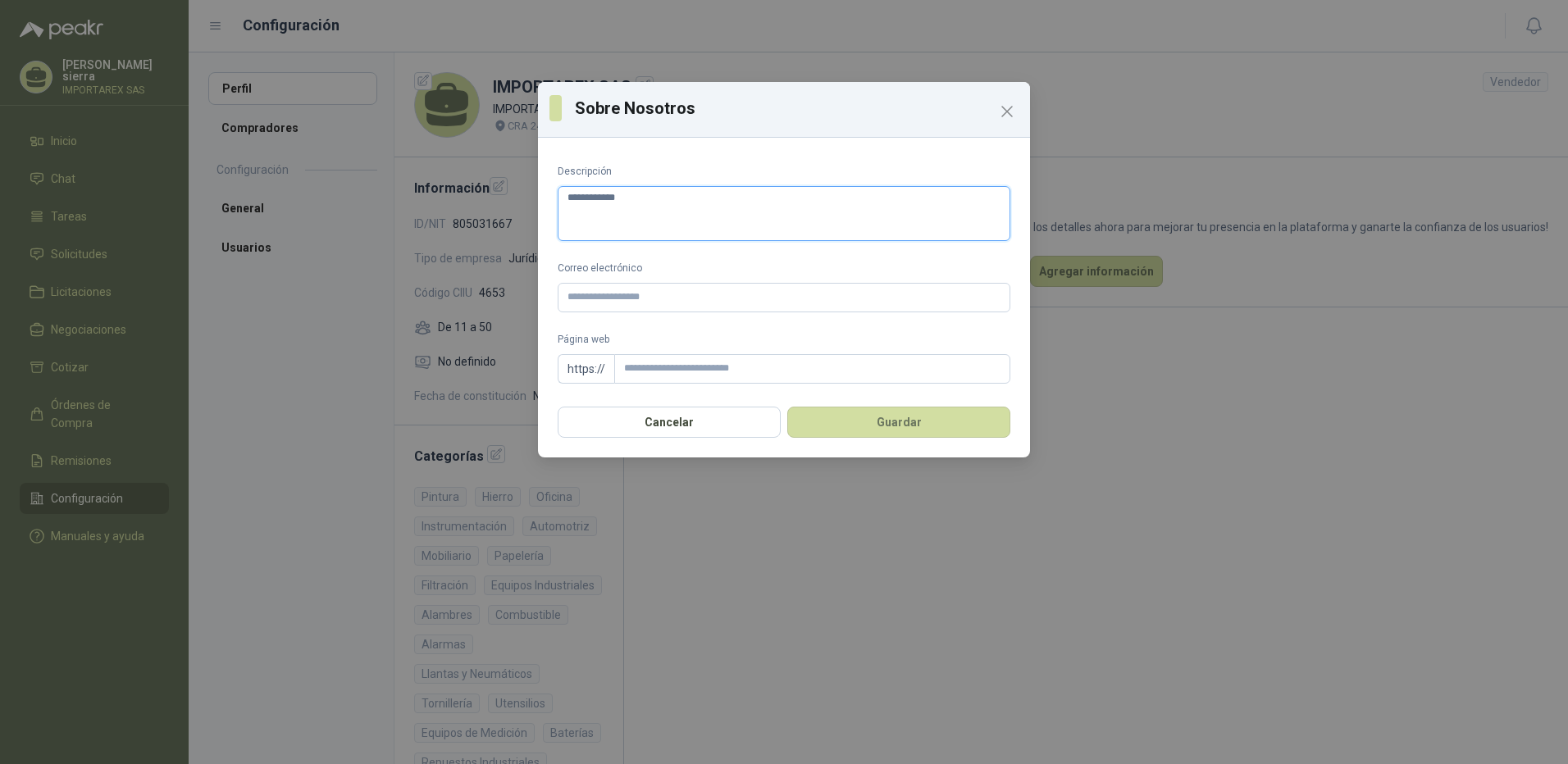
type textarea "**********"
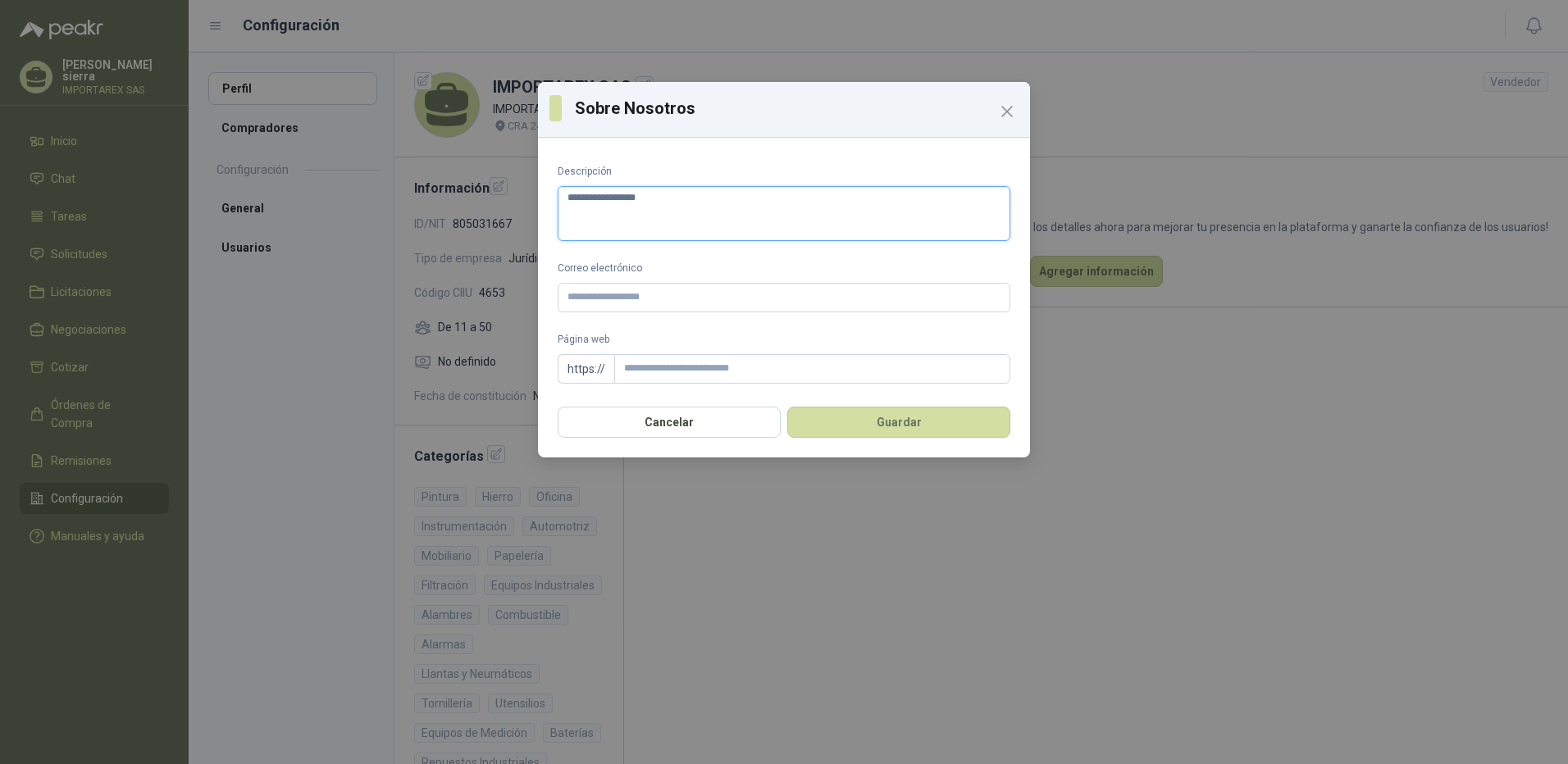
type textarea "**********"
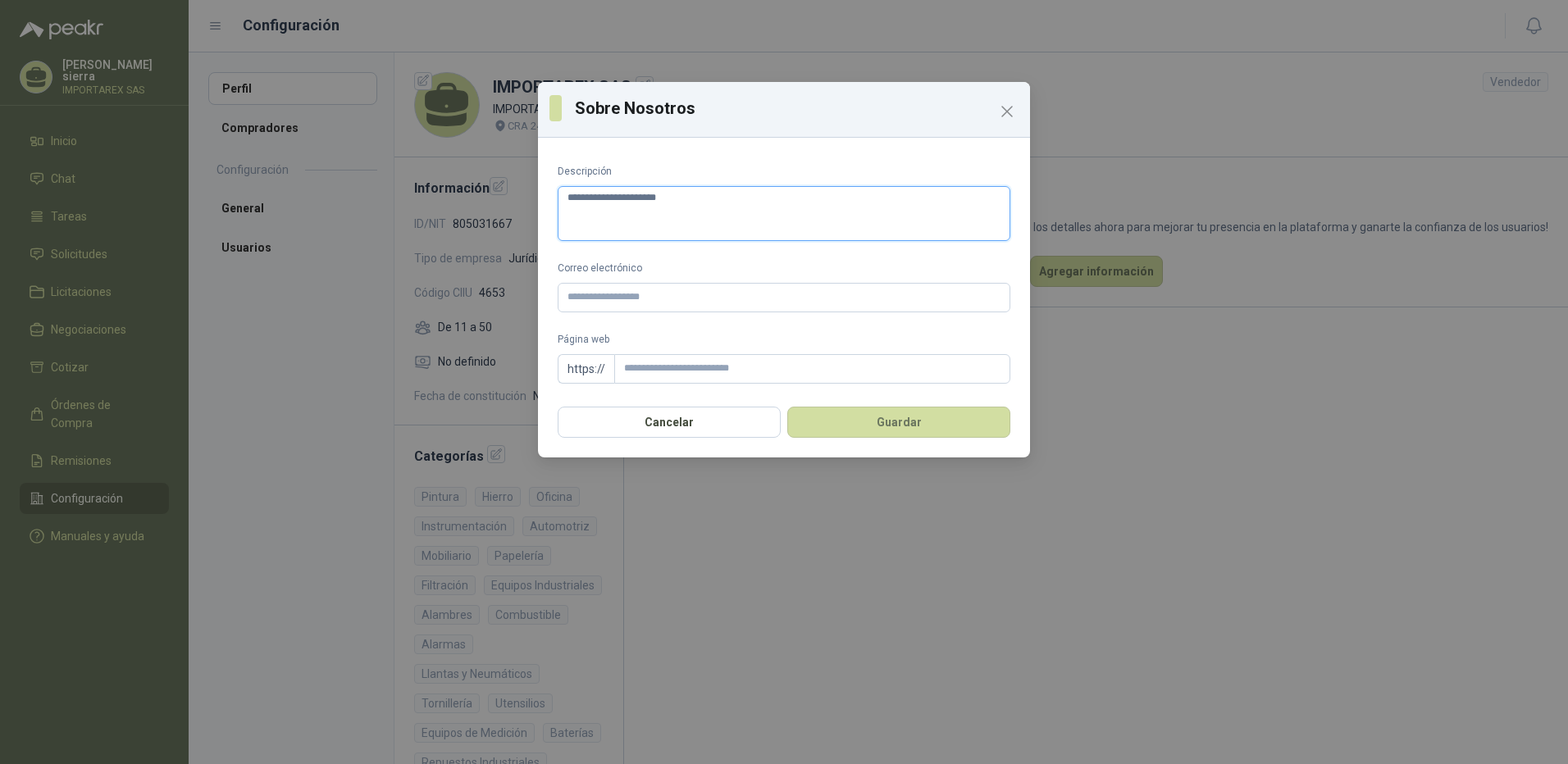
type textarea "**********"
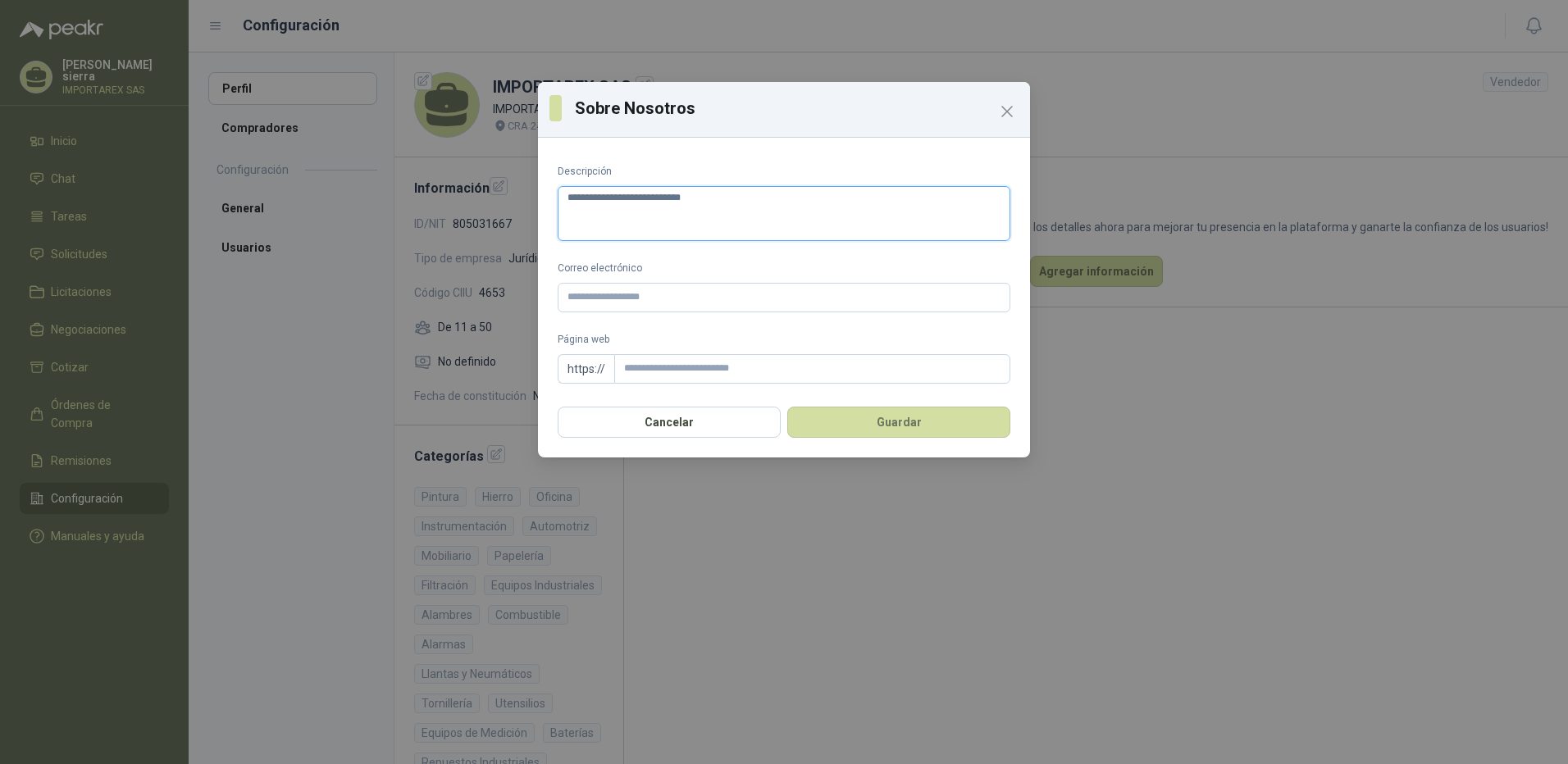
type textarea "**********"
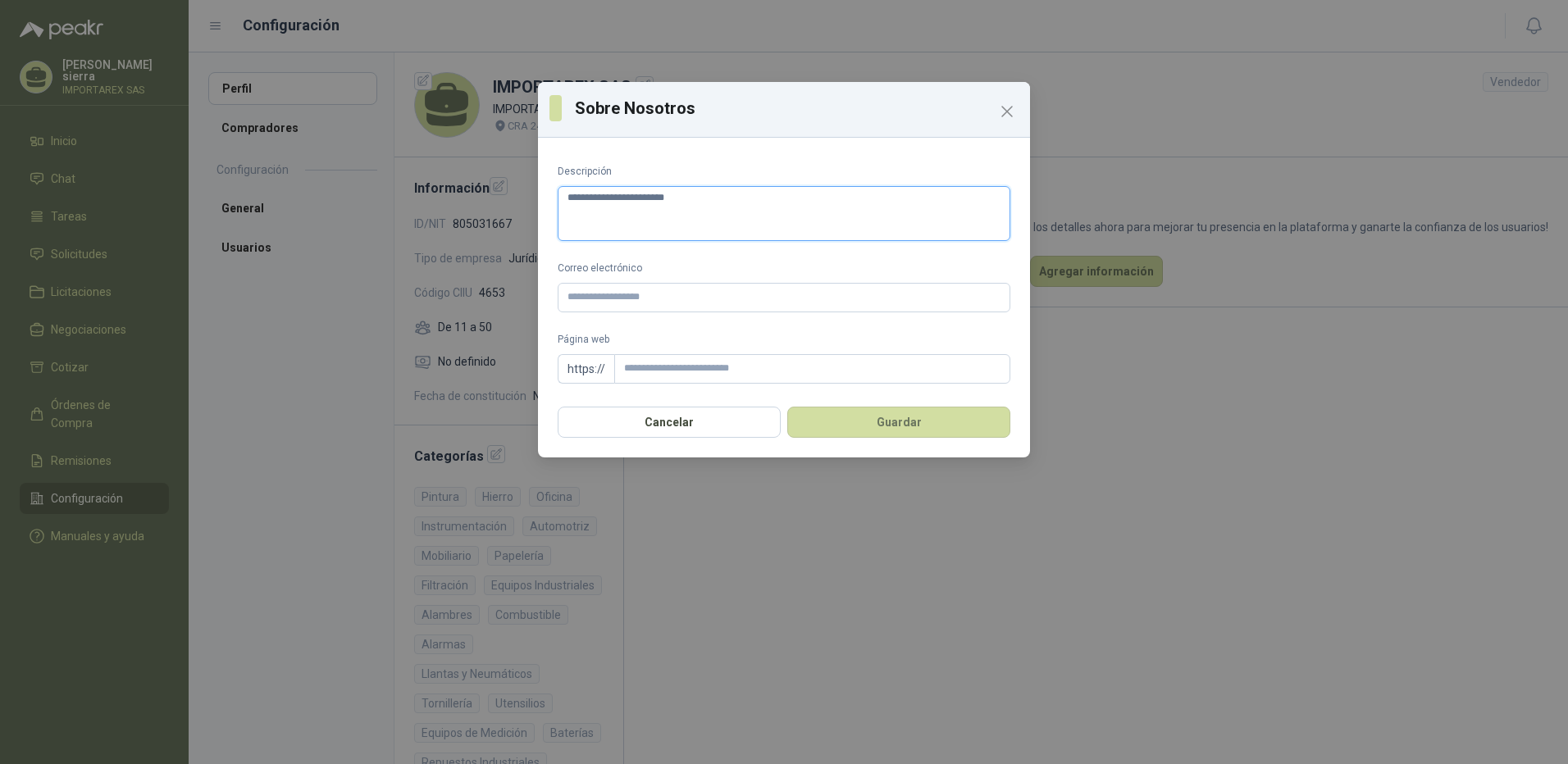
type textarea "**********"
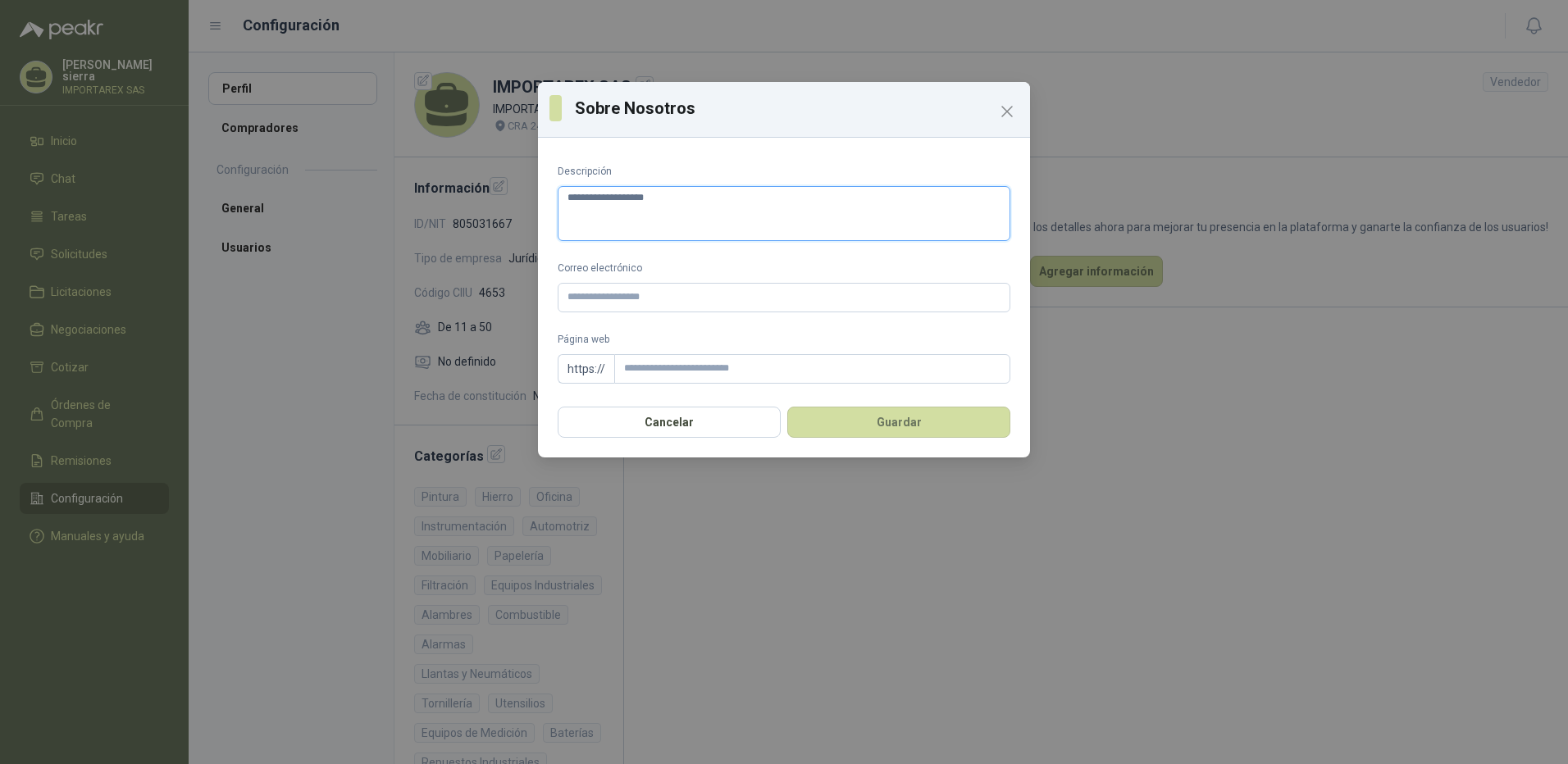
type textarea "**********"
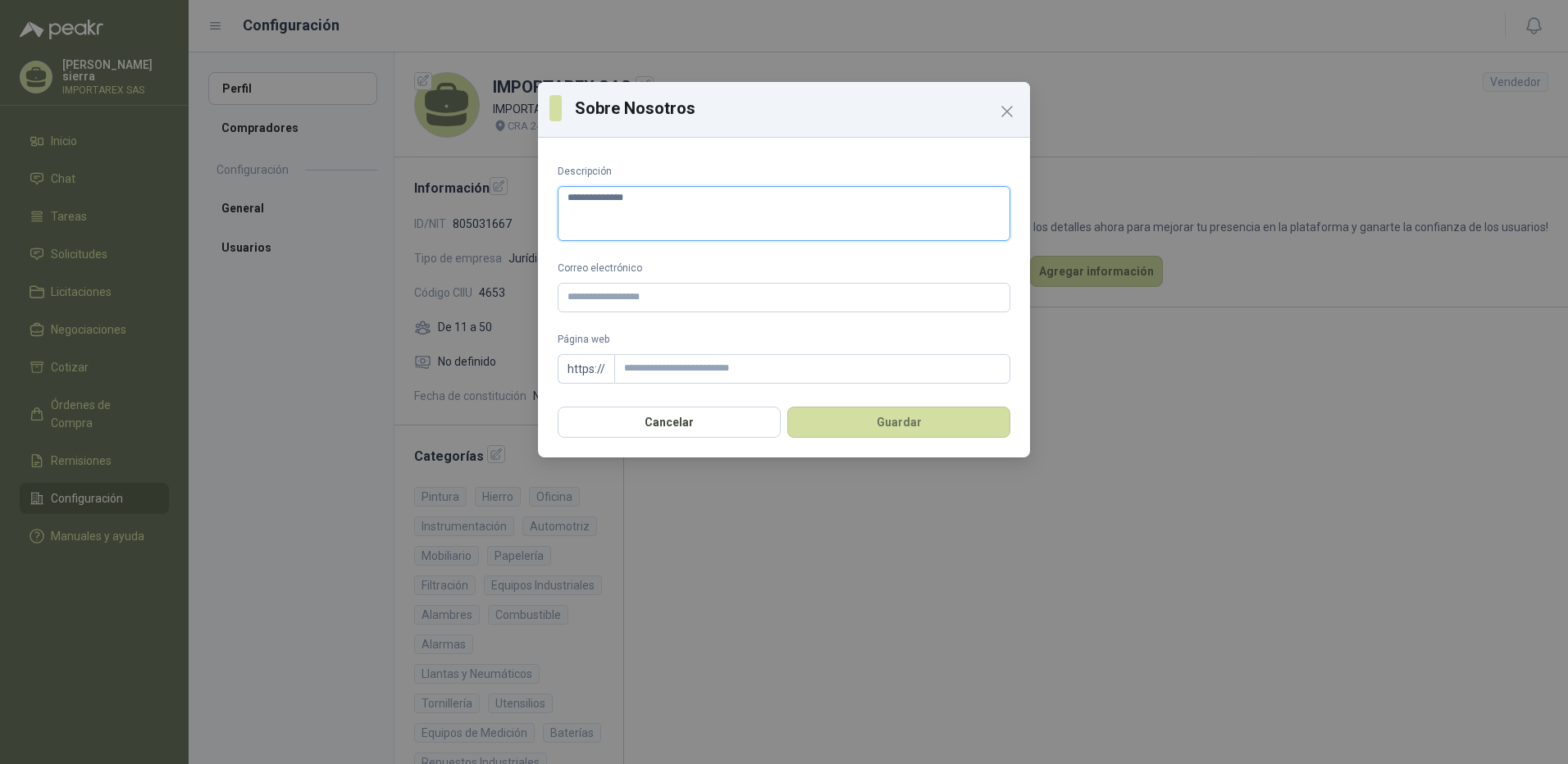
type textarea "**********"
type textarea "********"
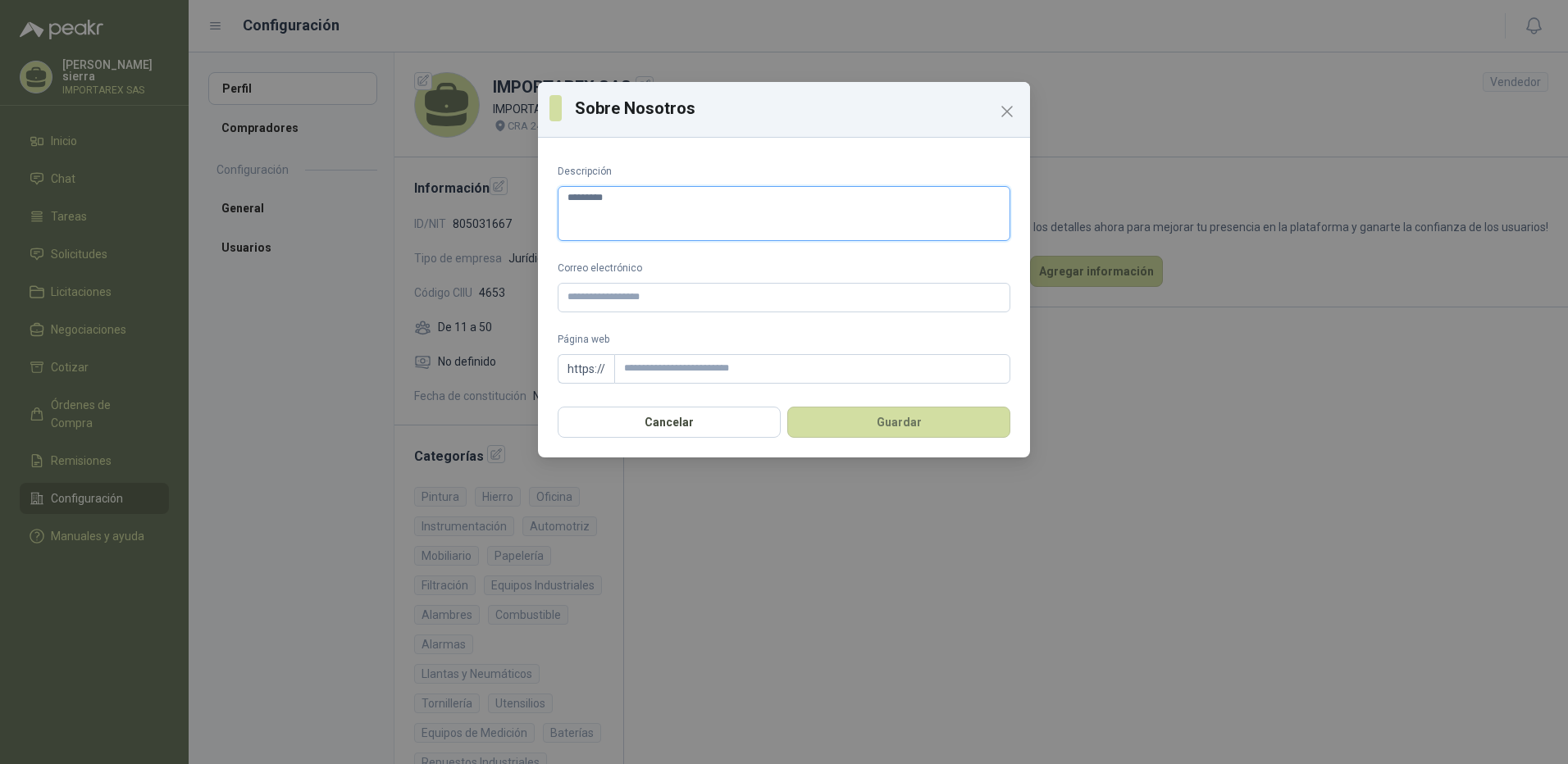
type textarea "********"
type textarea "*******"
type textarea "******"
type textarea "****"
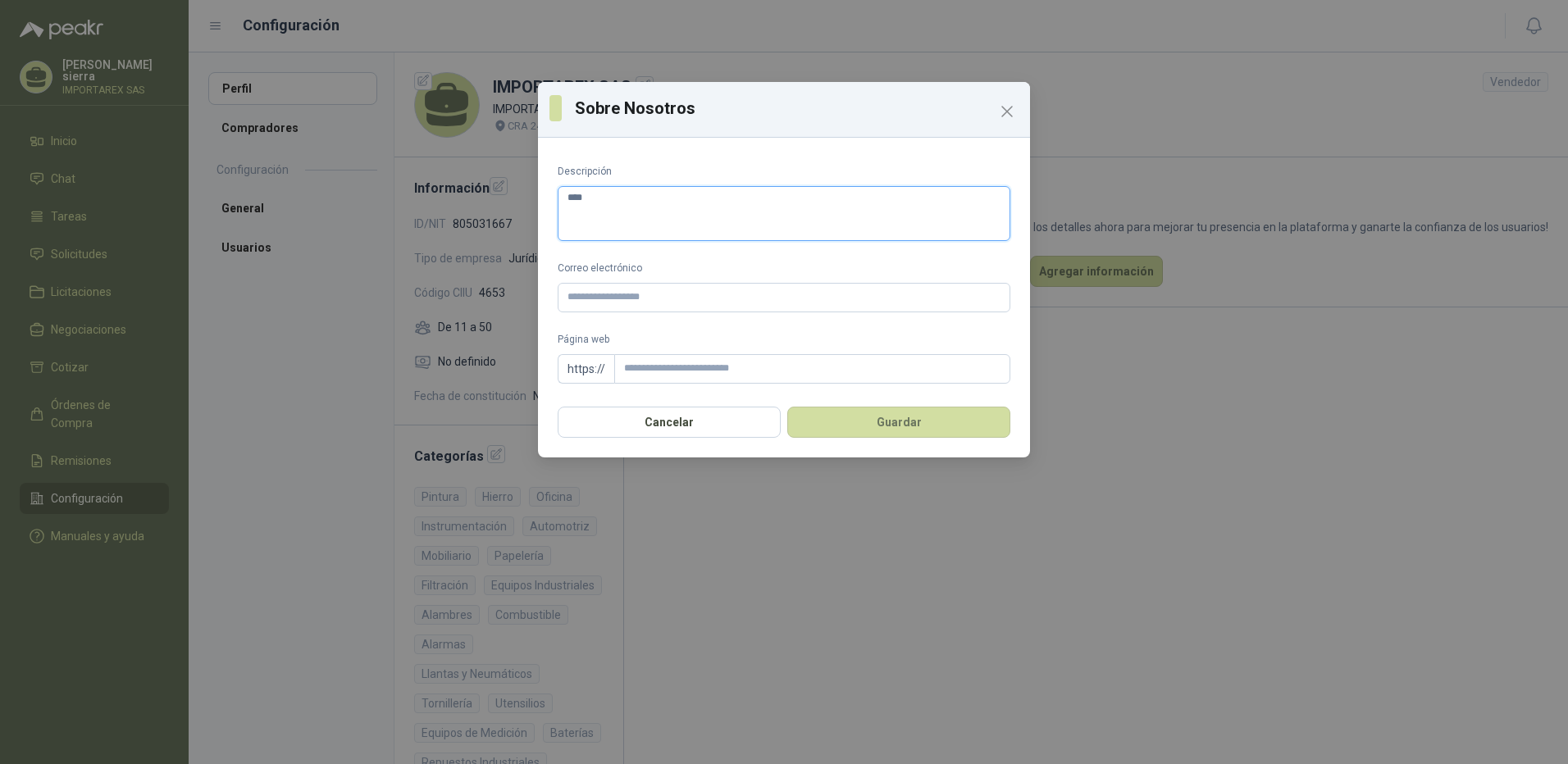
type textarea "***"
type textarea "**"
type textarea "*"
click at [791, 205] on textarea "Descripción" at bounding box center [784, 213] width 453 height 55
paste textarea "**********"
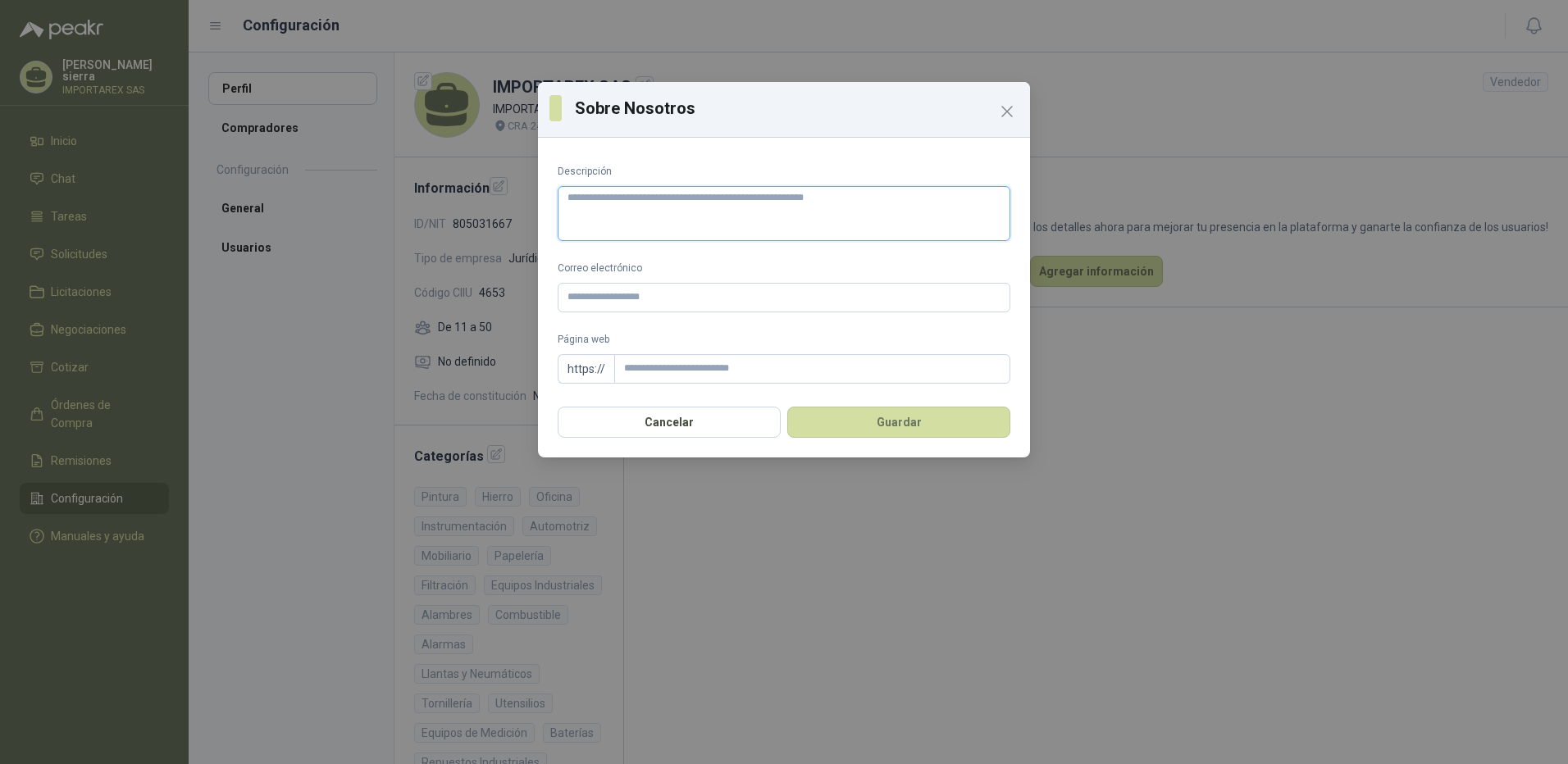
type textarea "**********"
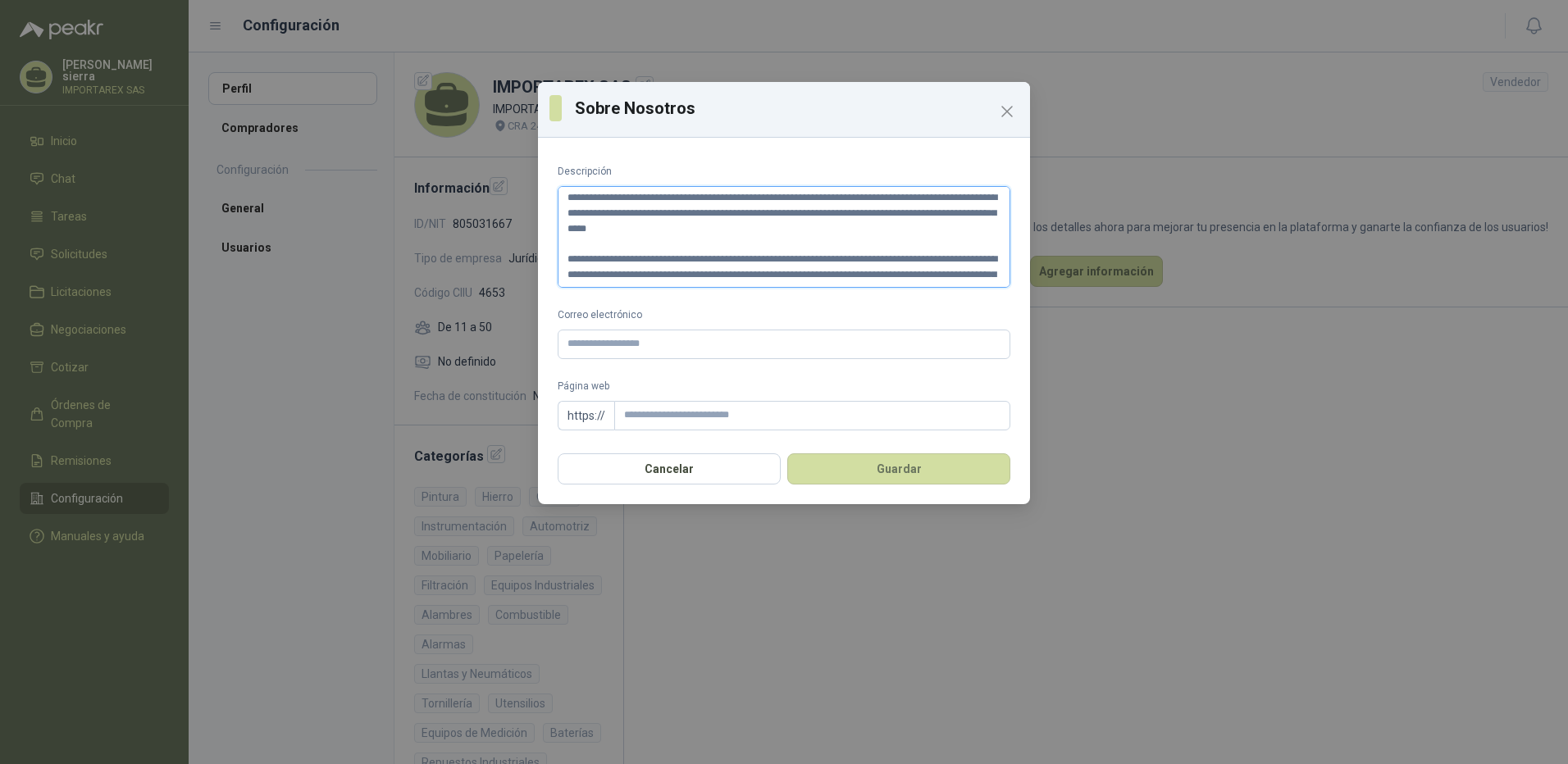
scroll to position [179, 0]
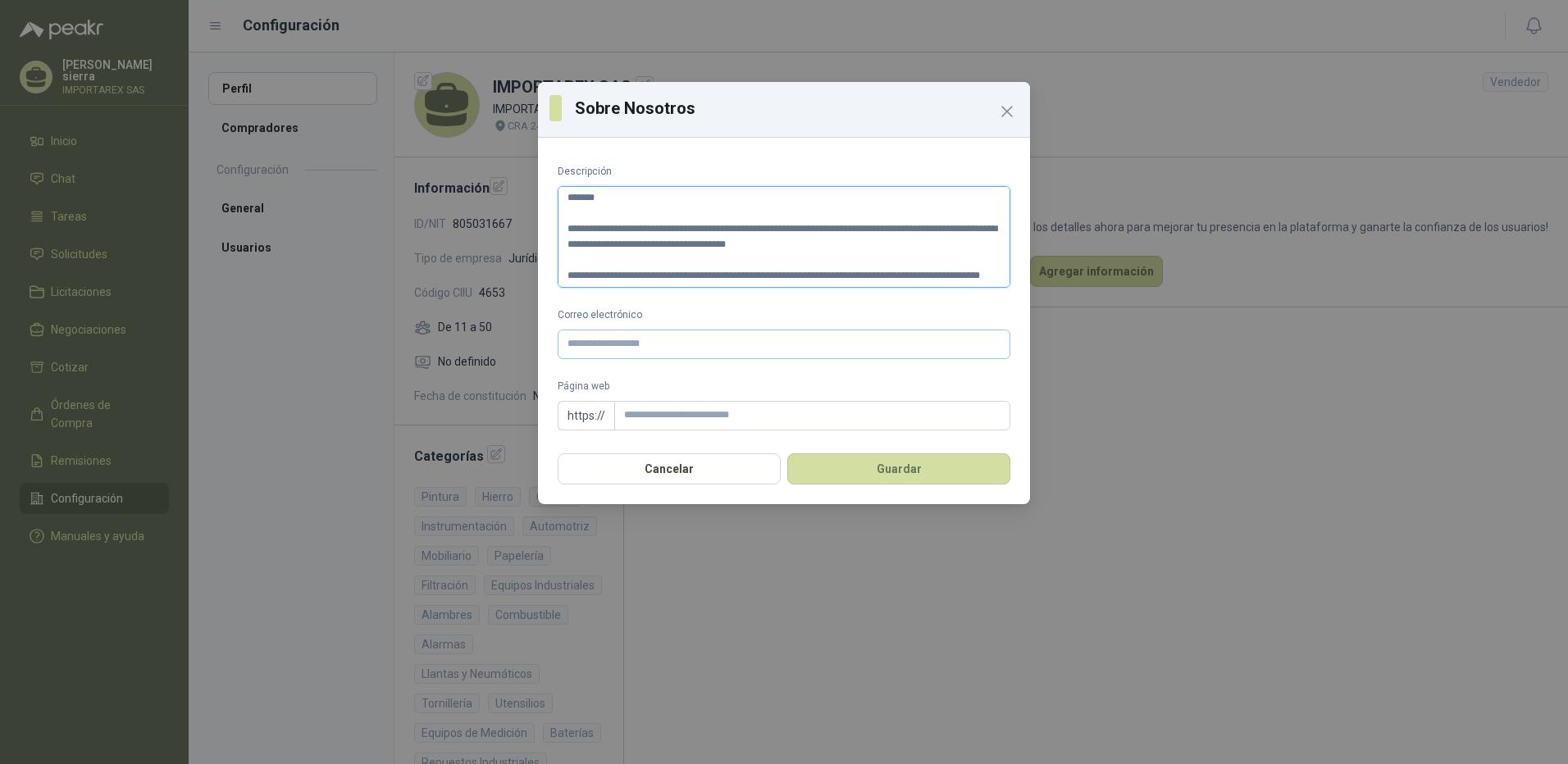
type textarea "**********"
click at [725, 335] on input "Correo electrónico" at bounding box center [784, 345] width 453 height 30
type input "**********"
click at [723, 421] on input "Página web" at bounding box center [812, 416] width 396 height 30
paste input "**********"
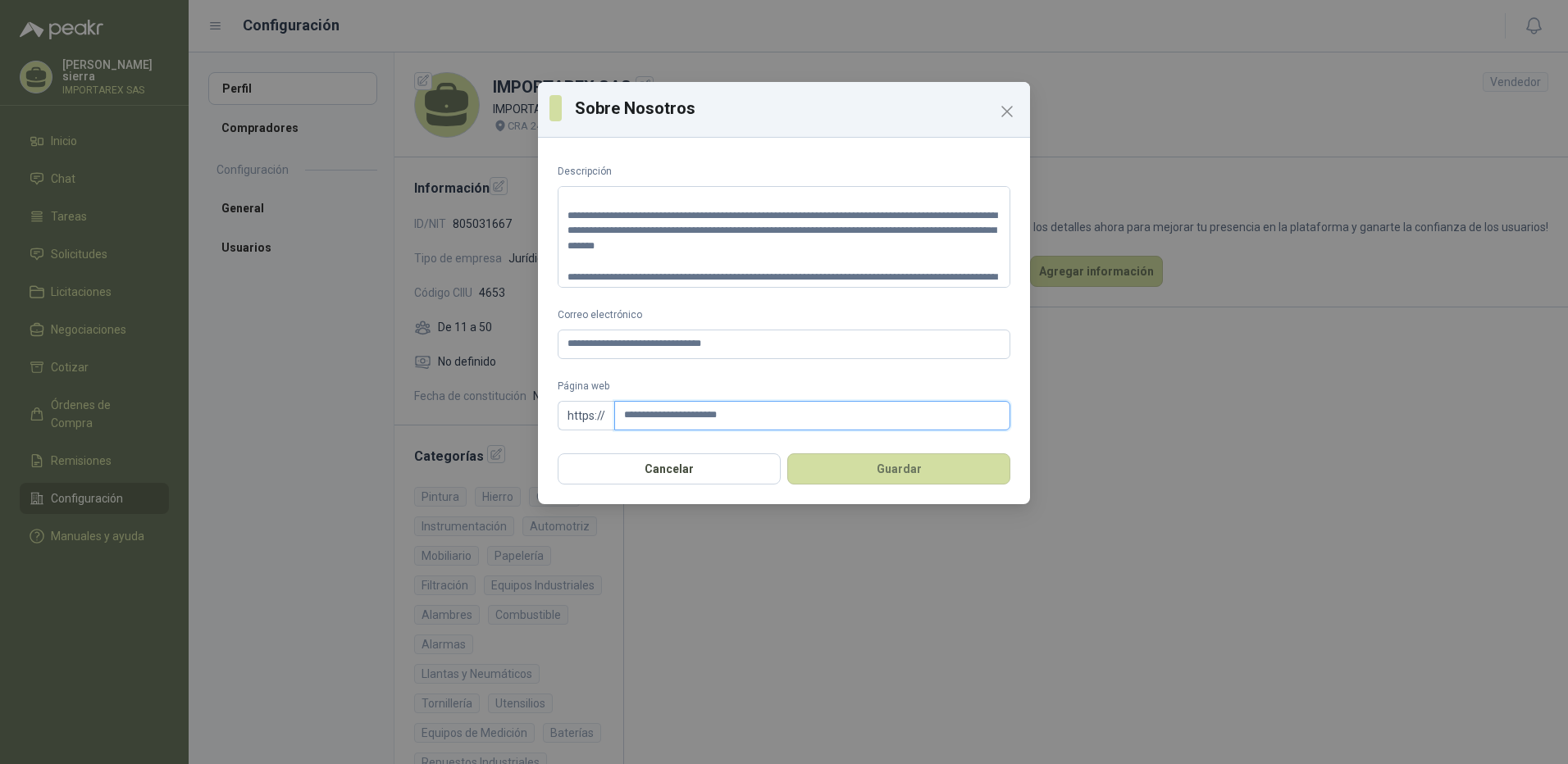
scroll to position [185, 0]
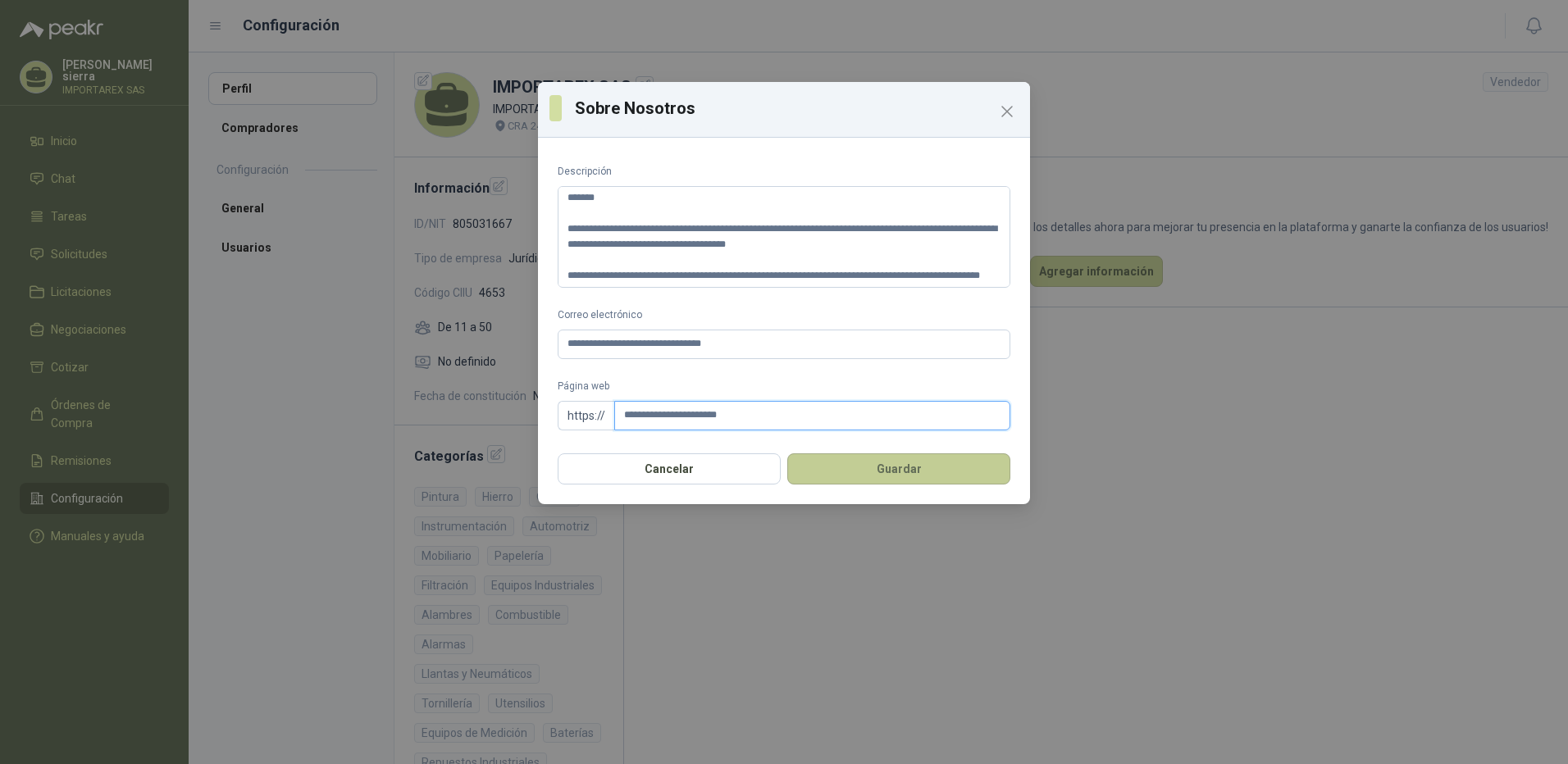
type input "**********"
click at [904, 475] on button "Guardar" at bounding box center [898, 469] width 223 height 31
drag, startPoint x: 640, startPoint y: 272, endPoint x: 557, endPoint y: 203, distance: 107.9
click at [557, 203] on div "**********" at bounding box center [784, 294] width 492 height 300
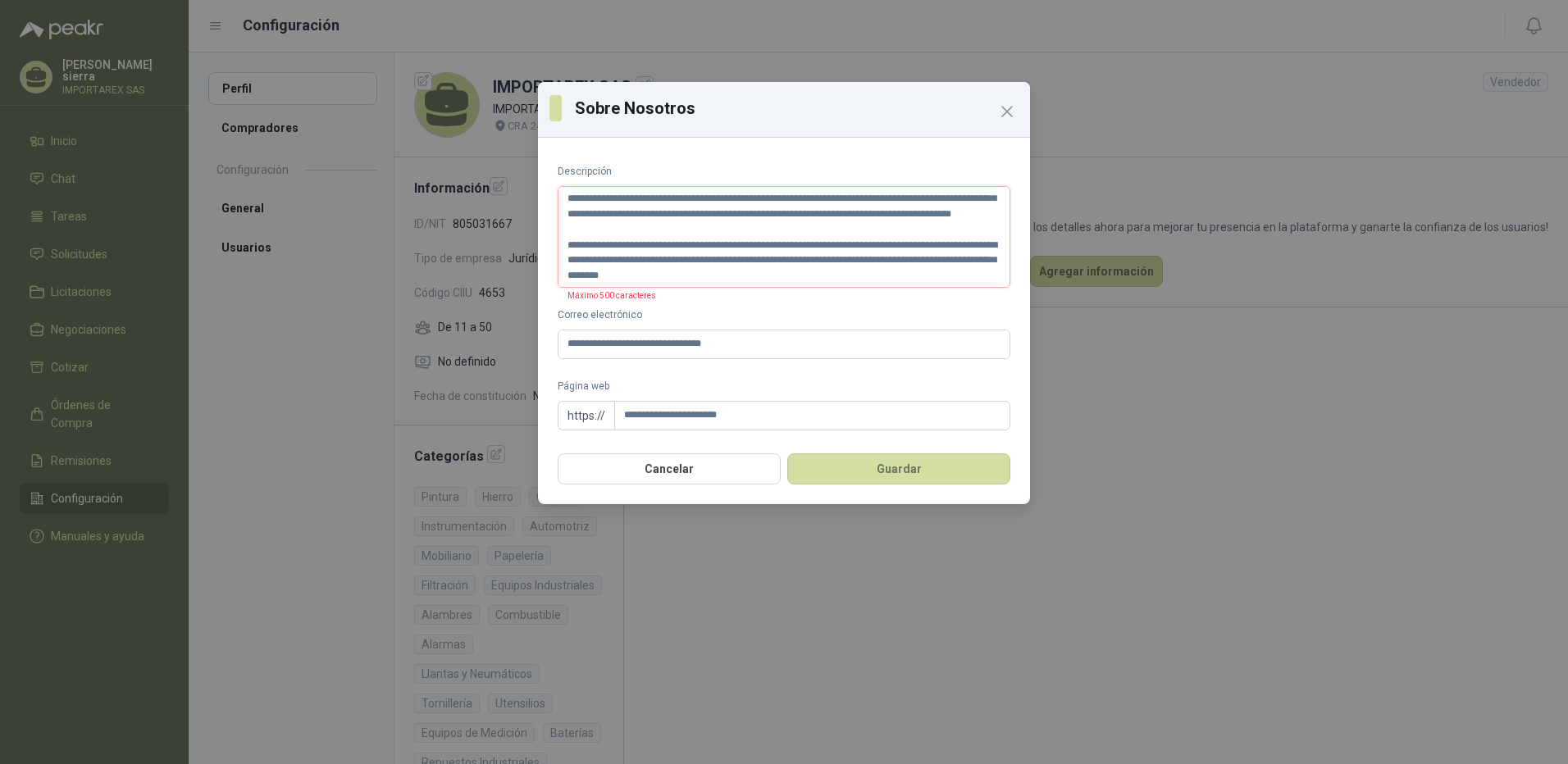
scroll to position [107, 0]
type textarea "**********"
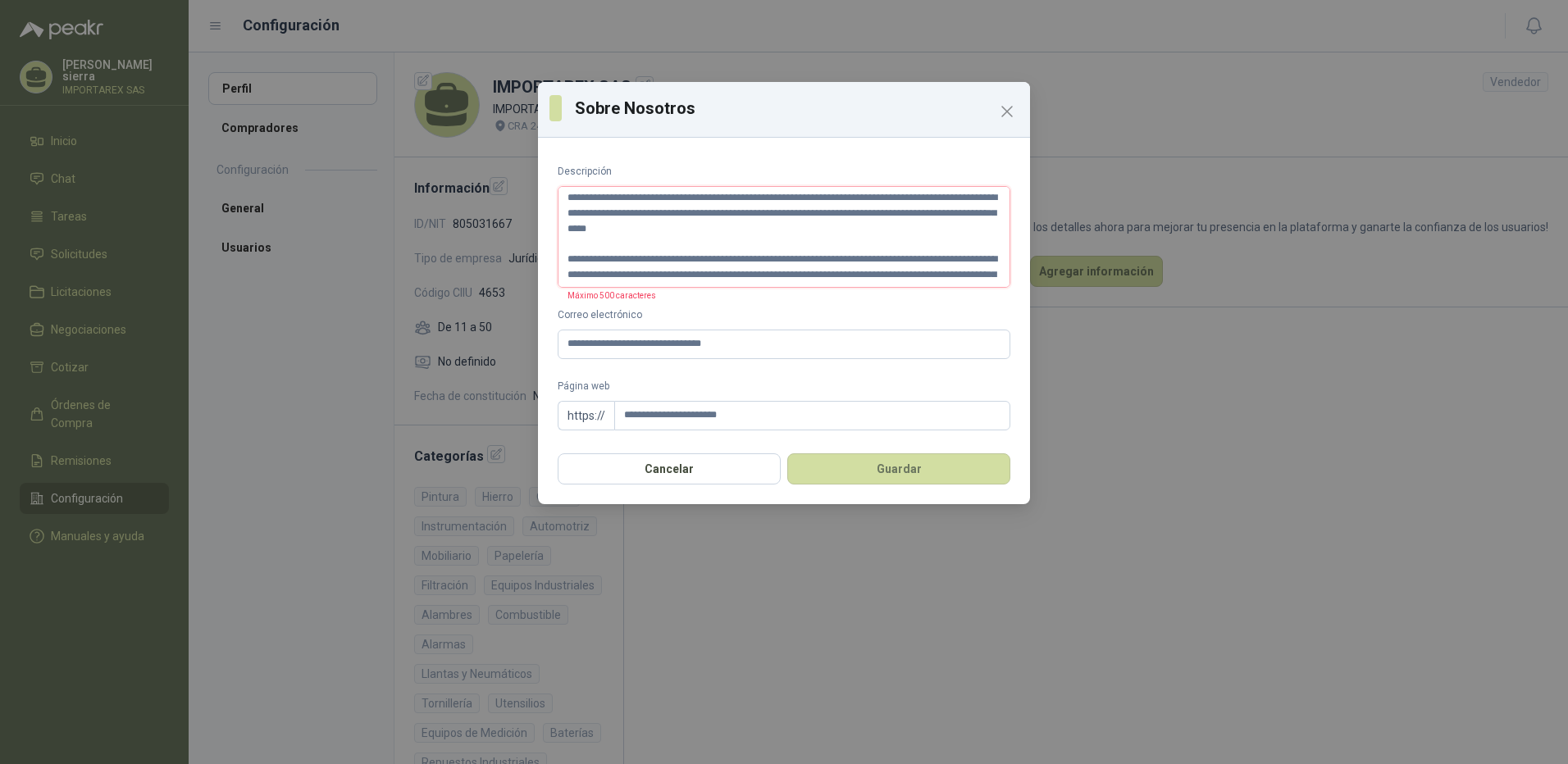
drag, startPoint x: 643, startPoint y: 259, endPoint x: 489, endPoint y: 105, distance: 217.8
click at [489, 105] on div "**********" at bounding box center [784, 382] width 1568 height 764
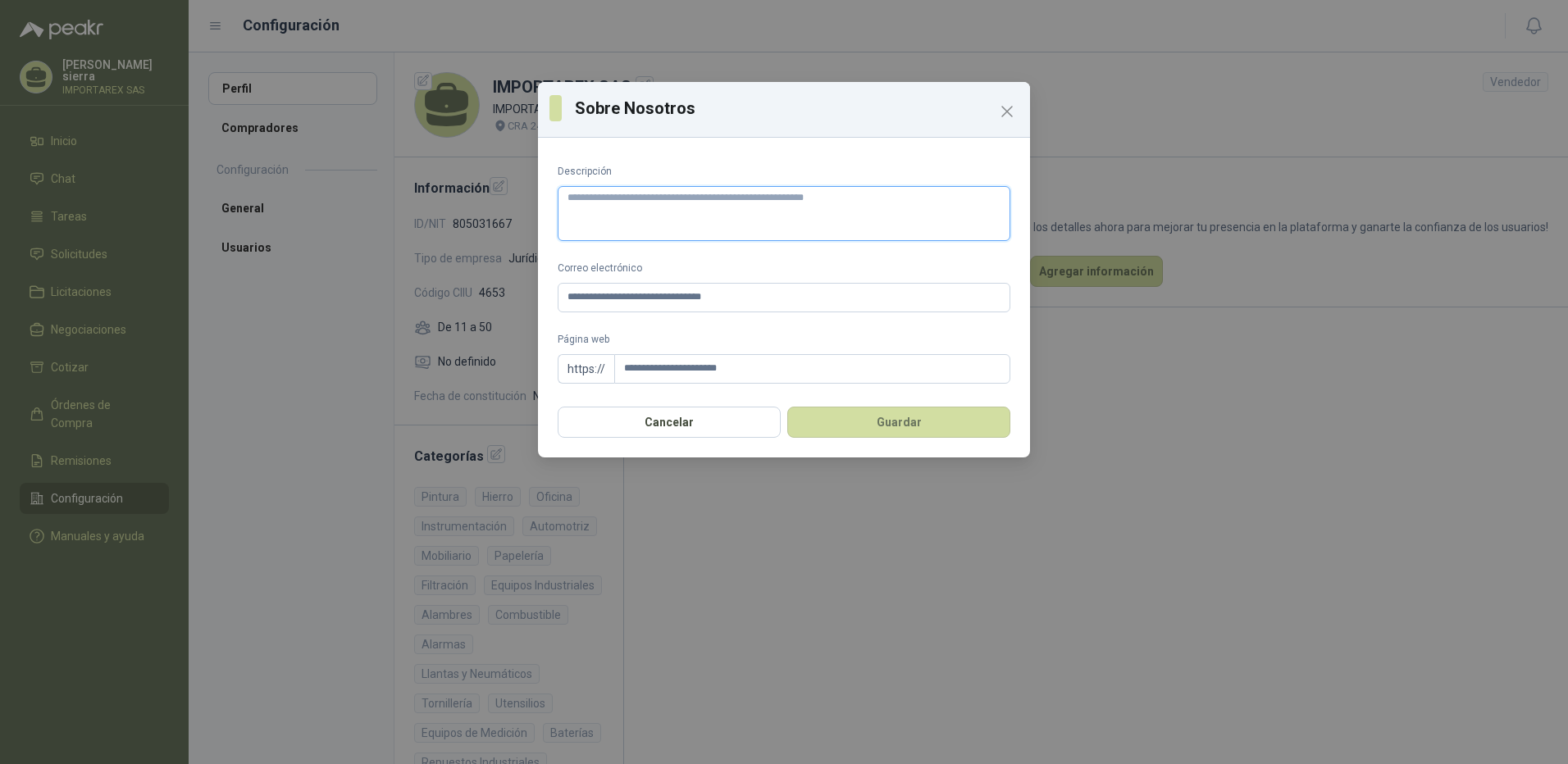
paste textarea "**********"
type textarea "**********"
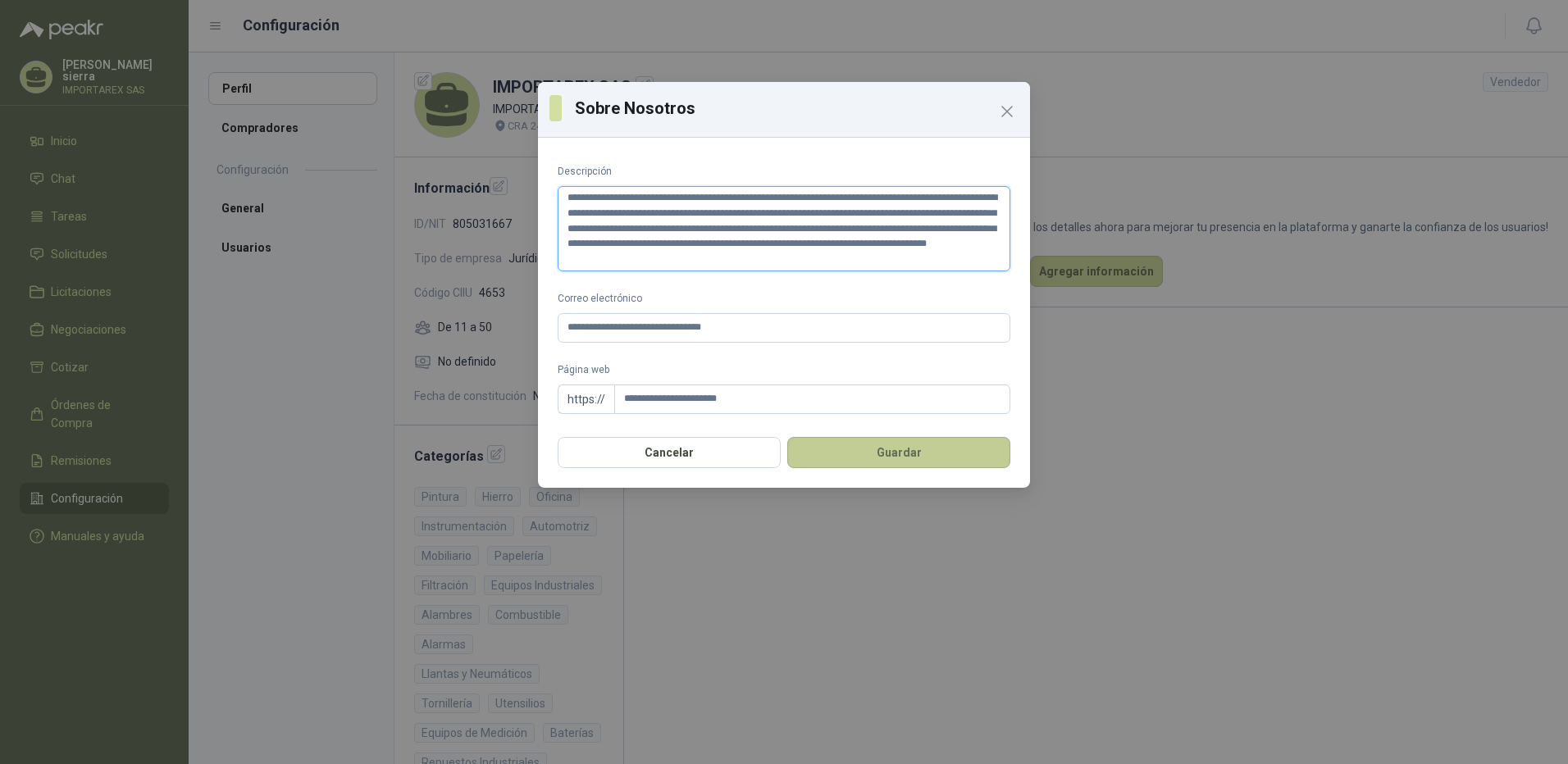
type textarea "**********"
click at [889, 460] on button "Guardar" at bounding box center [898, 452] width 223 height 31
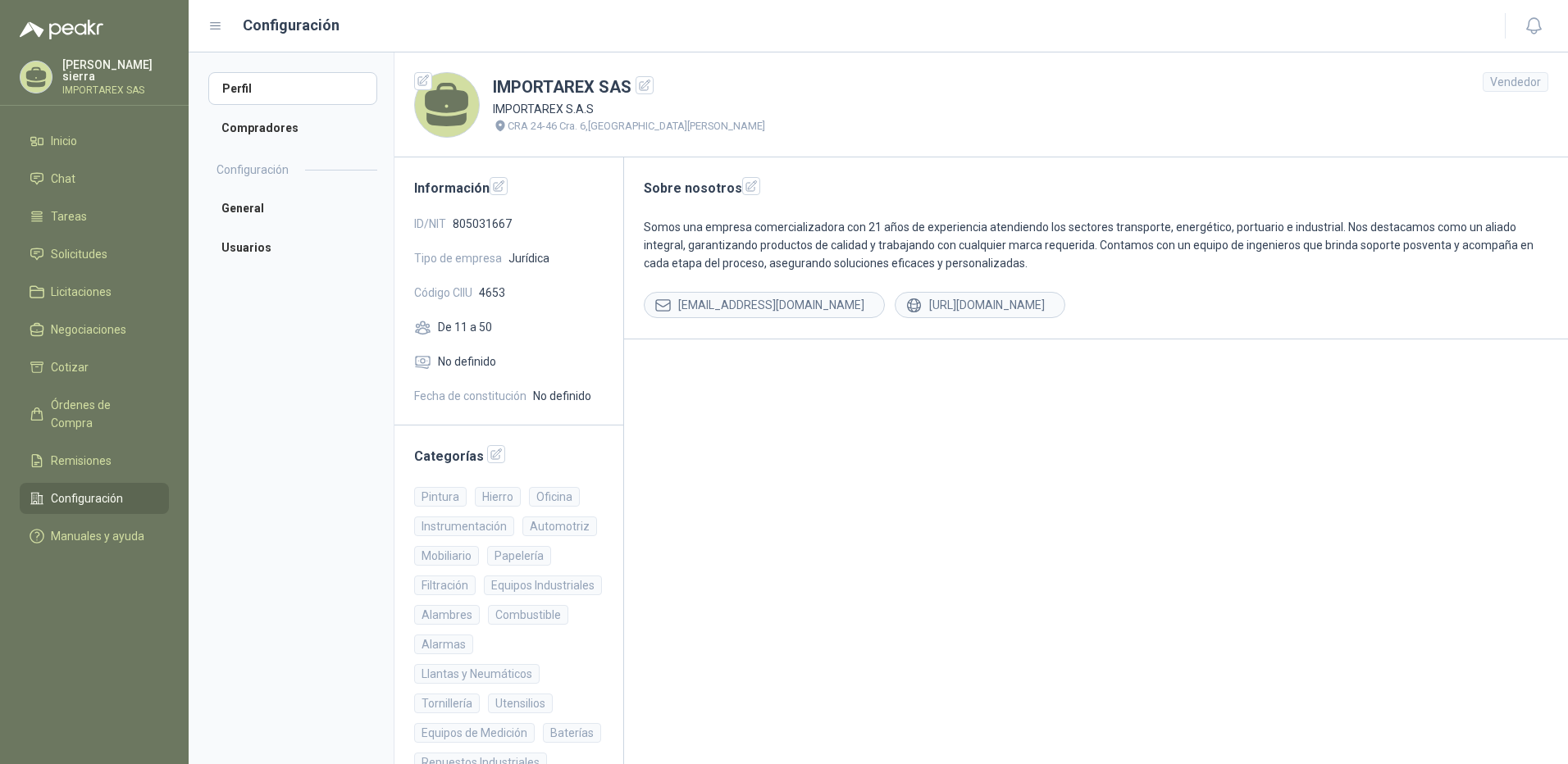
click at [356, 380] on aside "Perfil Compradores Configuración General Usuarios" at bounding box center [291, 408] width 205 height 712
click at [478, 364] on span "No definido" at bounding box center [467, 361] width 58 height 18
click at [433, 353] on div "No definido" at bounding box center [508, 361] width 190 height 18
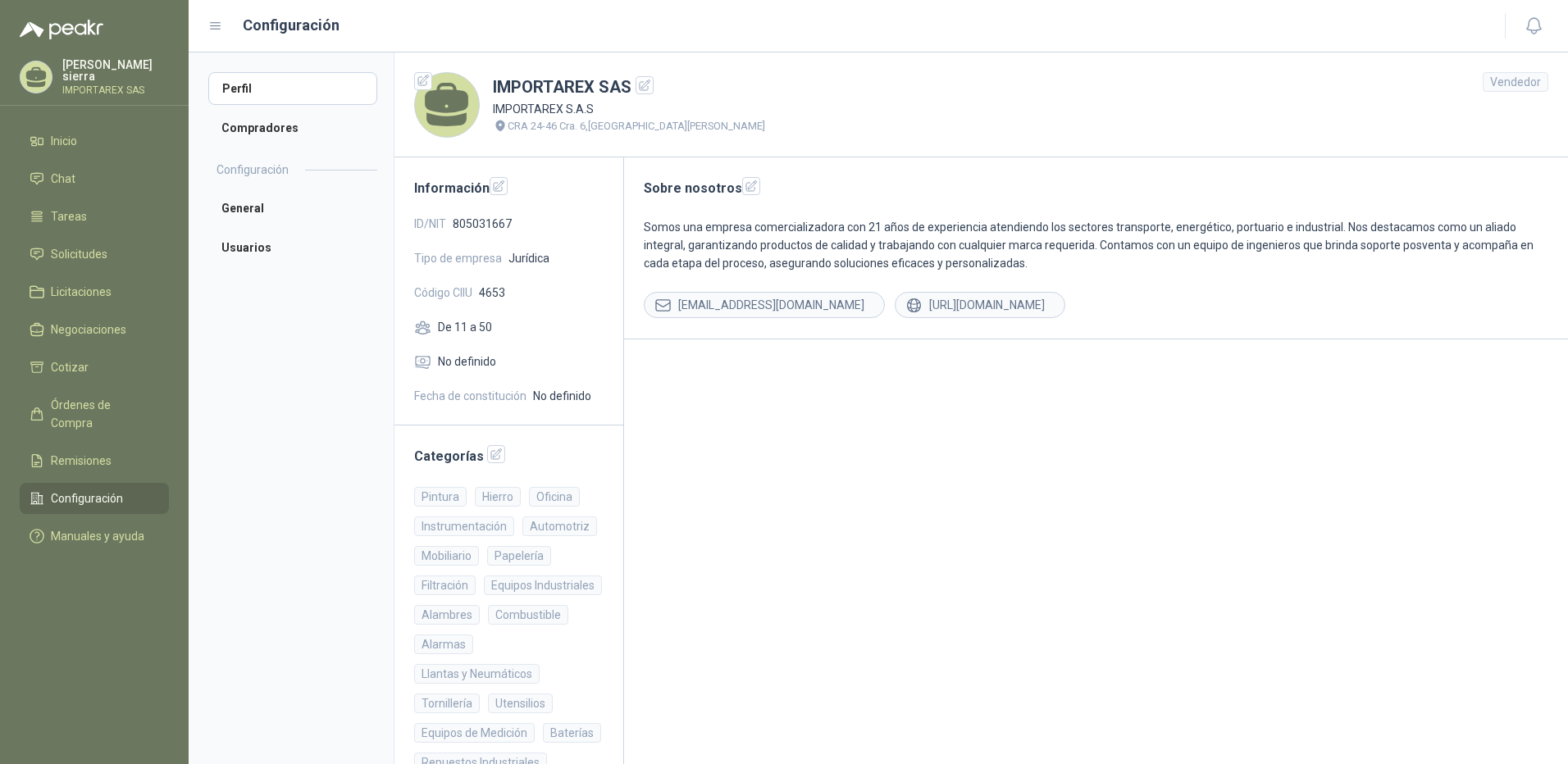
drag, startPoint x: 433, startPoint y: 353, endPoint x: 569, endPoint y: 388, distance: 140.4
click at [569, 388] on span "No definido" at bounding box center [562, 396] width 58 height 18
click at [747, 186] on icon "button" at bounding box center [751, 185] width 10 height 10
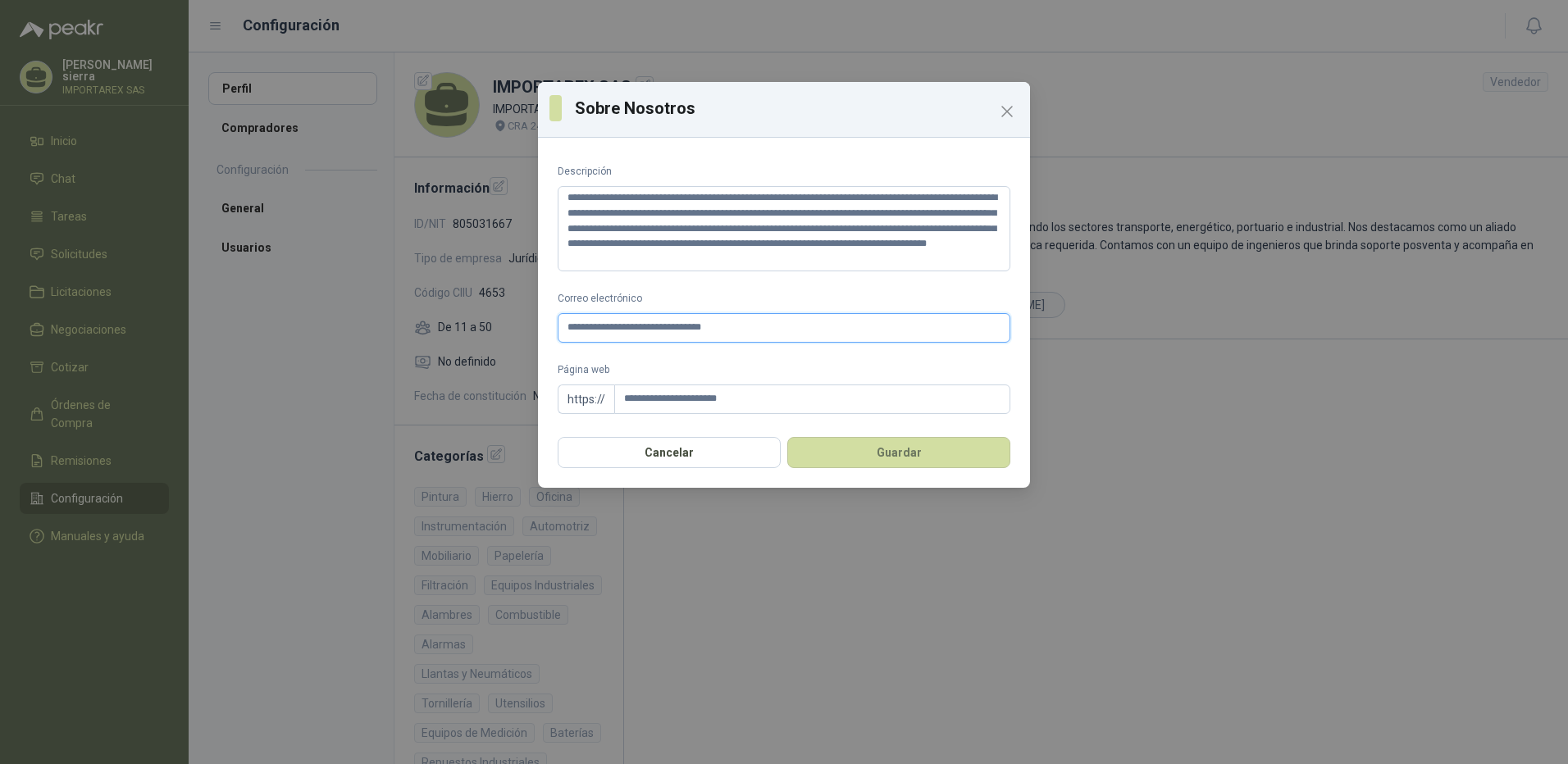
click at [784, 326] on input "**********" at bounding box center [784, 328] width 453 height 30
type input "**********"
click at [1008, 110] on icon "Close" at bounding box center [1007, 111] width 10 height 10
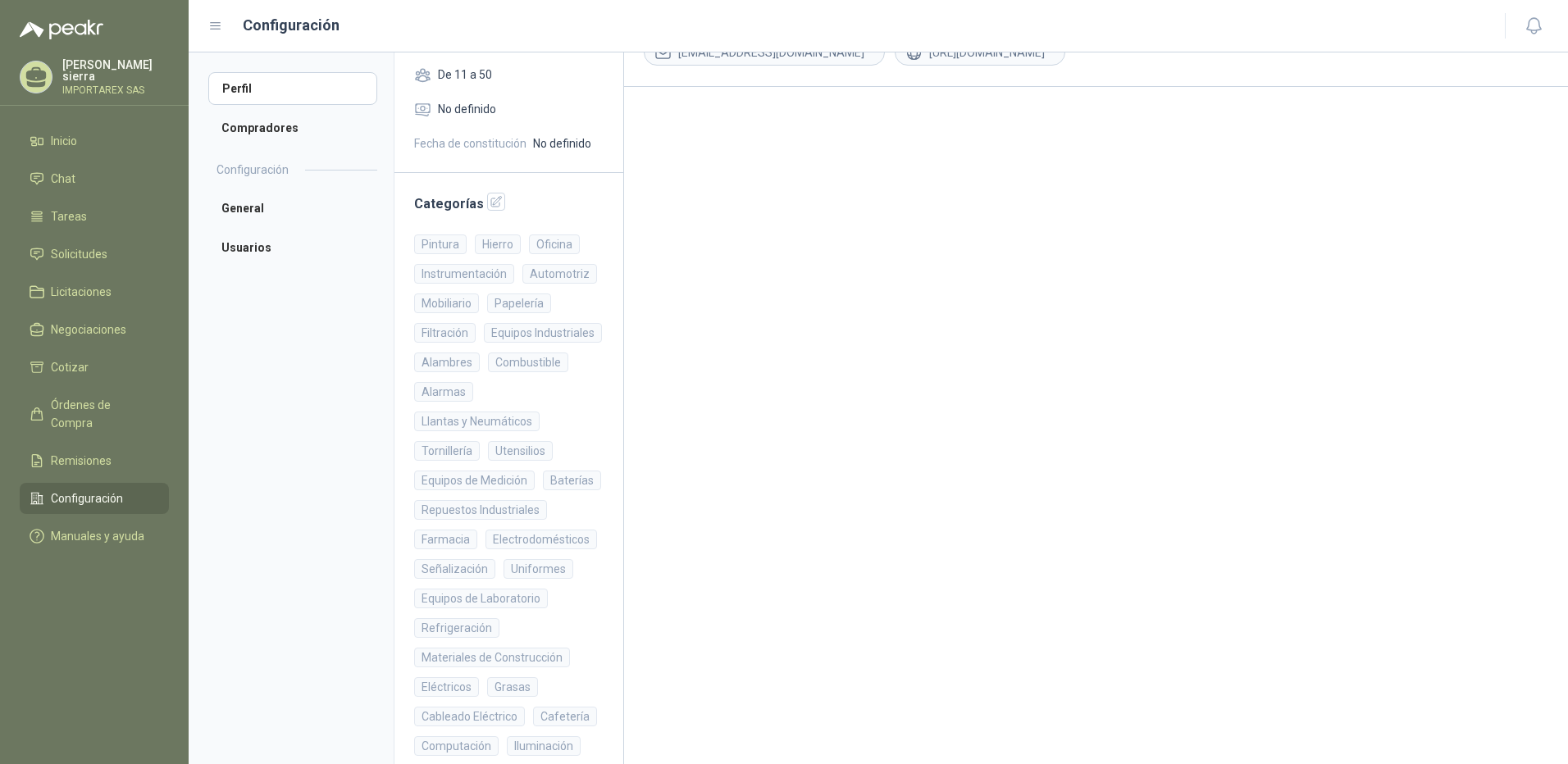
scroll to position [136, 0]
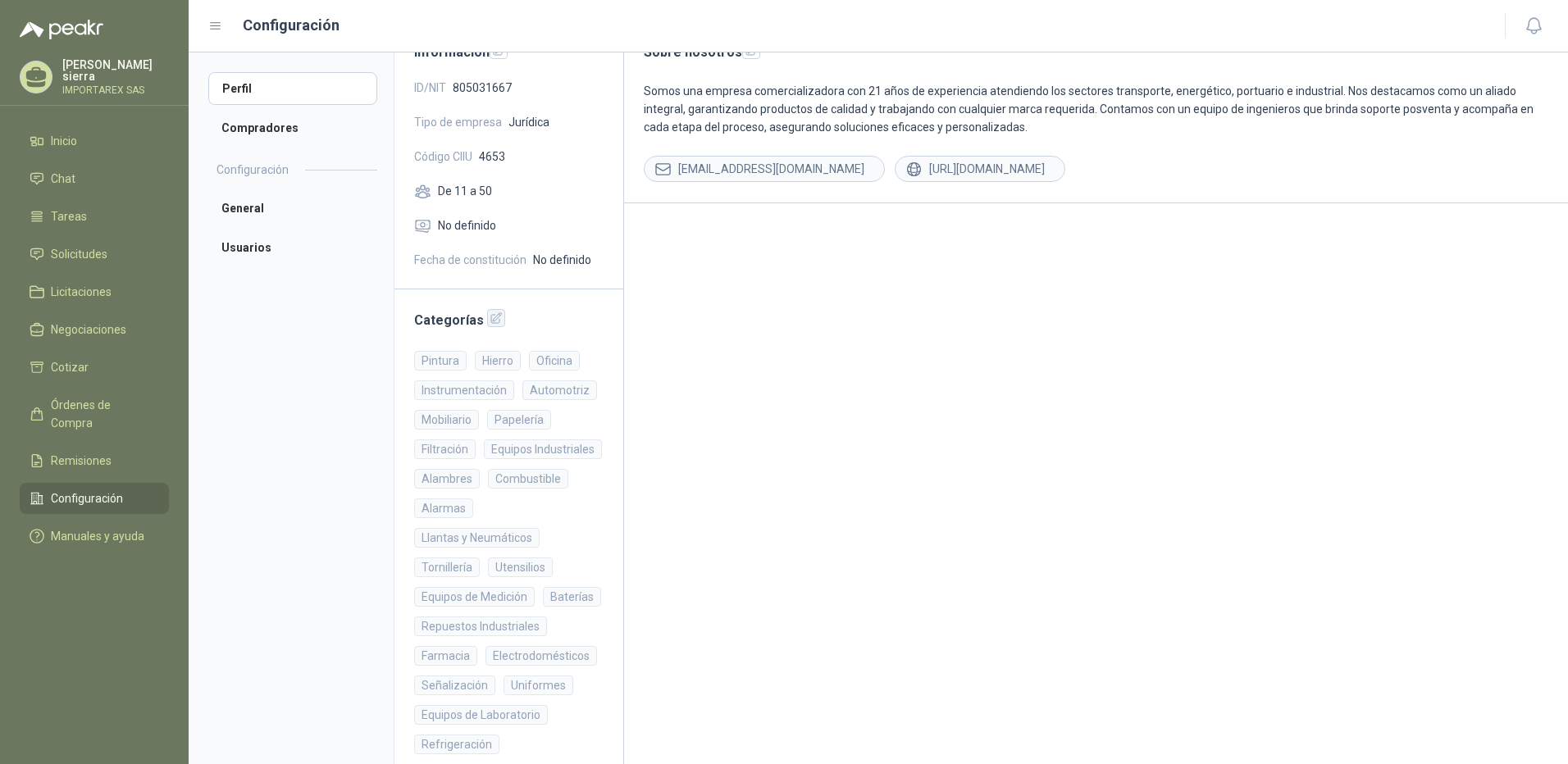
click at [489, 314] on icon "button" at bounding box center [496, 318] width 14 height 14
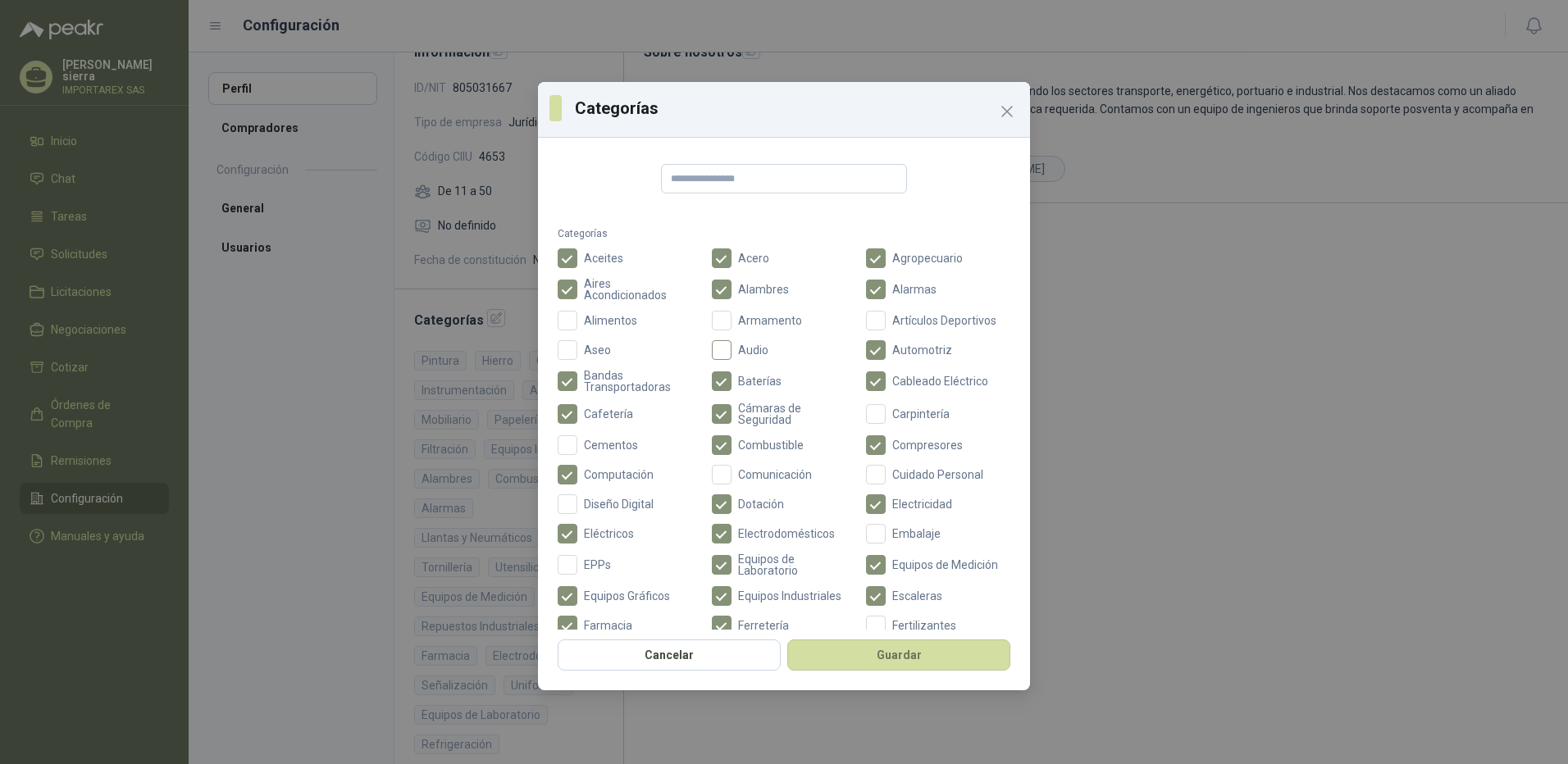
click at [731, 340] on label "Audio" at bounding box center [784, 349] width 145 height 20
click at [906, 417] on span "Carpintería" at bounding box center [921, 414] width 71 height 11
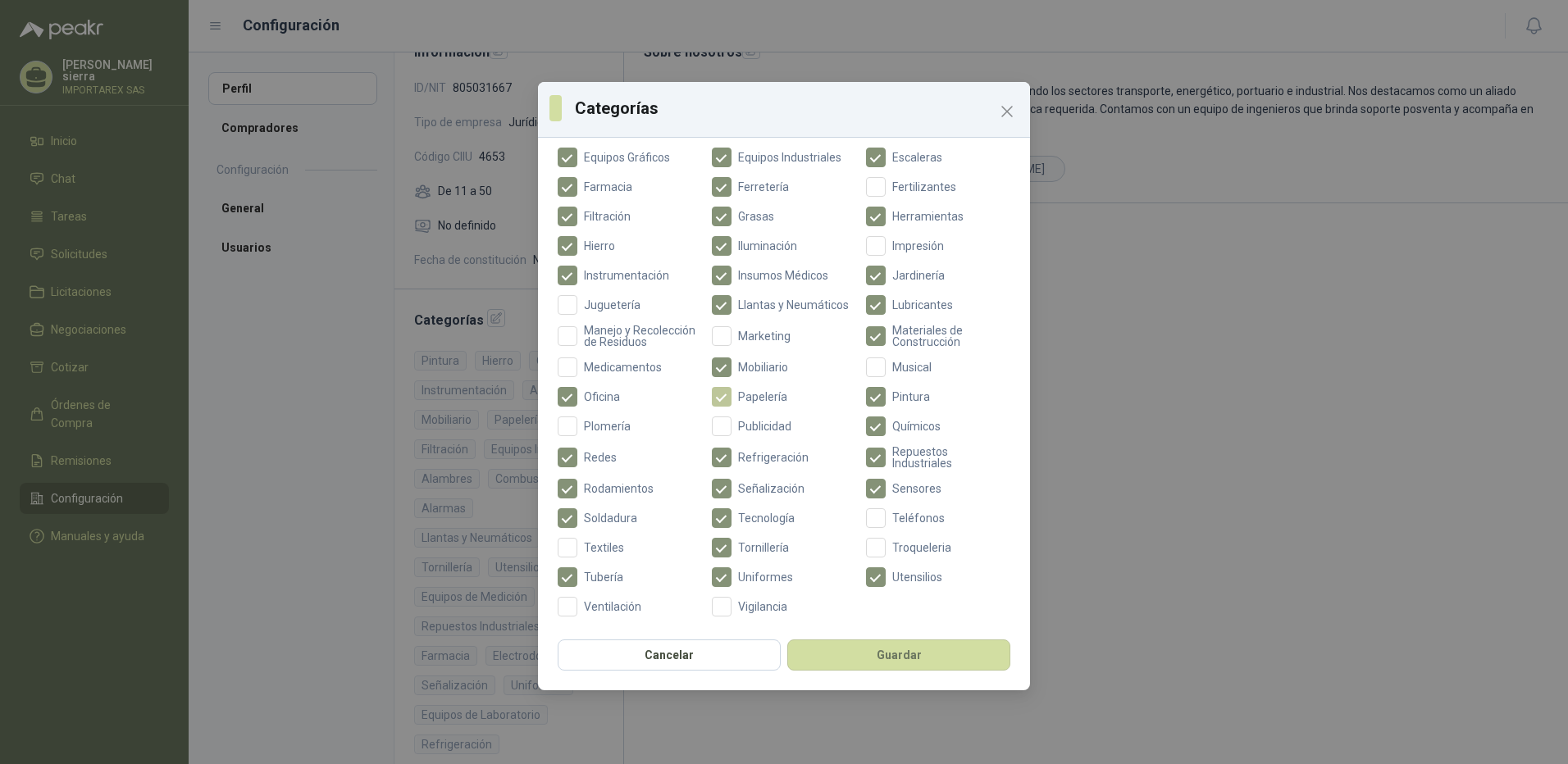
scroll to position [454, 0]
click at [912, 518] on span "Teléfonos" at bounding box center [918, 518] width 65 height 11
click at [629, 604] on span "Ventilación" at bounding box center [613, 607] width 71 height 11
click at [748, 610] on span "Vigilancia" at bounding box center [762, 607] width 63 height 11
click at [603, 548] on span "Textiles" at bounding box center [603, 547] width 53 height 11
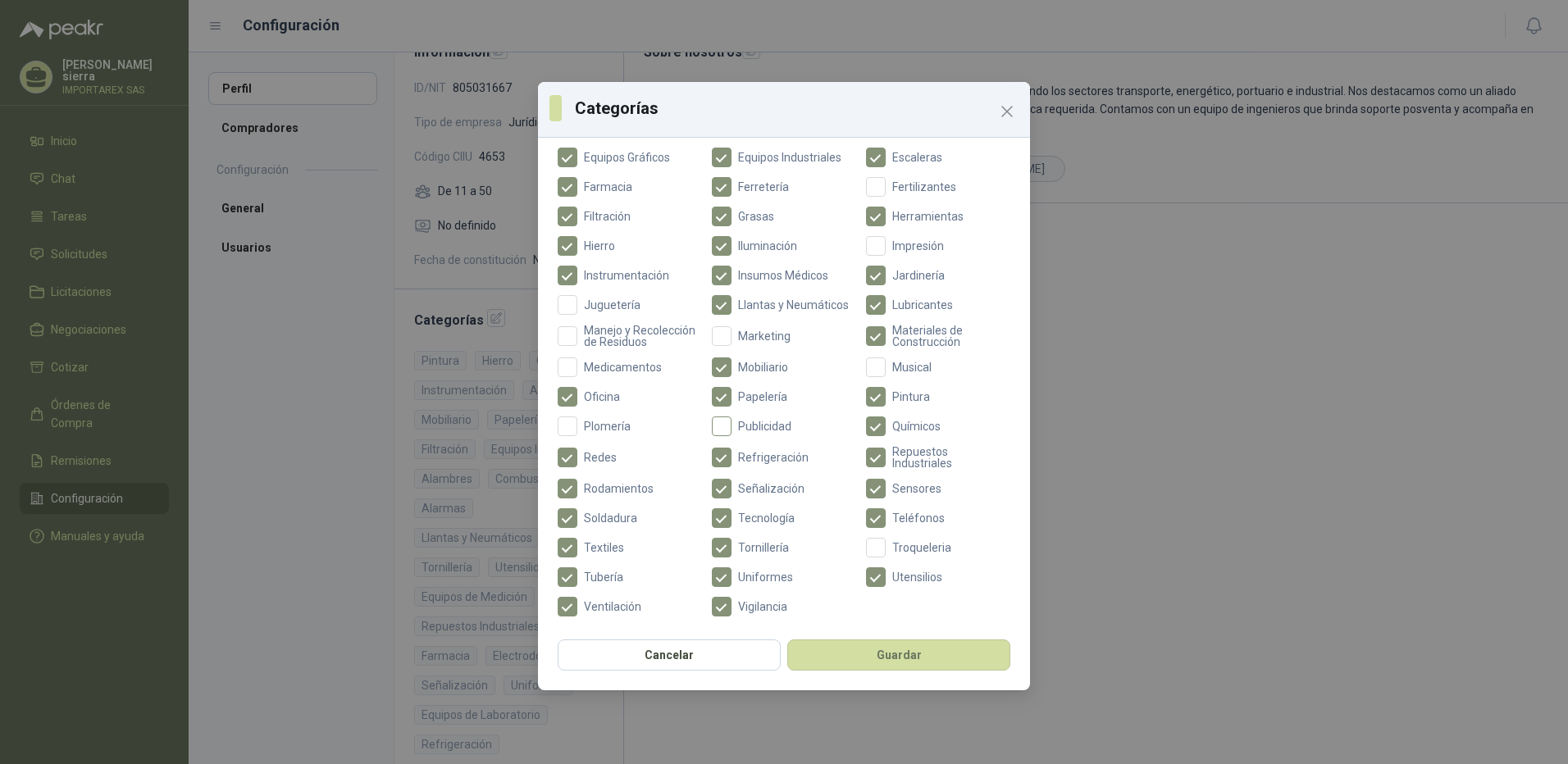
click at [763, 434] on label "Publicidad" at bounding box center [784, 426] width 145 height 20
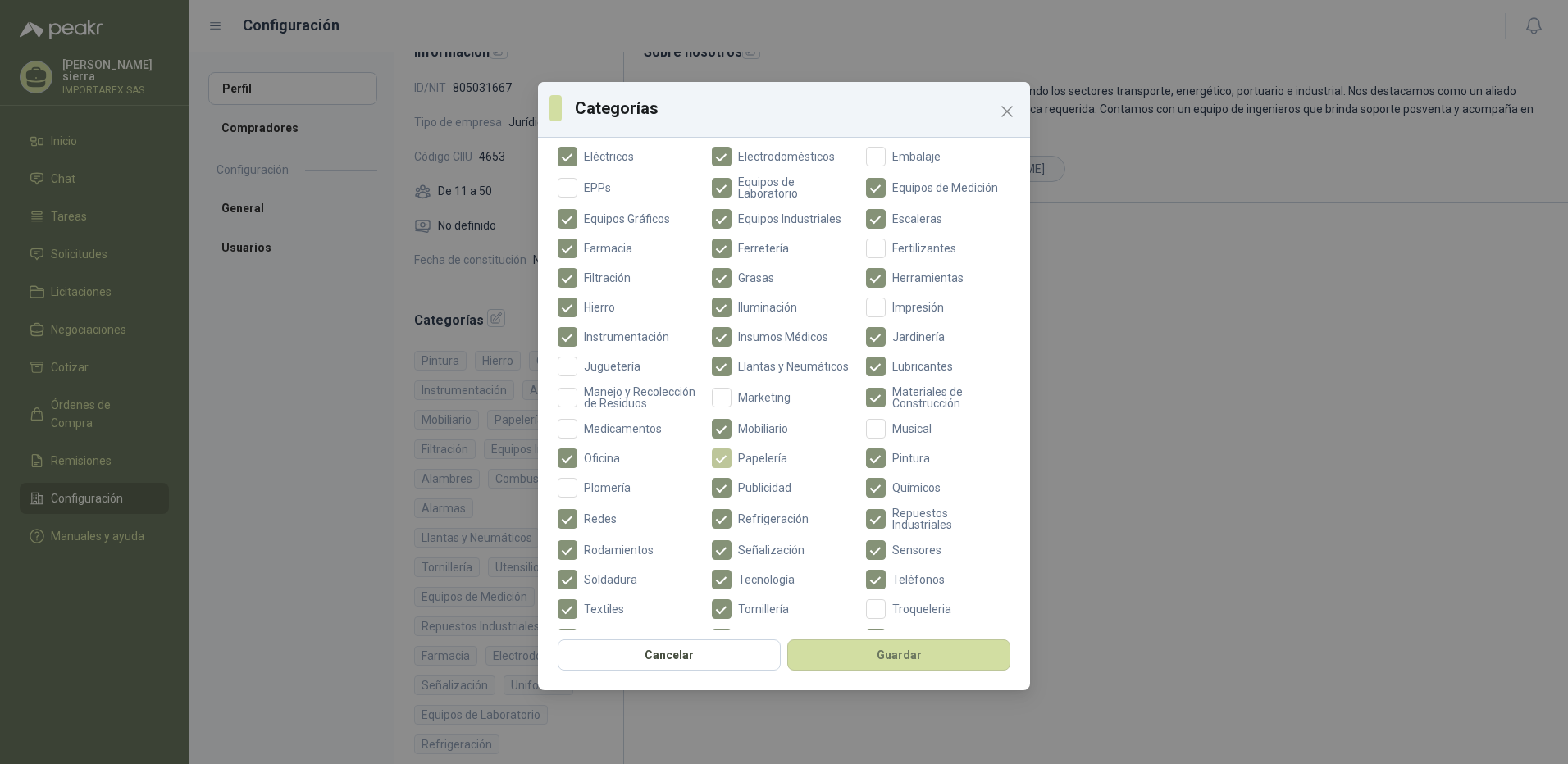
scroll to position [290, 0]
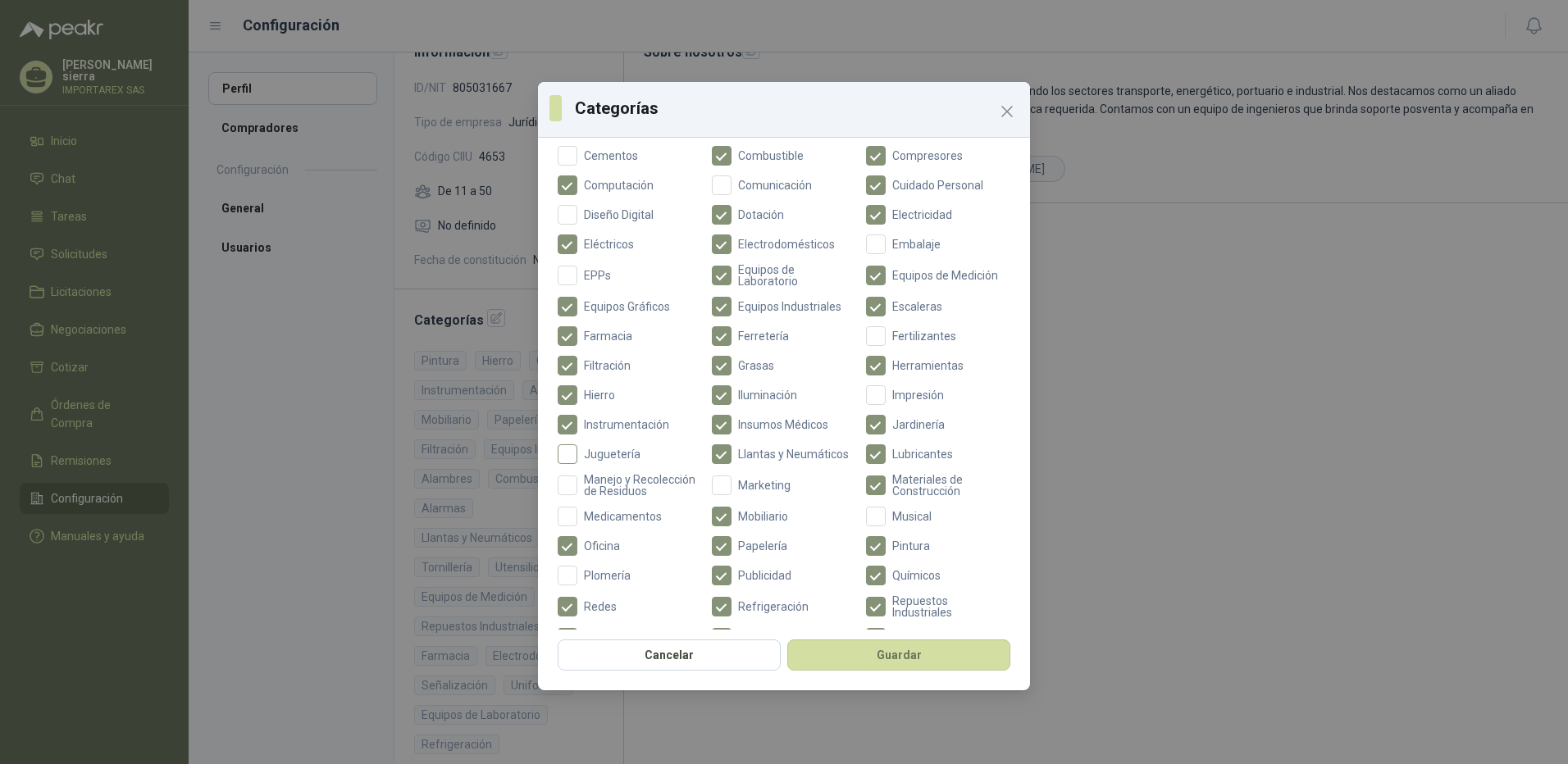
click at [611, 459] on span "Juguetería" at bounding box center [612, 454] width 70 height 11
click at [599, 279] on span "EPPs" at bounding box center [597, 276] width 40 height 11
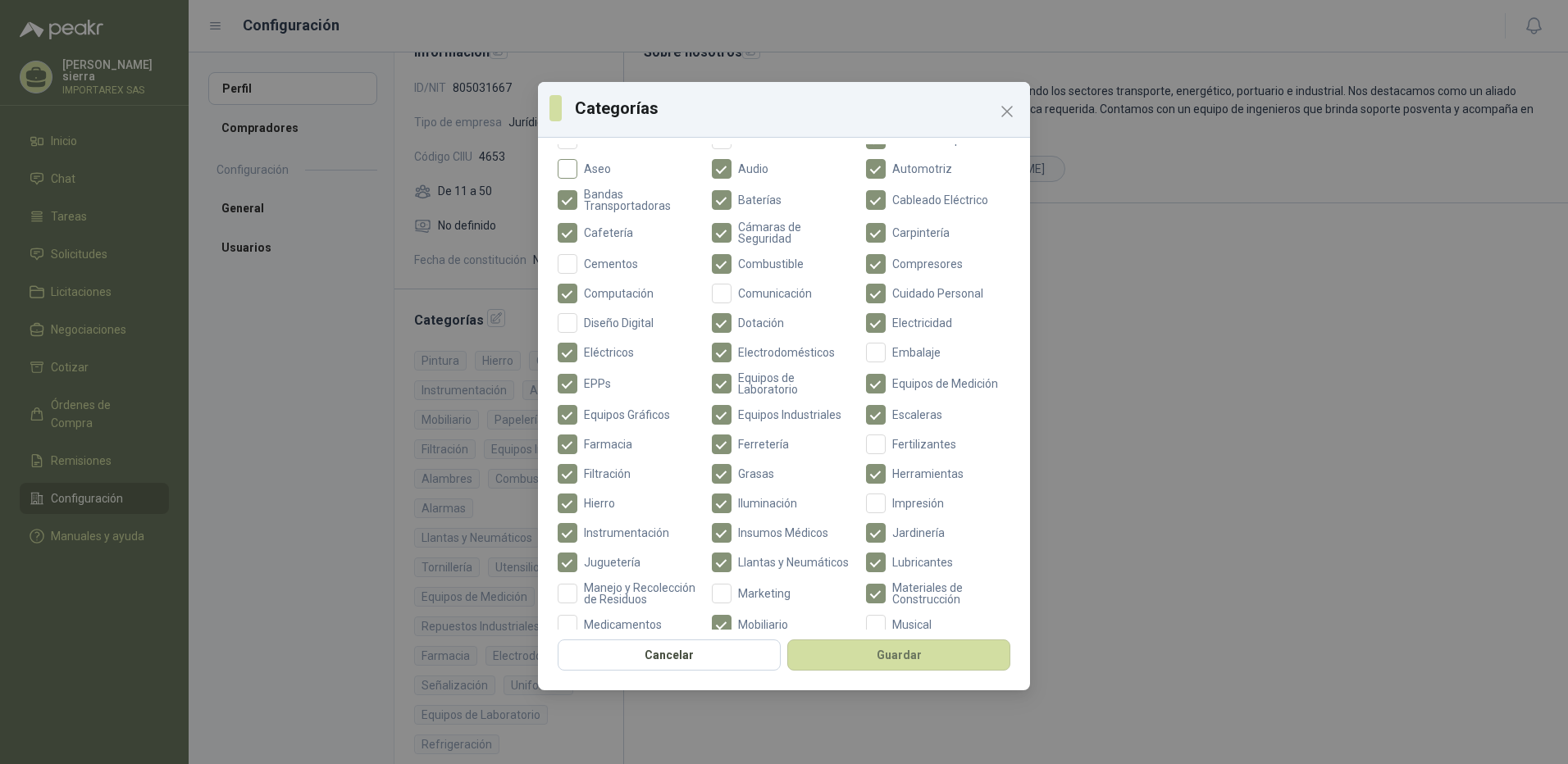
scroll to position [44, 0]
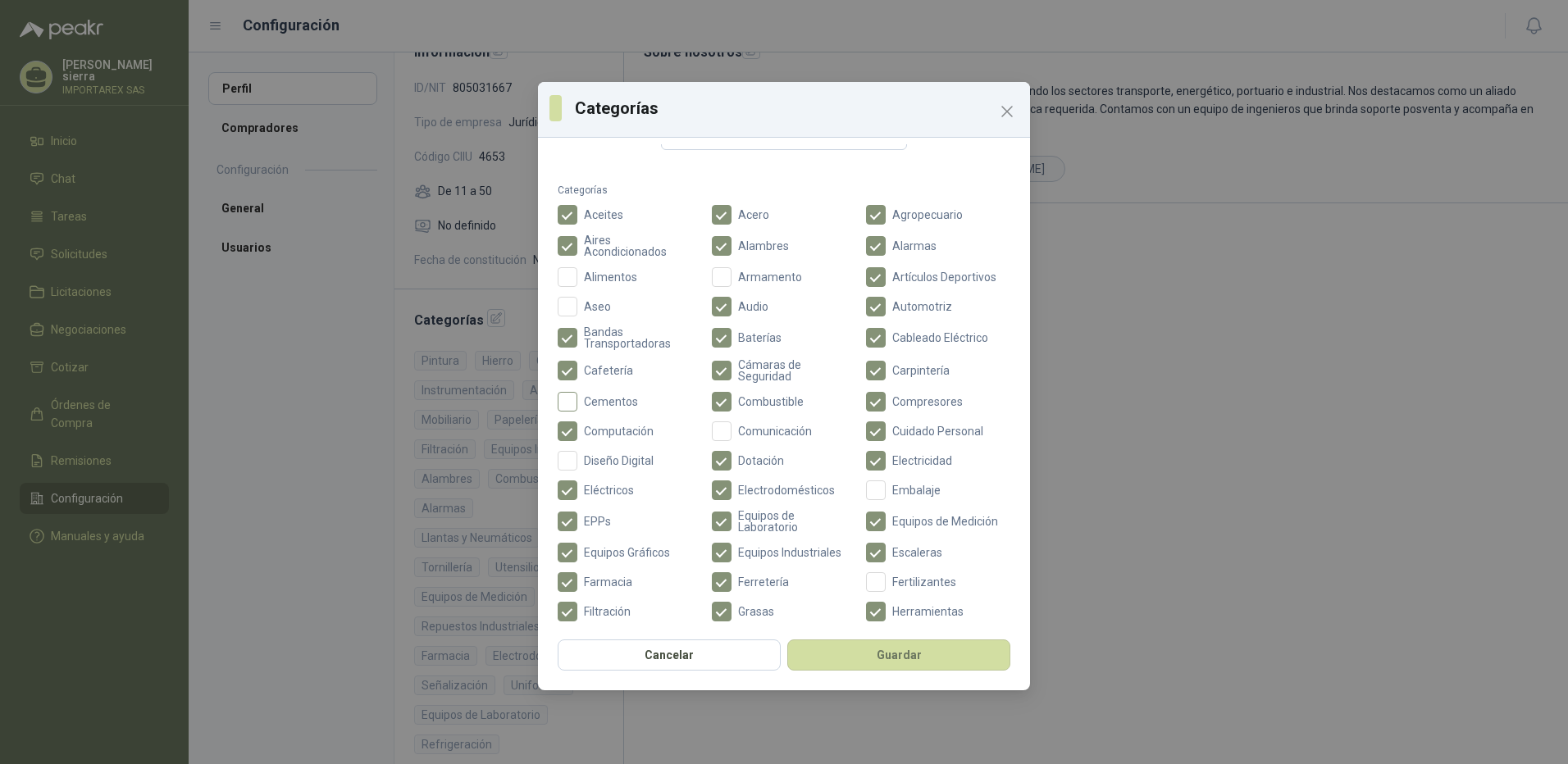
click at [603, 403] on span "Cementos" at bounding box center [611, 402] width 67 height 11
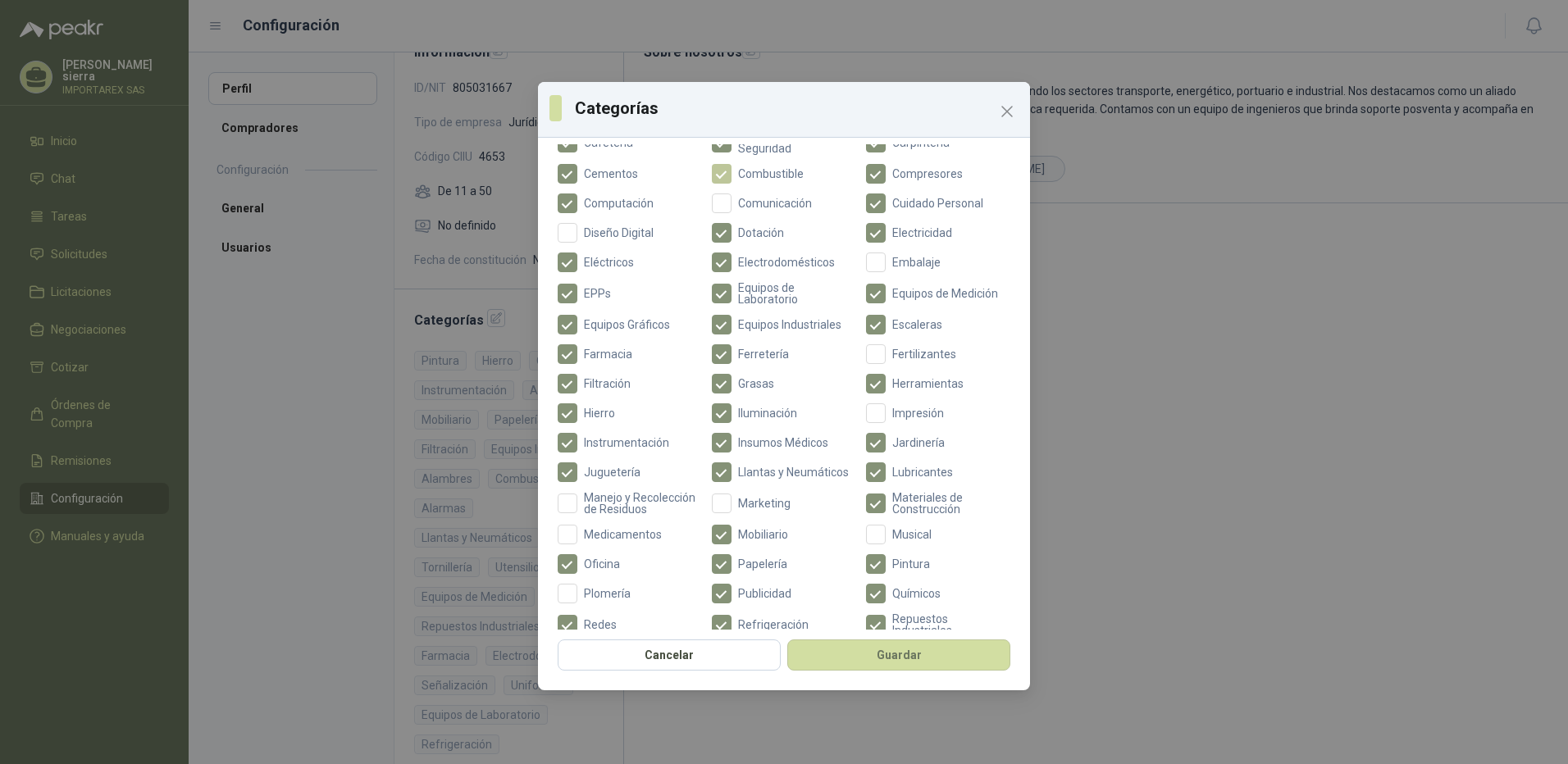
scroll to position [454, 0]
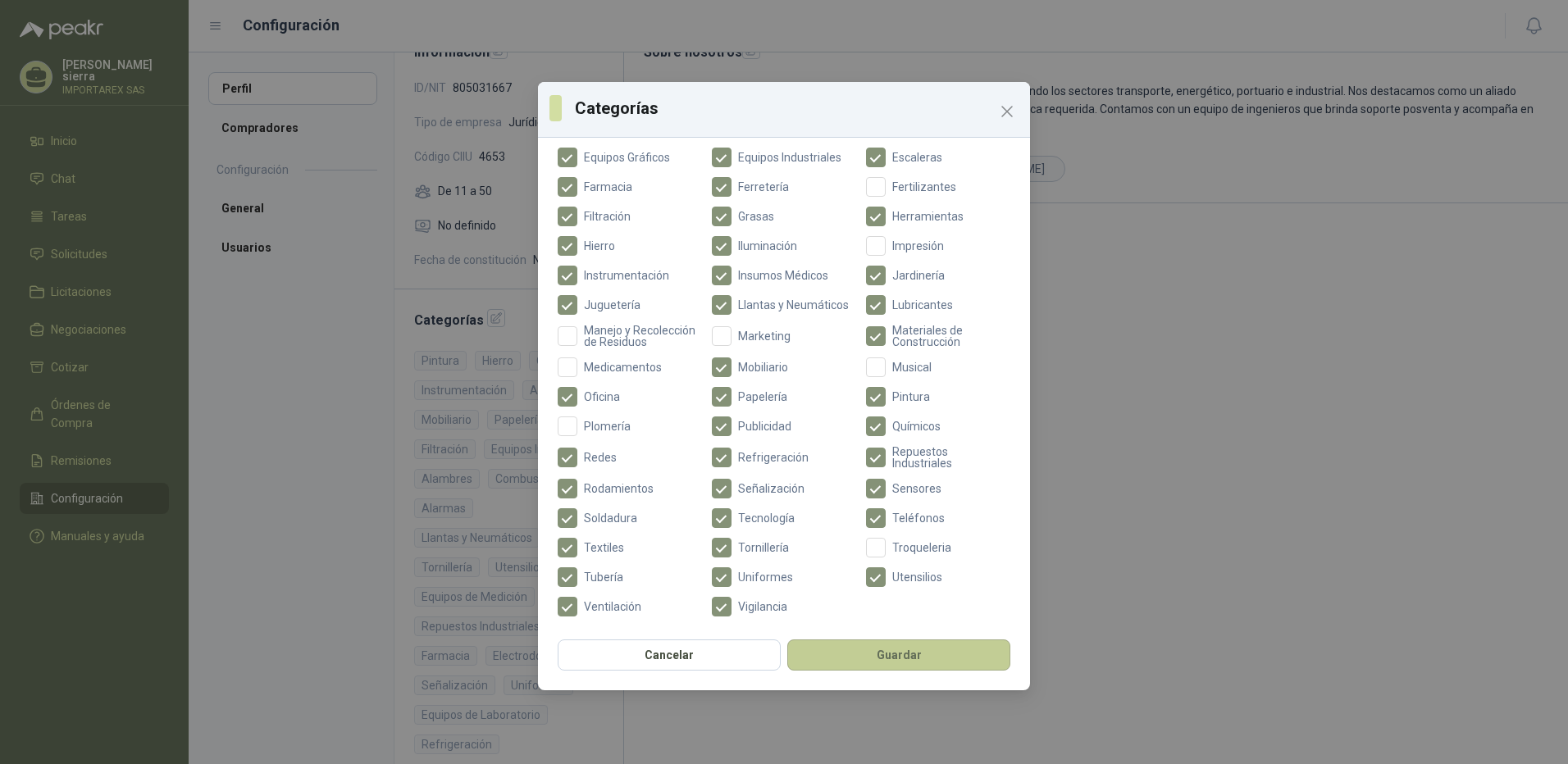
click at [891, 653] on button "Guardar" at bounding box center [898, 655] width 223 height 31
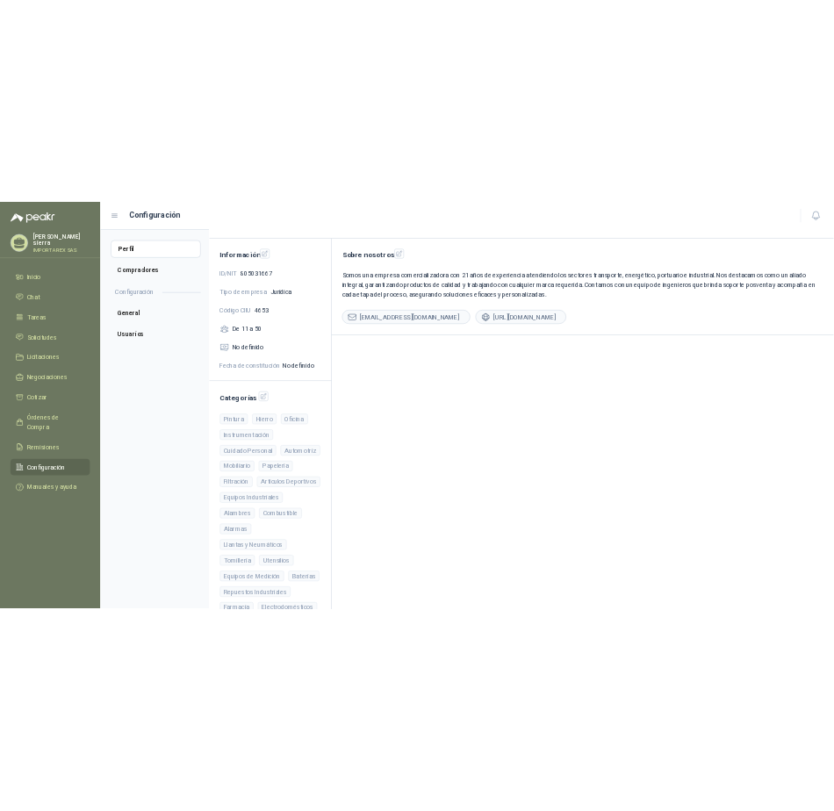
scroll to position [0, 0]
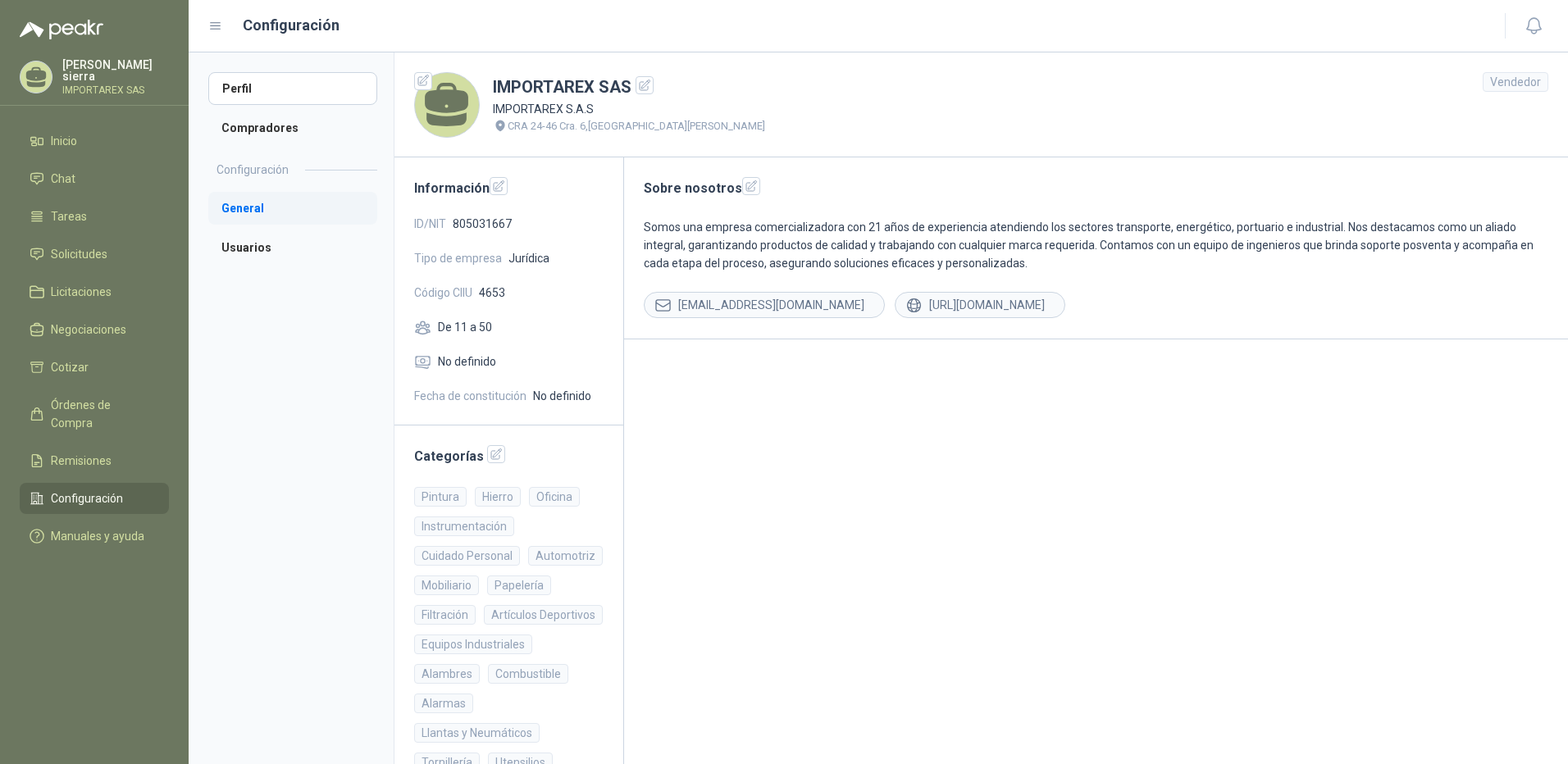
click at [323, 202] on li "General" at bounding box center [292, 207] width 169 height 33
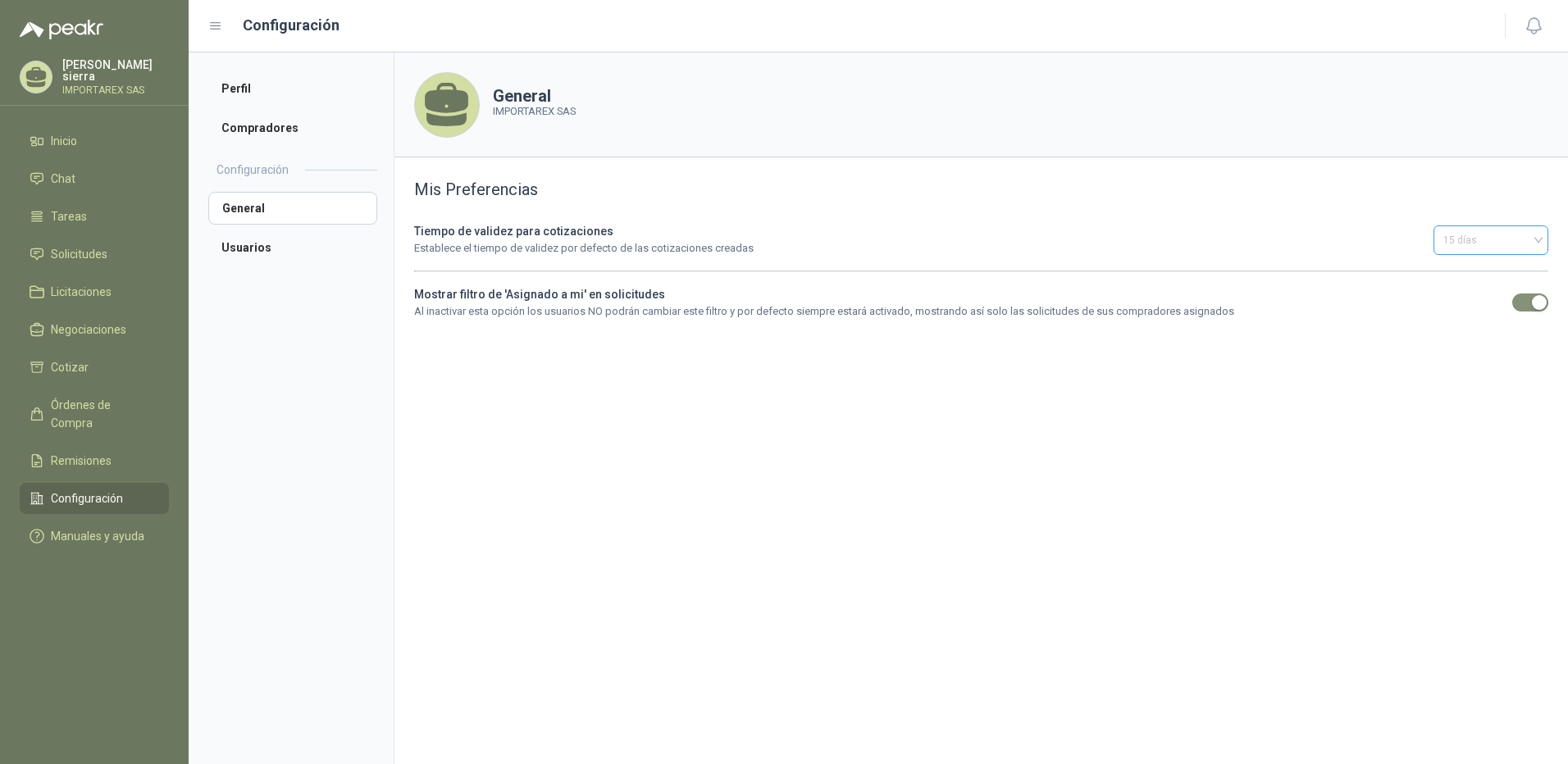
click at [1508, 248] on span "15 días" at bounding box center [1491, 240] width 95 height 24
click at [1484, 401] on div "30 días" at bounding box center [1490, 405] width 89 height 18
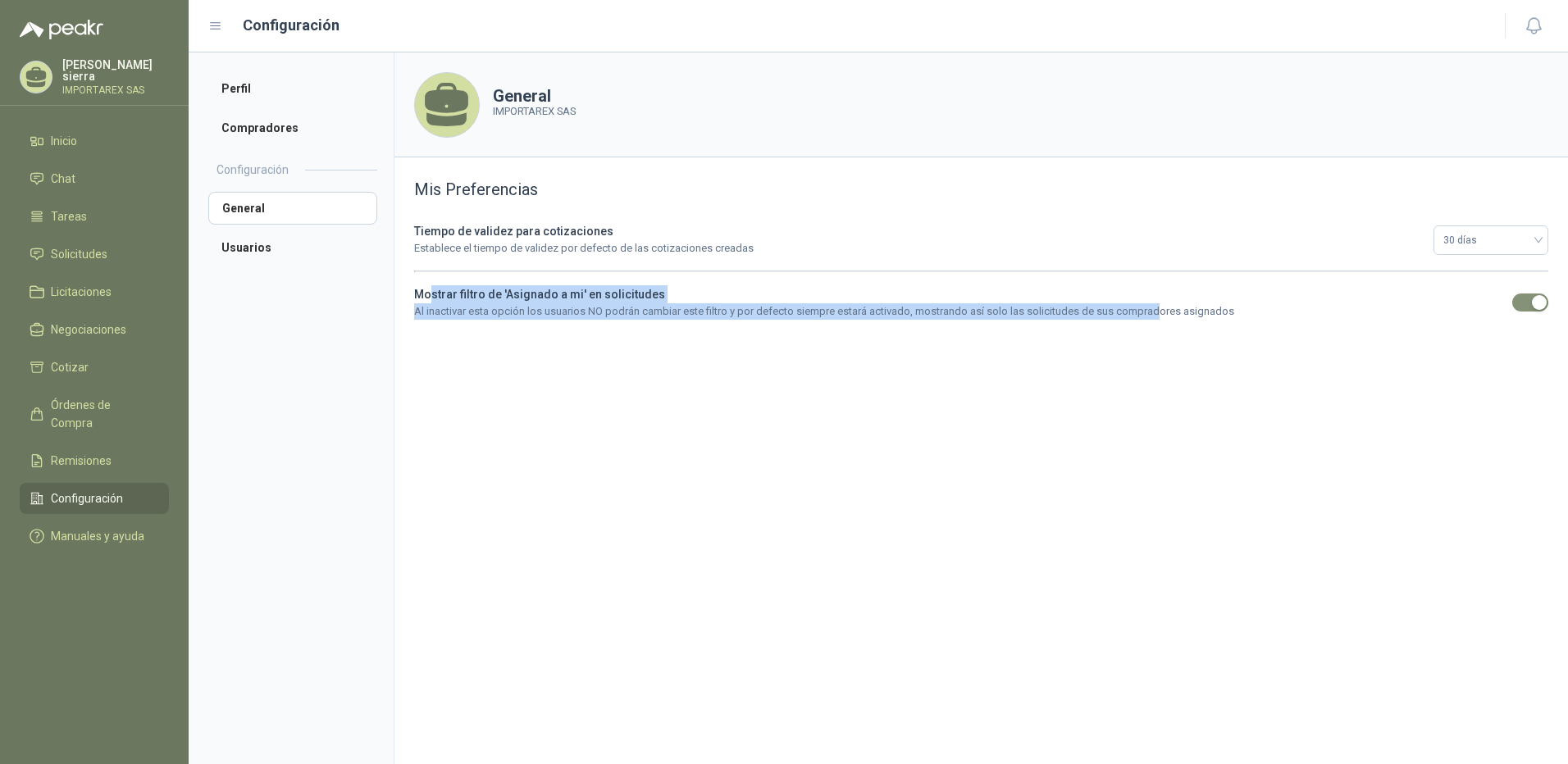
drag, startPoint x: 428, startPoint y: 295, endPoint x: 1152, endPoint y: 328, distance: 724.8
click at [1152, 328] on div "Mis Preferencias Tiempo de validez para cotizaciones Establece el tiempo de val…" at bounding box center [981, 248] width 1174 height 182
drag, startPoint x: 1152, startPoint y: 328, endPoint x: 947, endPoint y: 385, distance: 212.8
click at [1008, 394] on section "General IMPORTAREX SAS Mis Preferencias Tiempo de validez para cotizaciones Est…" at bounding box center [982, 408] width 1175 height 712
click at [452, 290] on b "Mostrar filtro de 'Asignado a mi' en solicitudes" at bounding box center [539, 294] width 251 height 13
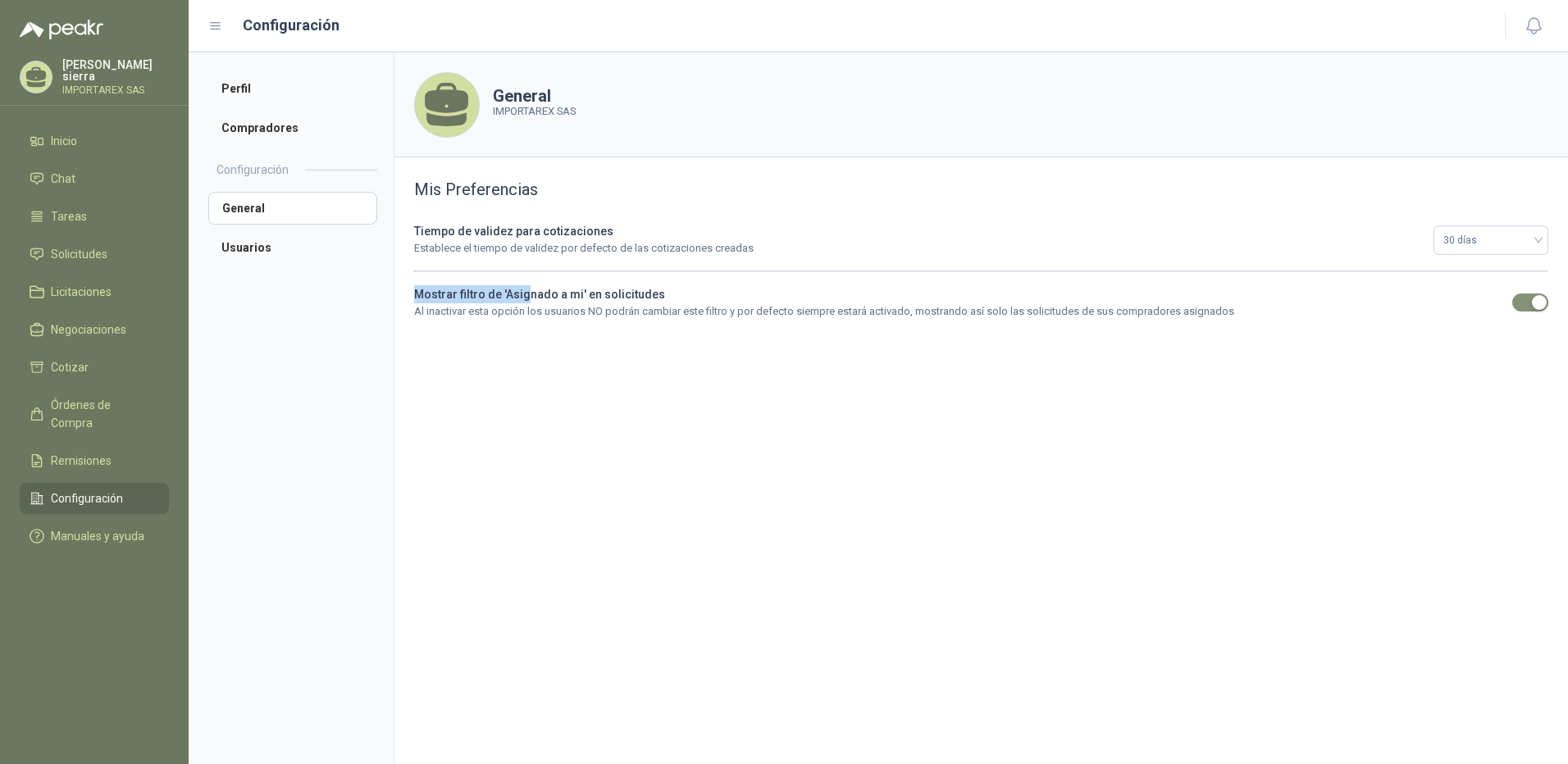
drag, startPoint x: 413, startPoint y: 289, endPoint x: 527, endPoint y: 287, distance: 114.0
click at [527, 287] on div "Mis Preferencias Tiempo de validez para cotizaciones Establece el tiempo de val…" at bounding box center [981, 248] width 1174 height 182
drag, startPoint x: 527, startPoint y: 287, endPoint x: 546, endPoint y: 291, distance: 19.4
click at [545, 291] on b "Mostrar filtro de 'Asignado a mi' en solicitudes" at bounding box center [539, 294] width 251 height 13
drag, startPoint x: 572, startPoint y: 291, endPoint x: 668, endPoint y: 292, distance: 96.0
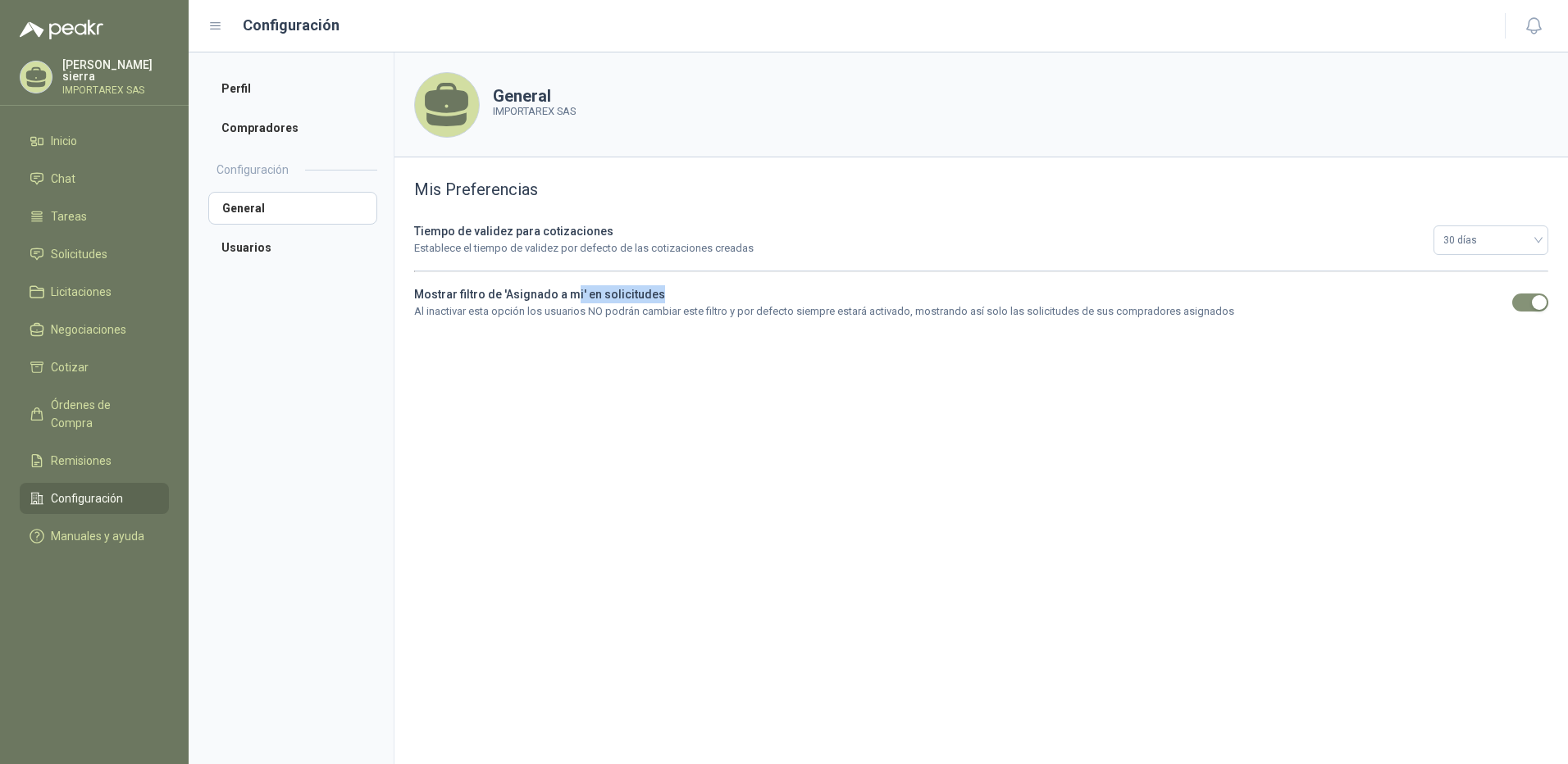
click at [668, 292] on div "Mostrar filtro de 'Asignado a mi' en solicitudes Al inactivar esta opción los u…" at bounding box center [957, 303] width 1088 height 35
drag, startPoint x: 668, startPoint y: 292, endPoint x: 622, endPoint y: 330, distance: 59.7
click at [622, 330] on div "Mis Preferencias Tiempo de validez para cotizaciones Establece el tiempo de val…" at bounding box center [981, 248] width 1174 height 182
drag, startPoint x: 424, startPoint y: 313, endPoint x: 655, endPoint y: 324, distance: 231.3
click at [655, 324] on div "Mis Preferencias Tiempo de validez para cotizaciones Establece el tiempo de val…" at bounding box center [981, 248] width 1174 height 182
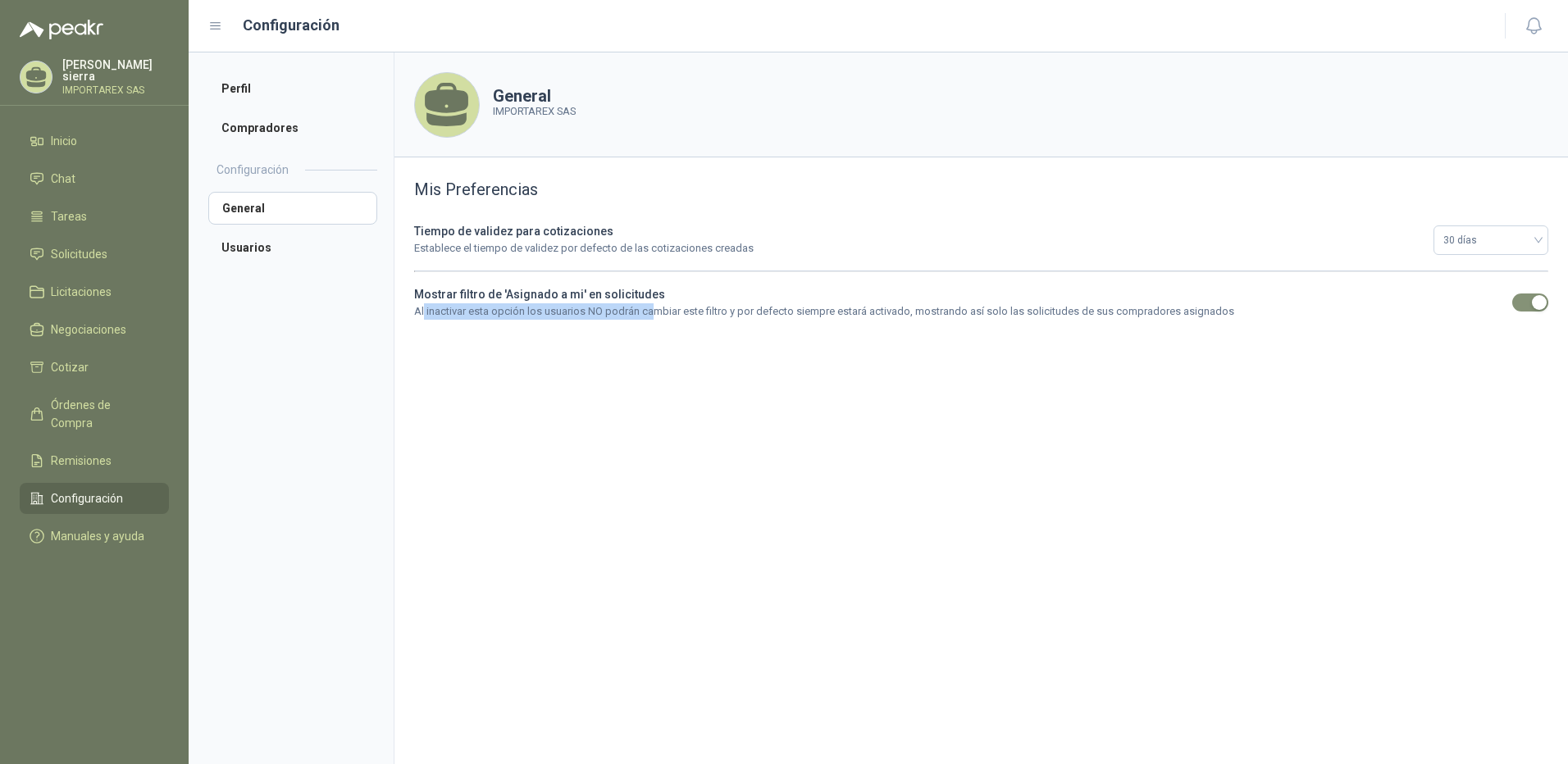
drag, startPoint x: 655, startPoint y: 324, endPoint x: 634, endPoint y: 337, distance: 24.7
click at [634, 337] on div "Mis Preferencias Tiempo de validez para cotizaciones Establece el tiempo de val…" at bounding box center [981, 248] width 1174 height 182
drag, startPoint x: 652, startPoint y: 310, endPoint x: 705, endPoint y: 310, distance: 53.0
click at [705, 310] on p "Al inactivar esta opción los usuarios NO podrán cambiar este filtro y por defec…" at bounding box center [957, 312] width 1088 height 17
drag, startPoint x: 705, startPoint y: 310, endPoint x: 675, endPoint y: 380, distance: 76.2
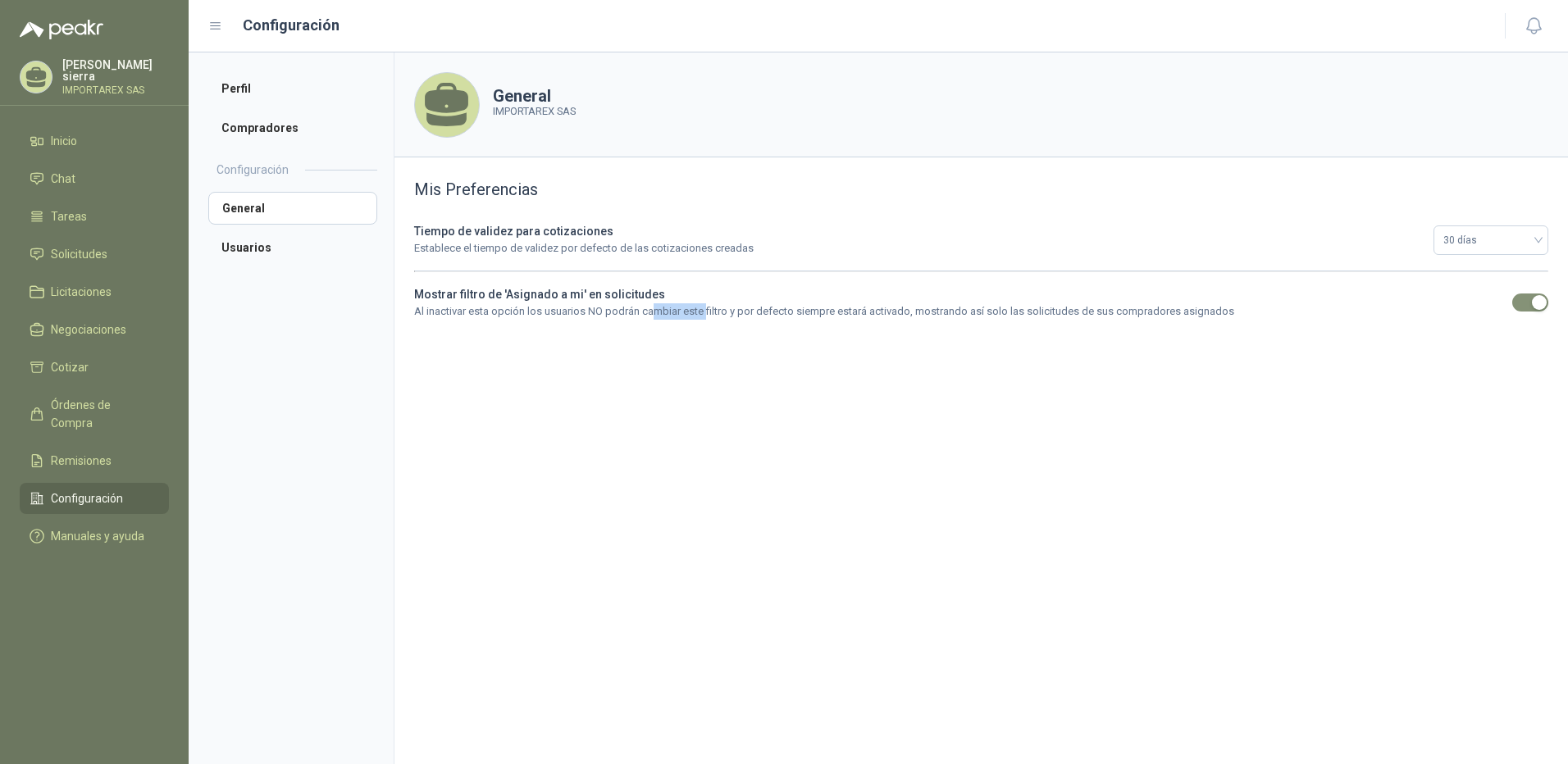
click at [675, 380] on section "General IMPORTAREX SAS Mis Preferencias Tiempo de validez para cotizaciones Est…" at bounding box center [982, 408] width 1175 height 712
drag, startPoint x: 311, startPoint y: 177, endPoint x: 308, endPoint y: 189, distance: 12.4
click at [308, 189] on div "Configuración" at bounding box center [301, 172] width 185 height 41
click at [288, 131] on li "Compradores" at bounding box center [292, 127] width 169 height 33
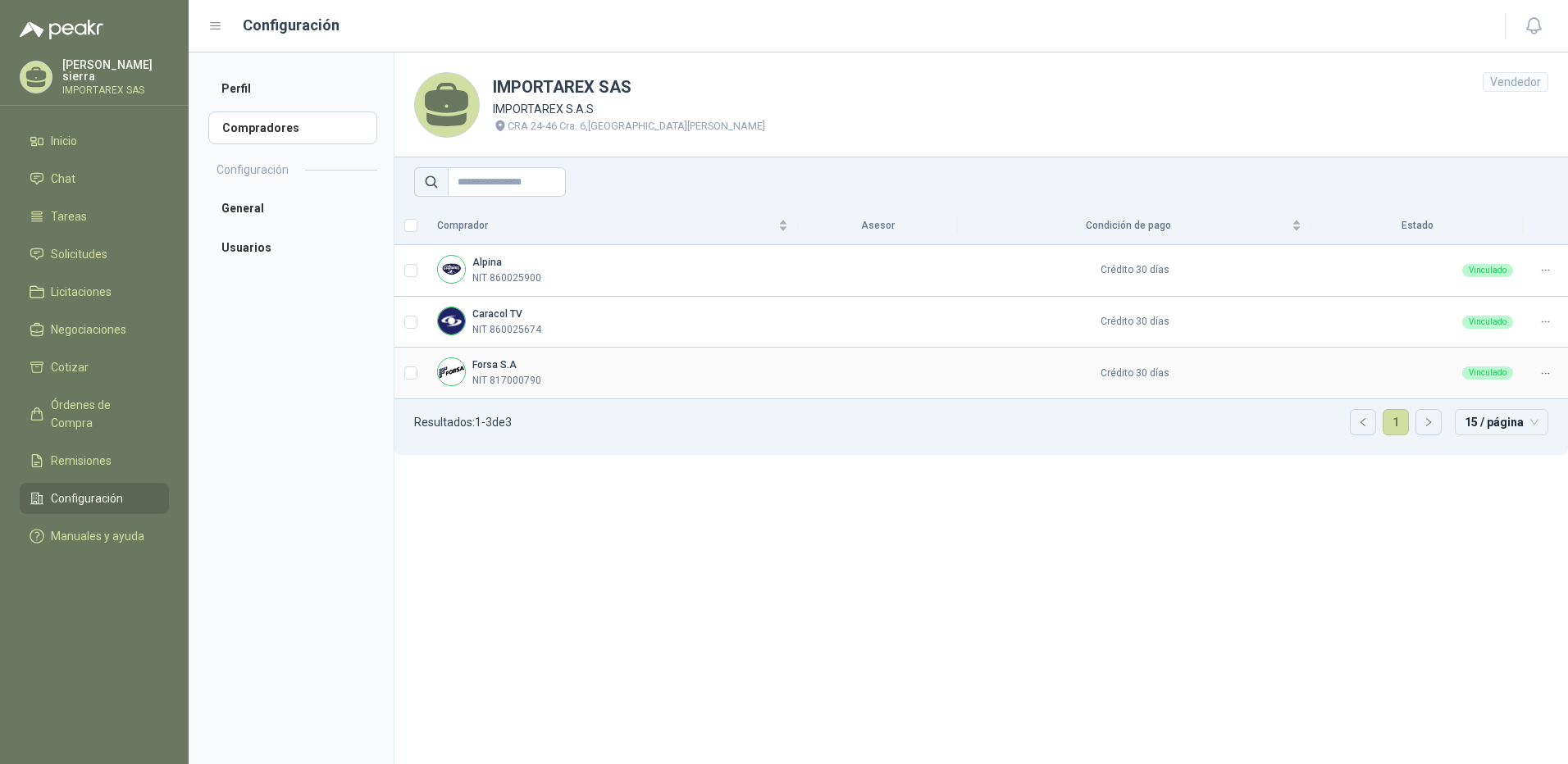
click at [495, 391] on td "Forsa S.A NIT 817000790" at bounding box center [613, 373] width 371 height 51
click at [78, 134] on span "Inicio" at bounding box center [64, 140] width 26 height 18
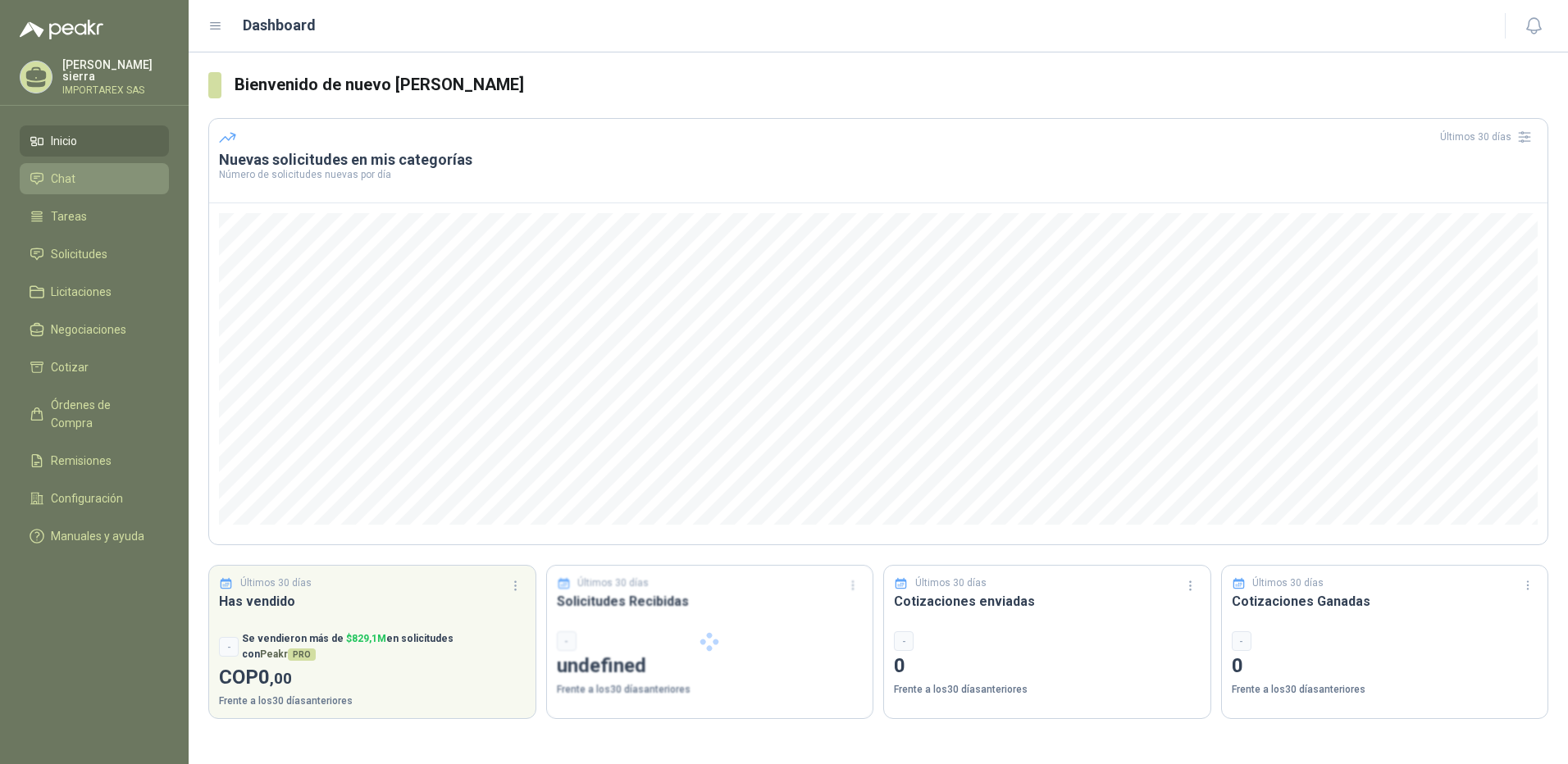
click at [102, 170] on li "Chat" at bounding box center [94, 178] width 130 height 18
